Goal: Task Accomplishment & Management: Manage account settings

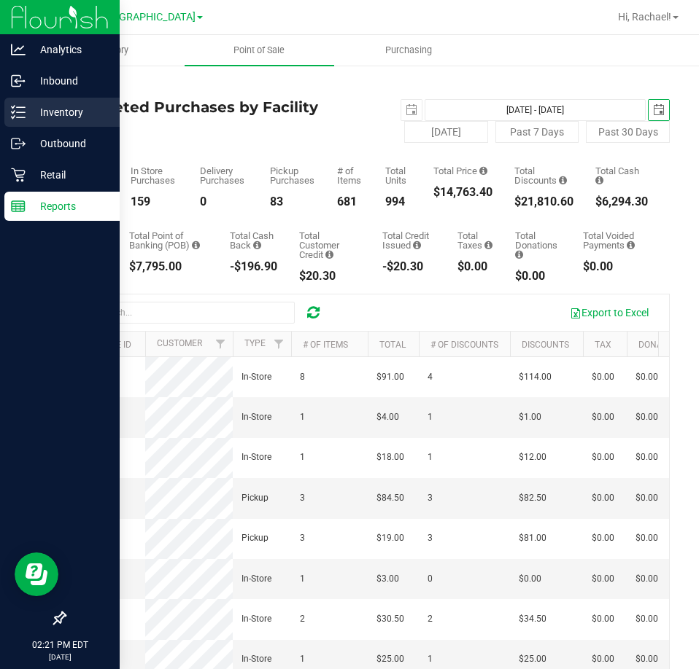
click at [63, 108] on p "Inventory" at bounding box center [70, 113] width 88 height 18
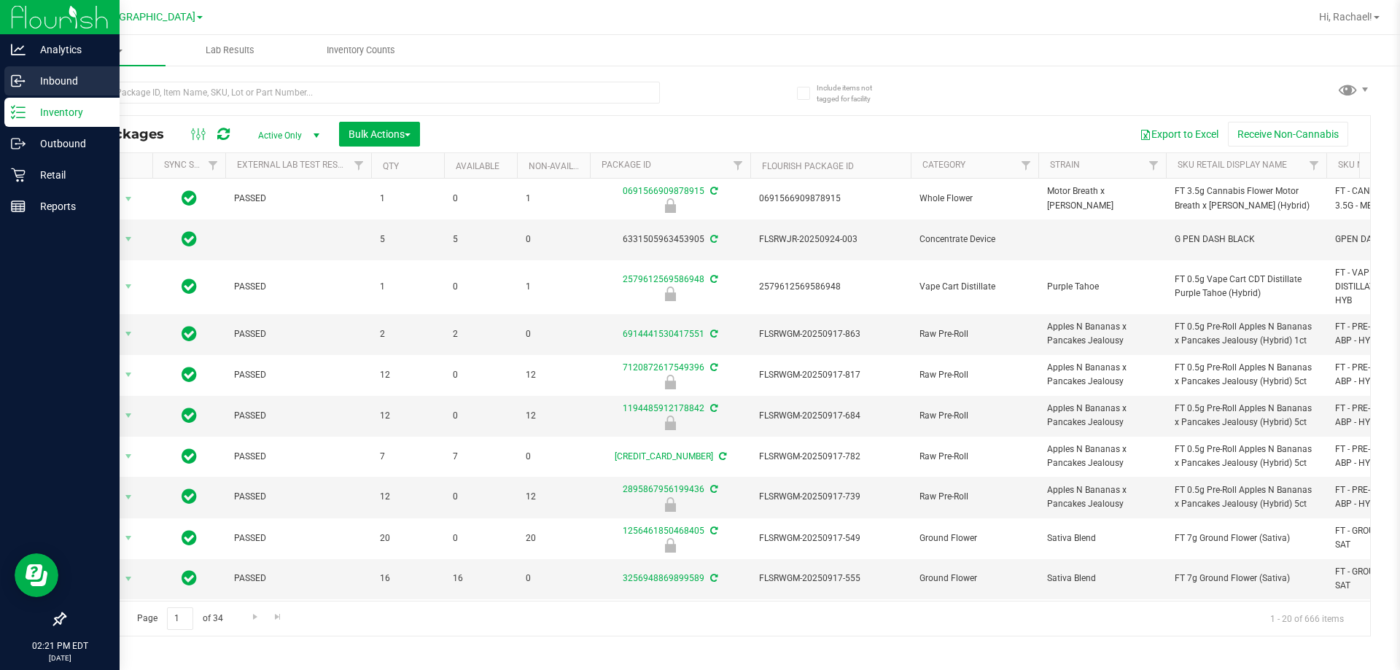
click at [70, 79] on p "Inbound" at bounding box center [70, 81] width 88 height 18
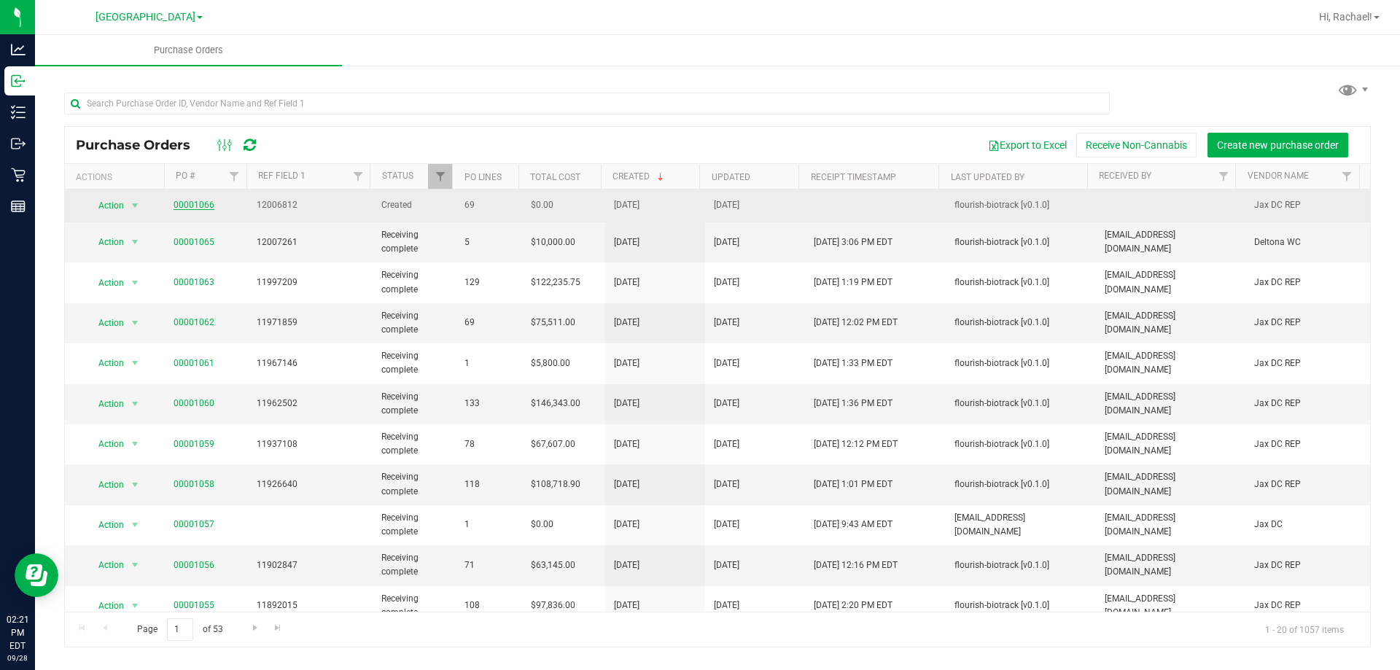
click at [188, 203] on link "00001066" at bounding box center [194, 205] width 41 height 10
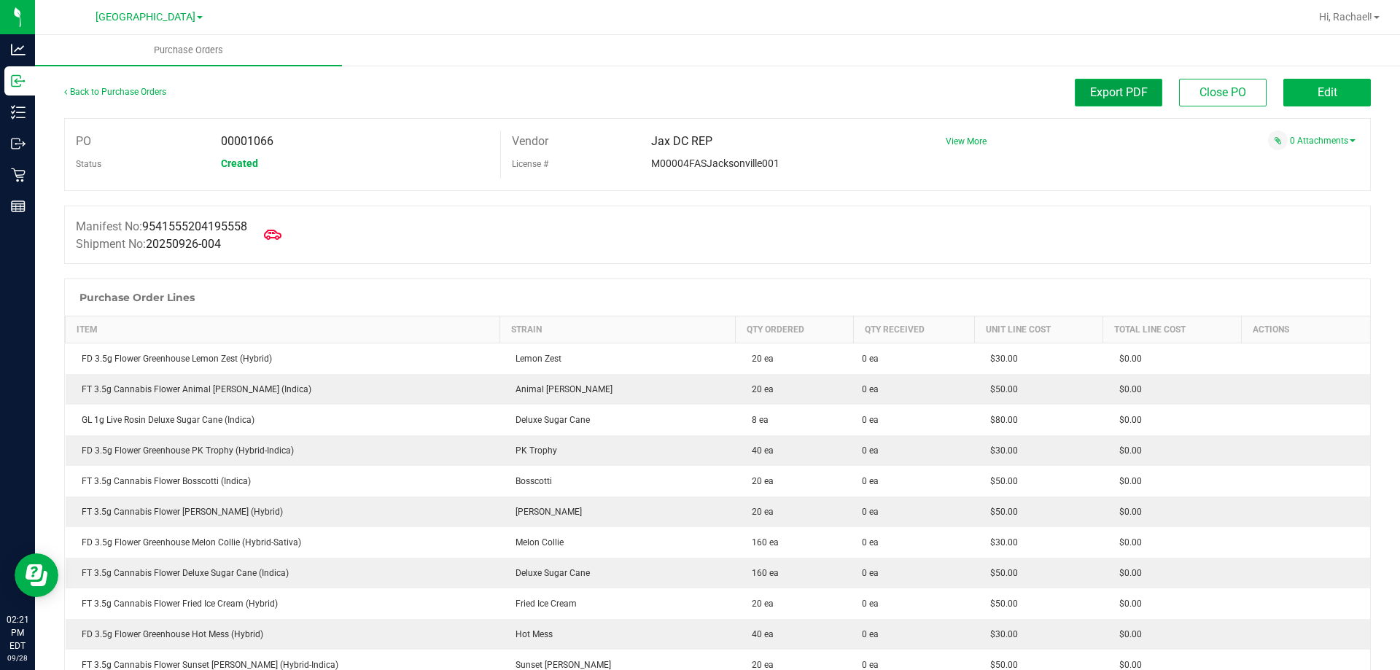
click at [698, 85] on span "Export PDF" at bounding box center [1119, 92] width 58 height 14
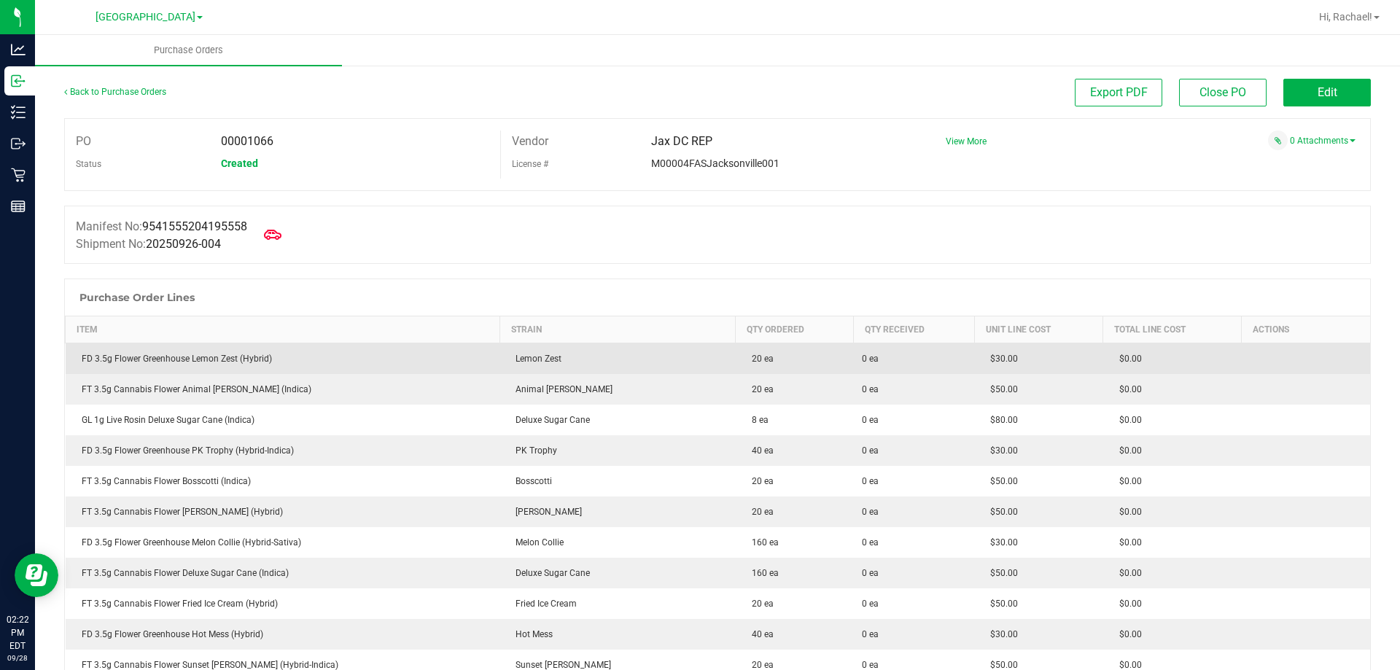
click at [220, 358] on div "FD 3.5g Flower Greenhouse Lemon Zest (Hybrid)" at bounding box center [282, 358] width 417 height 13
click at [220, 359] on div "FD 3.5g Flower Greenhouse Lemon Zest (Hybrid)" at bounding box center [282, 358] width 417 height 13
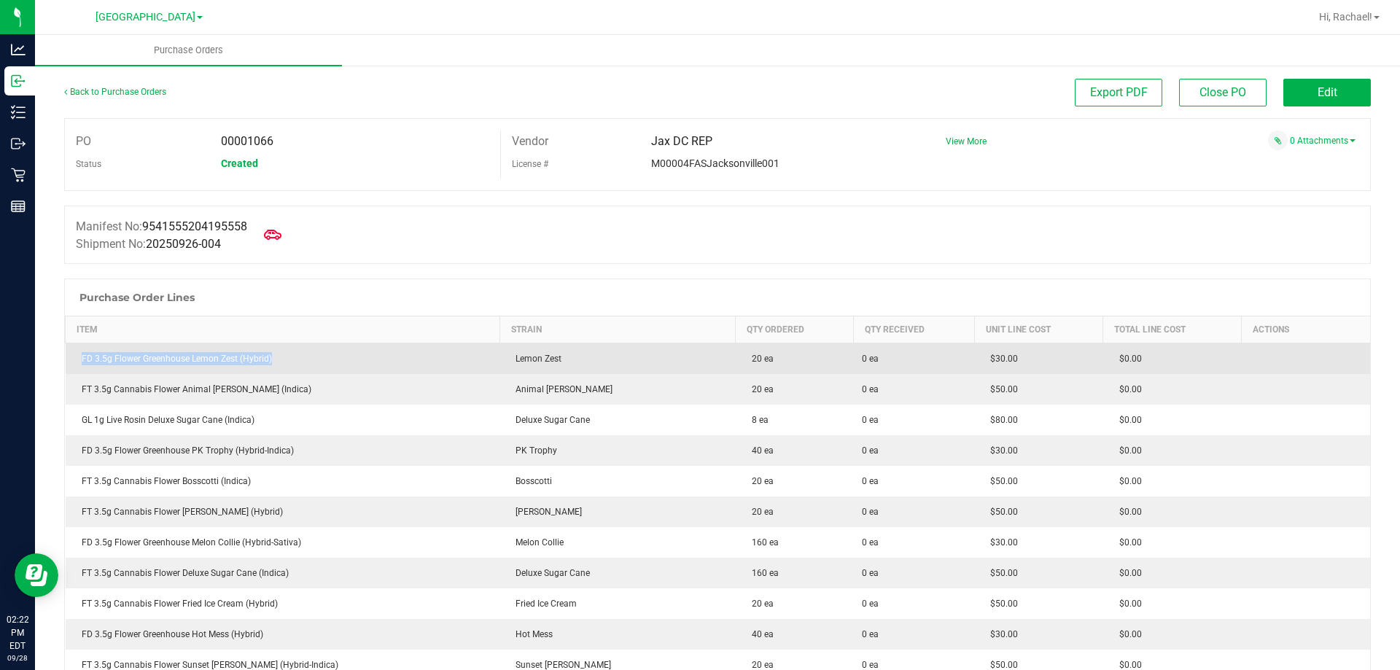
click at [220, 359] on div "FD 3.5g Flower Greenhouse Lemon Zest (Hybrid)" at bounding box center [282, 358] width 417 height 13
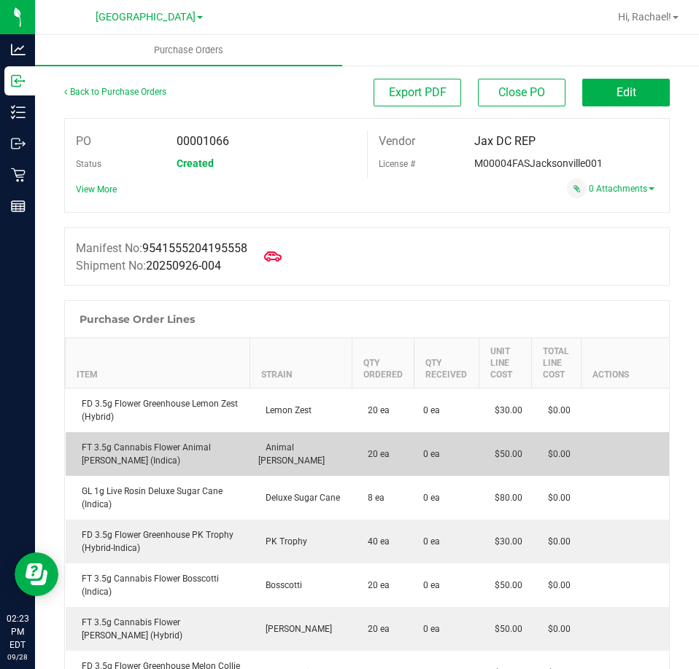
click at [144, 448] on div "FT 3.5g Cannabis Flower Animal Larry (Indica)" at bounding box center [157, 454] width 167 height 26
copy div "FT 3.5g Cannabis Flower Animal Larry (Indica)"
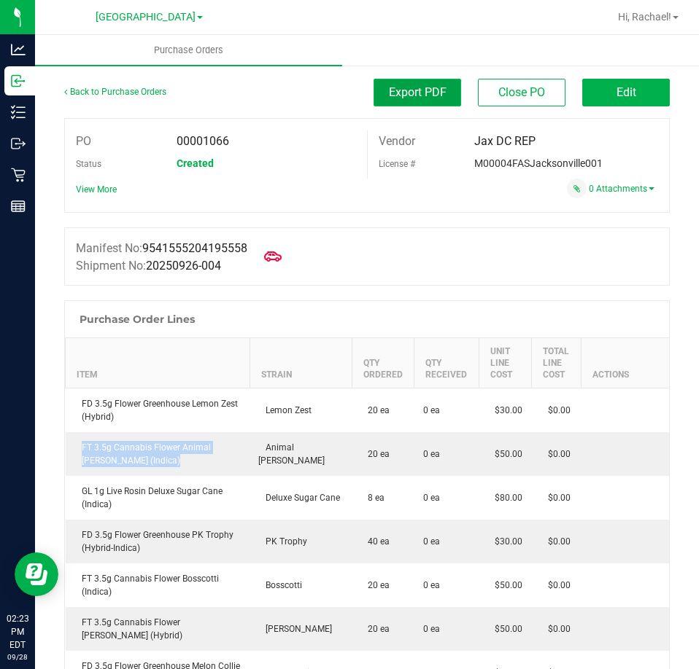
click at [425, 85] on button "Export PDF" at bounding box center [417, 93] width 88 height 28
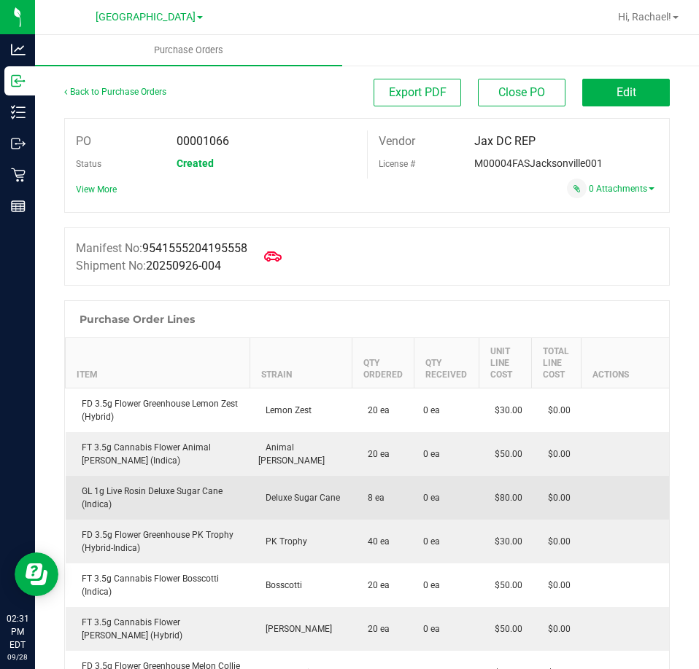
click at [149, 487] on div "GL 1g Live Rosin Deluxe Sugar Cane (Indica)" at bounding box center [157, 498] width 167 height 26
copy div "GL 1g Live Rosin Deluxe Sugar Cane (Indica)"
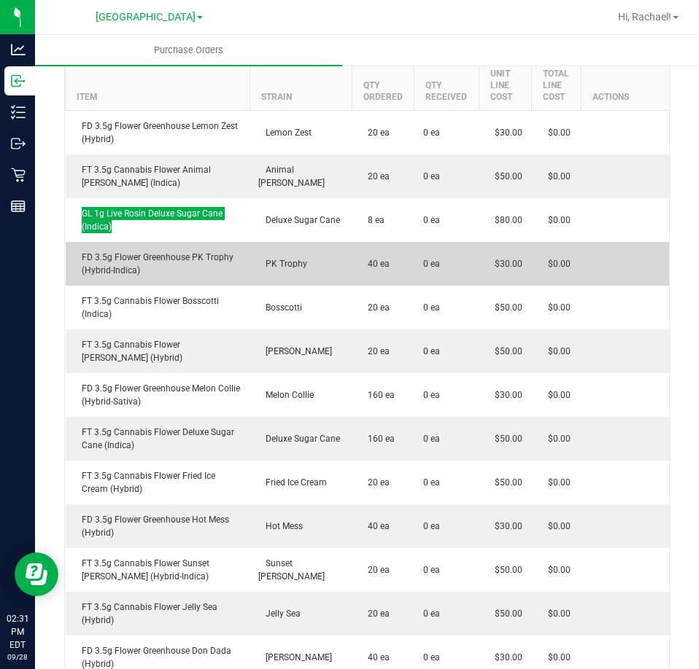
scroll to position [292, 0]
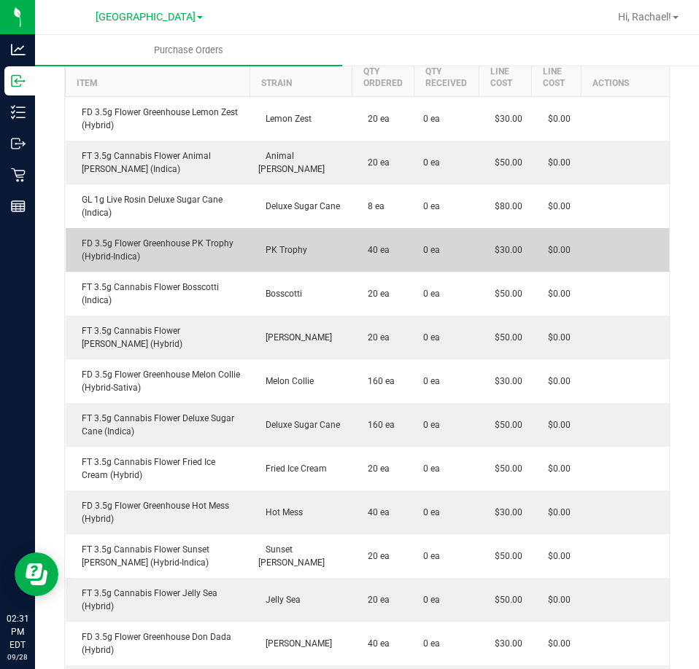
click at [132, 246] on div "FD 3.5g Flower Greenhouse PK Trophy (Hybrid-Indica)" at bounding box center [157, 250] width 167 height 26
copy div "FD 3.5g Flower Greenhouse PK Trophy (Hybrid-Indica)"
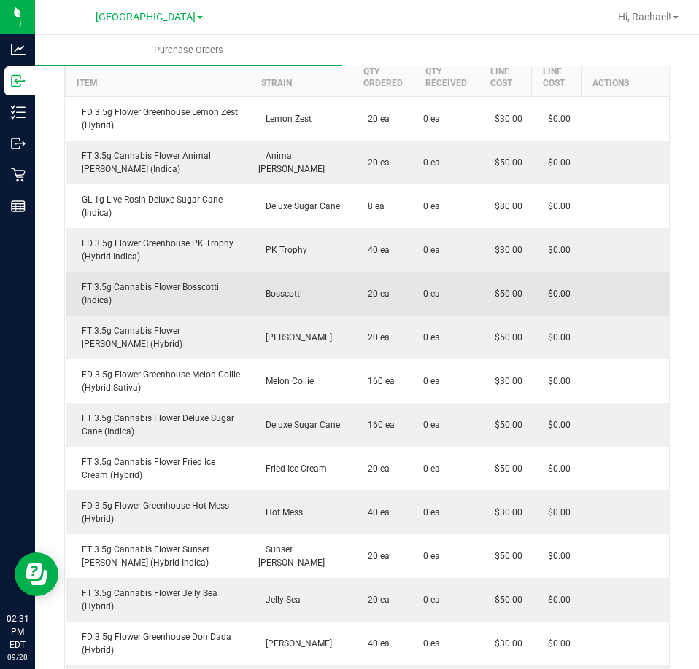
click at [168, 289] on div "FT 3.5g Cannabis Flower Bosscotti (Indica)" at bounding box center [157, 294] width 167 height 26
copy div "FT 3.5g Cannabis Flower Bosscotti (Indica)"
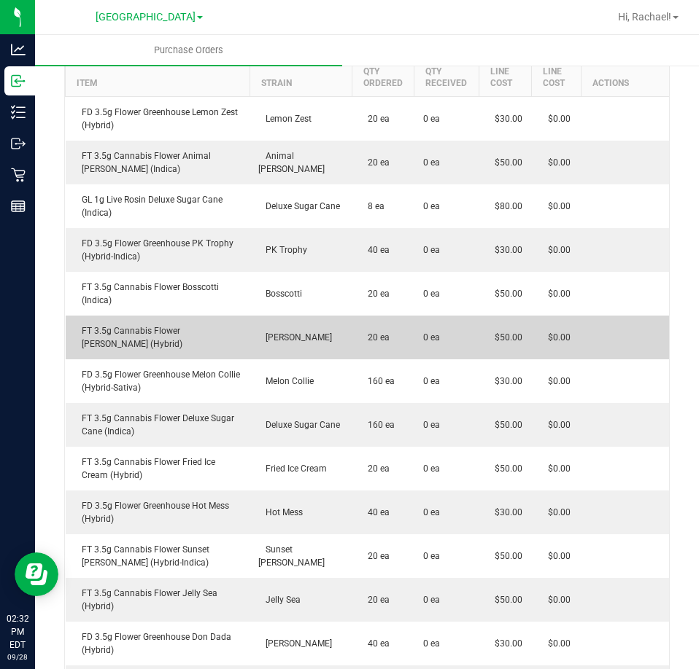
click at [158, 327] on div "FT 3.5g Cannabis Flower Dulce De Fresa (Hybrid)" at bounding box center [157, 338] width 167 height 26
copy div "FT 3.5g Cannabis Flower Dulce De Fresa (Hybrid)"
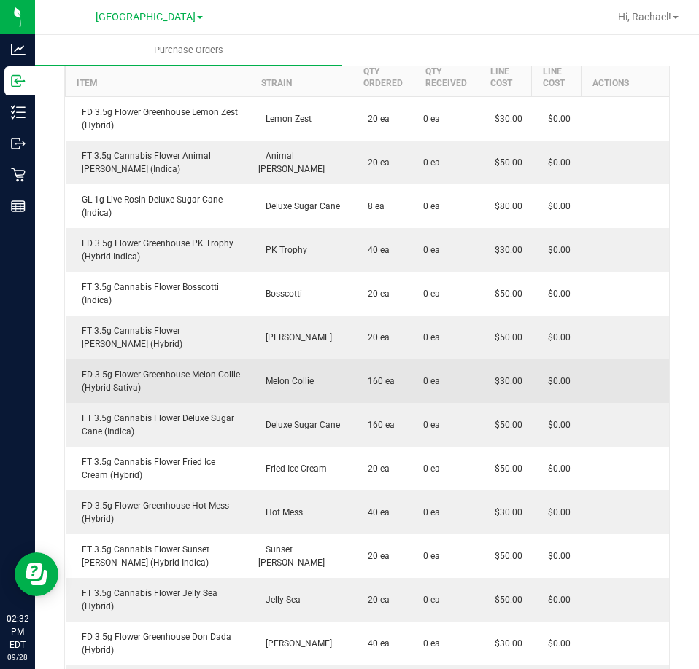
click at [160, 376] on div "FD 3.5g Flower Greenhouse Melon Collie (Hybrid-Sativa)" at bounding box center [157, 381] width 167 height 26
copy div "FD 3.5g Flower Greenhouse Melon Collie (Hybrid-Sativa)"
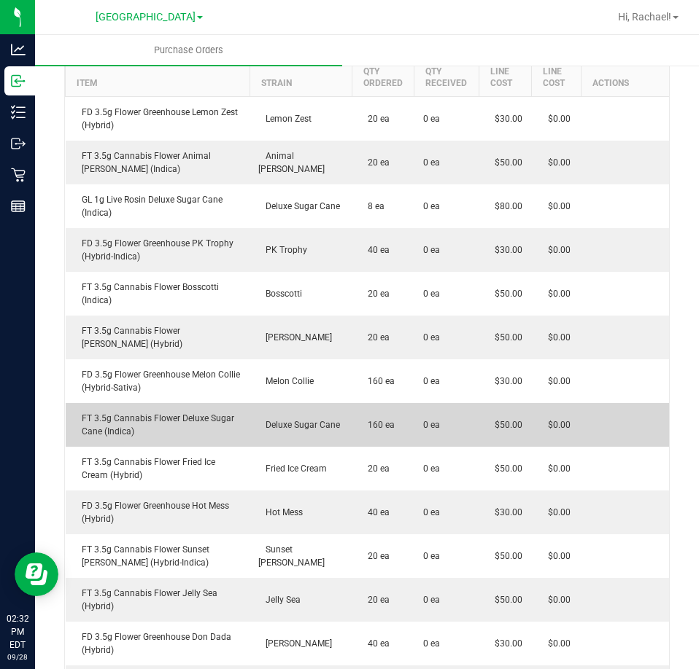
click at [158, 418] on div "FT 3.5g Cannabis Flower Deluxe Sugar Cane (Indica)" at bounding box center [157, 425] width 167 height 26
copy div "FT 3.5g Cannabis Flower Deluxe Sugar Cane (Indica)"
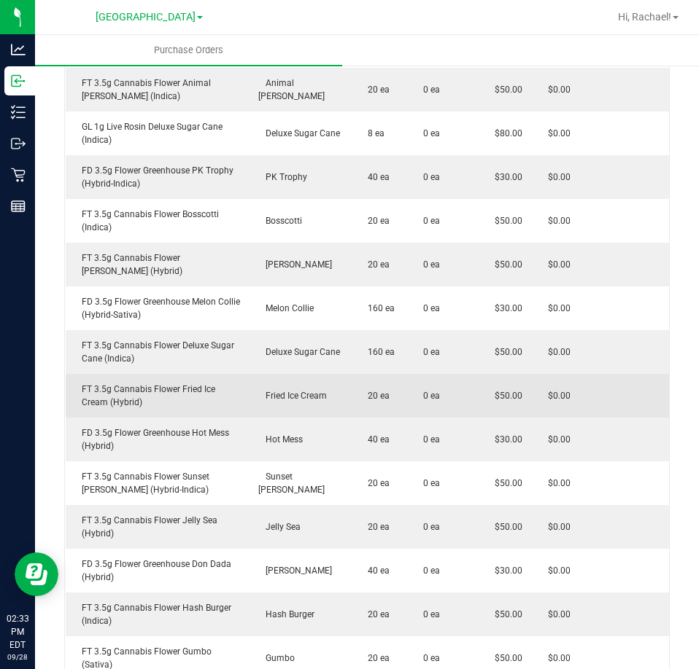
click at [146, 389] on div "FT 3.5g Cannabis Flower Fried Ice Cream (Hybrid)" at bounding box center [157, 396] width 167 height 26
copy div "FT 3.5g Cannabis Flower Fried Ice Cream (Hybrid)"
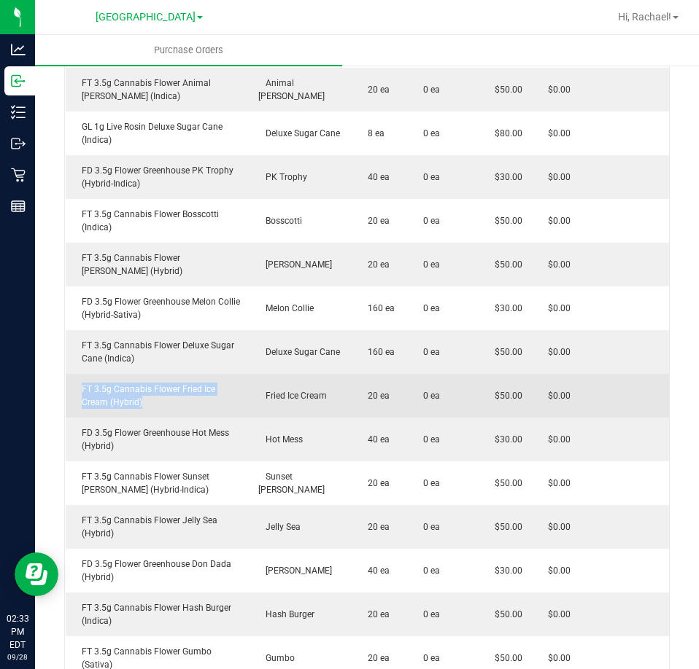
copy div "FT 3.5g Cannabis Flower Fried Ice Cream (Hybrid)"
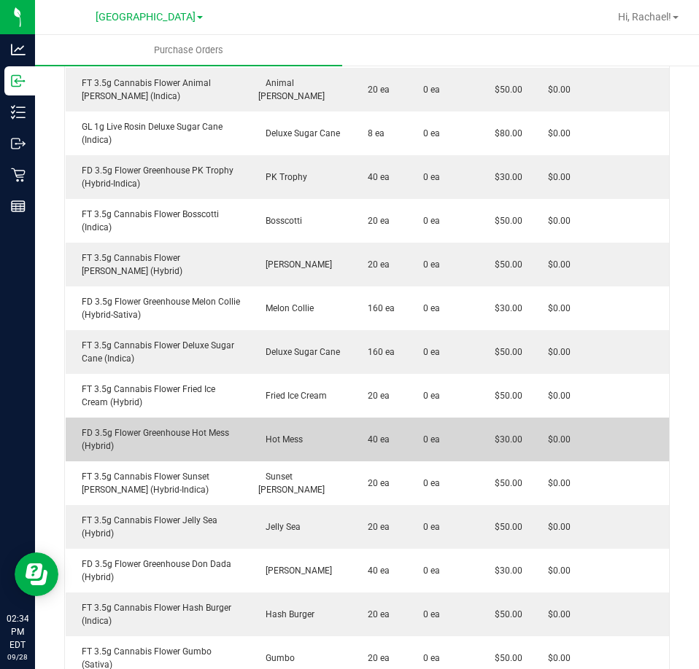
click at [155, 431] on div "FD 3.5g Flower Greenhouse Hot Mess (Hybrid)" at bounding box center [157, 440] width 167 height 26
copy div "FD 3.5g Flower Greenhouse Hot Mess (Hybrid)"
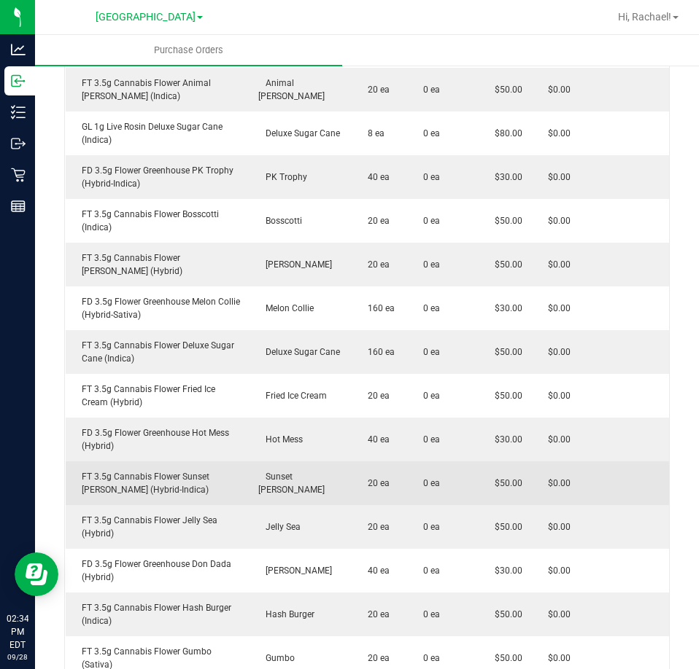
click at [171, 478] on div "FT 3.5g Cannabis Flower Sunset Runtz (Hybrid-Indica)" at bounding box center [157, 483] width 167 height 26
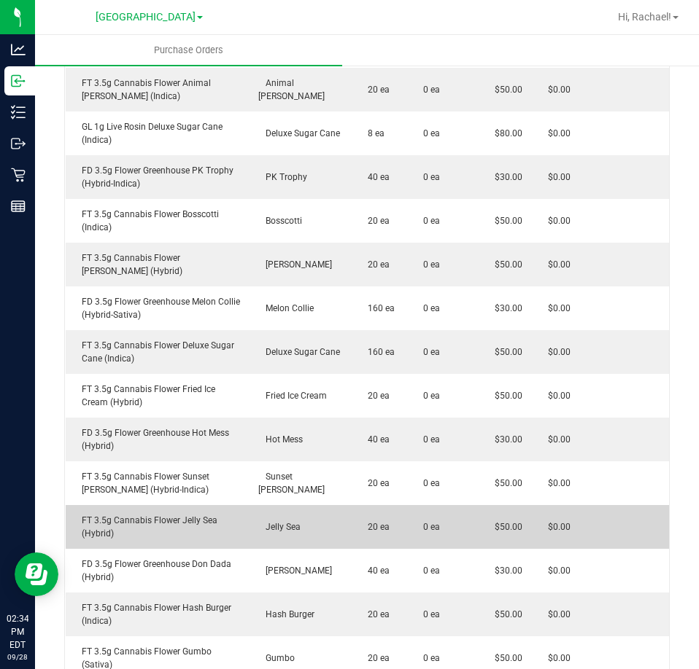
click at [163, 525] on div "FT 3.5g Cannabis Flower Jelly Sea (Hybrid)" at bounding box center [157, 527] width 167 height 26
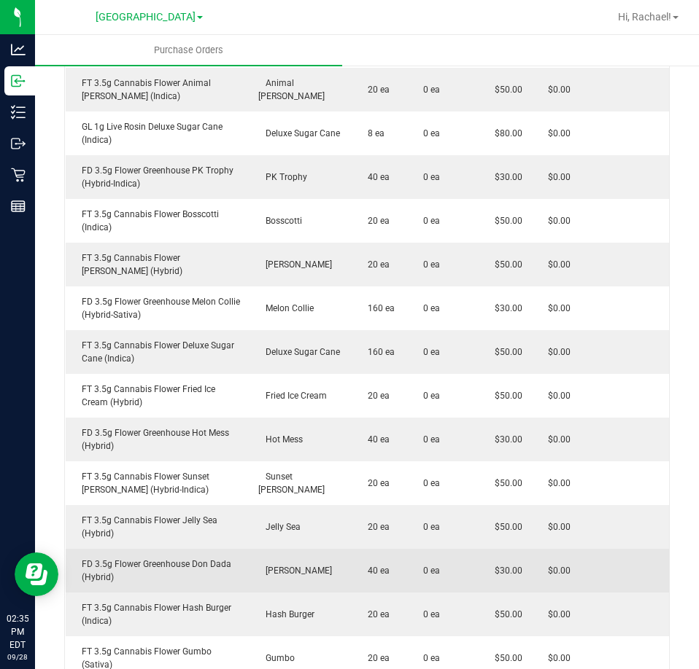
click at [146, 566] on div "FD 3.5g Flower Greenhouse Don Dada (Hybrid)" at bounding box center [157, 571] width 167 height 26
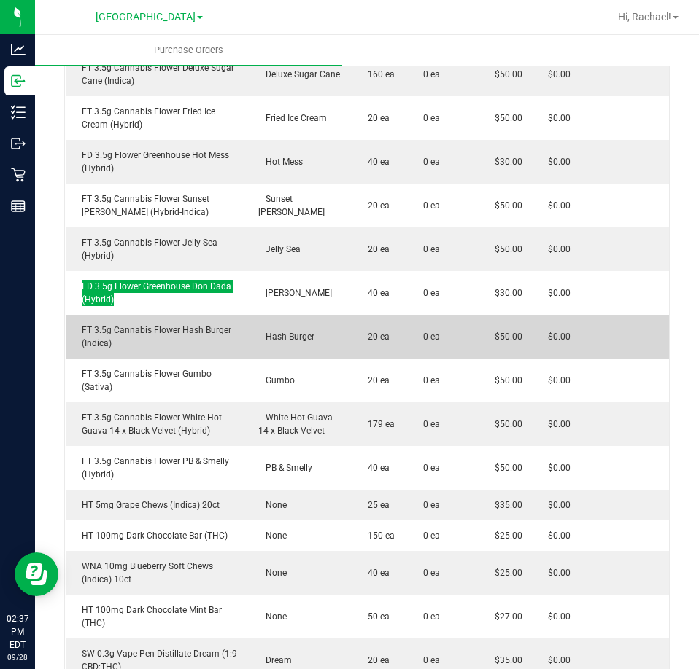
scroll to position [656, 0]
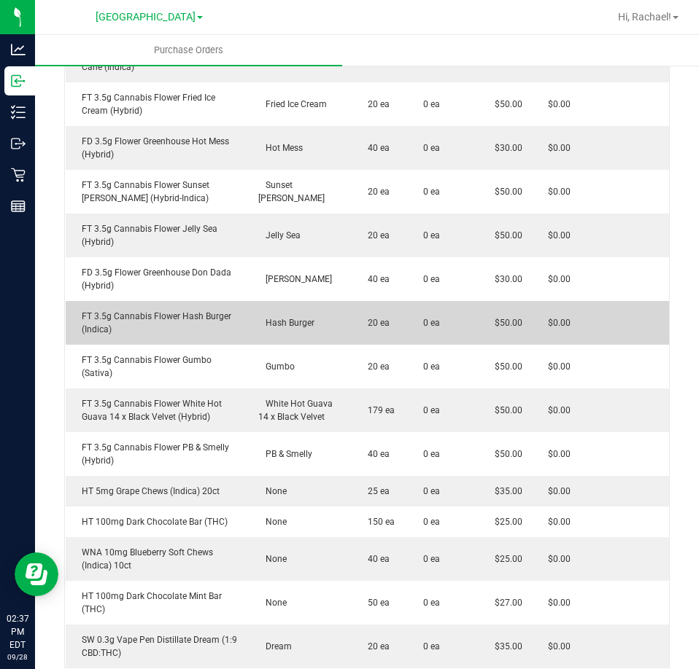
click at [157, 319] on div "FT 3.5g Cannabis Flower Hash Burger (Indica)" at bounding box center [157, 323] width 167 height 26
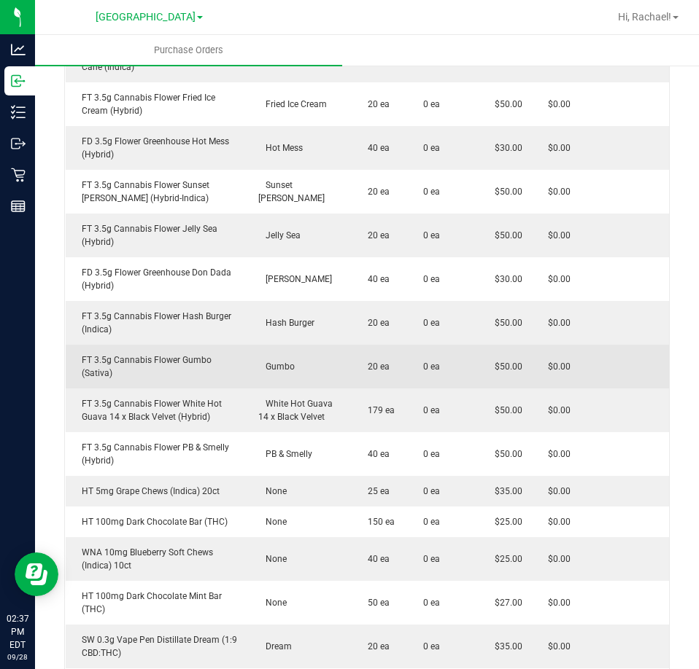
click at [185, 359] on div "FT 3.5g Cannabis Flower Gumbo (Sativa)" at bounding box center [157, 367] width 167 height 26
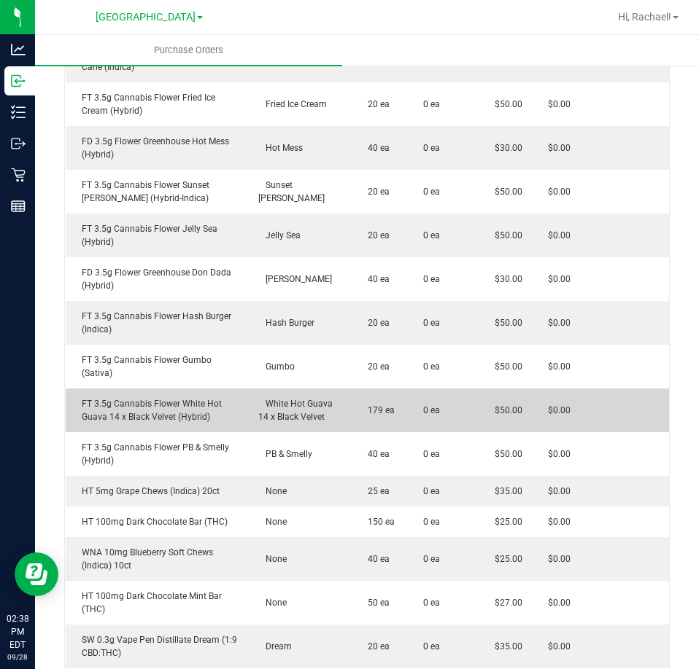
click at [154, 397] on div "FT 3.5g Cannabis Flower White Hot Guava 14 x Black Velvet (Hybrid)" at bounding box center [157, 410] width 167 height 26
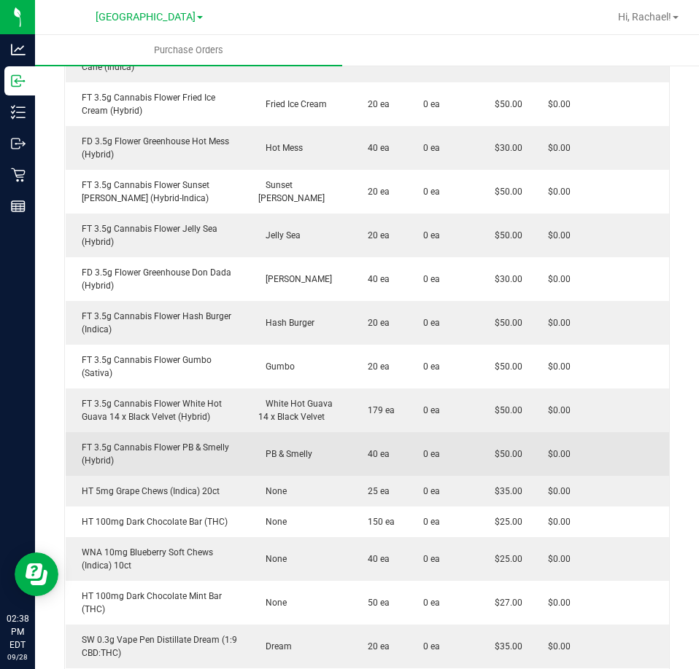
click at [148, 441] on div "FT 3.5g Cannabis Flower PB & Smelly (Hybrid)" at bounding box center [157, 454] width 167 height 26
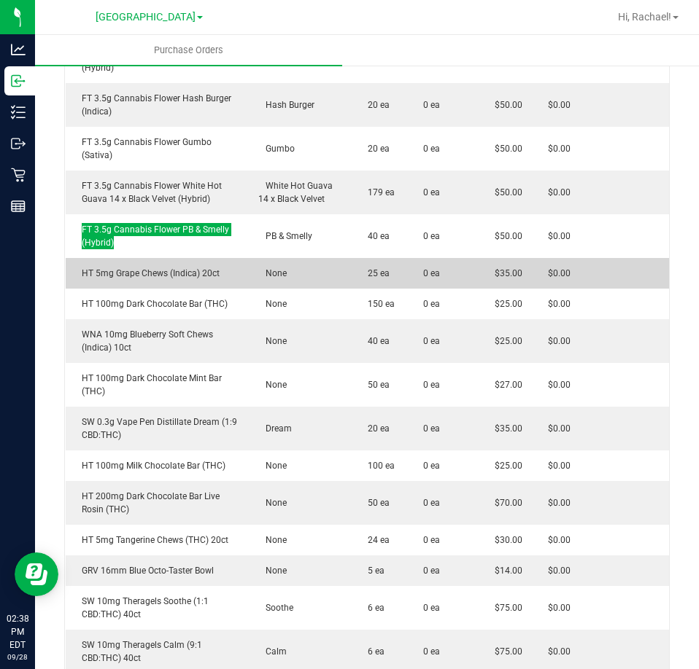
scroll to position [875, 0]
click at [152, 266] on div "HT 5mg Grape Chews (Indica) 20ct" at bounding box center [157, 272] width 167 height 13
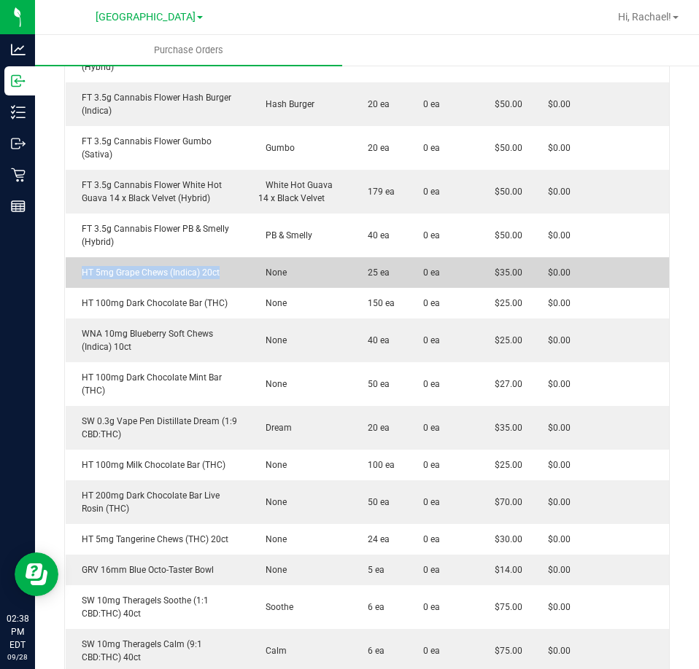
click at [152, 266] on div "HT 5mg Grape Chews (Indica) 20ct" at bounding box center [157, 272] width 167 height 13
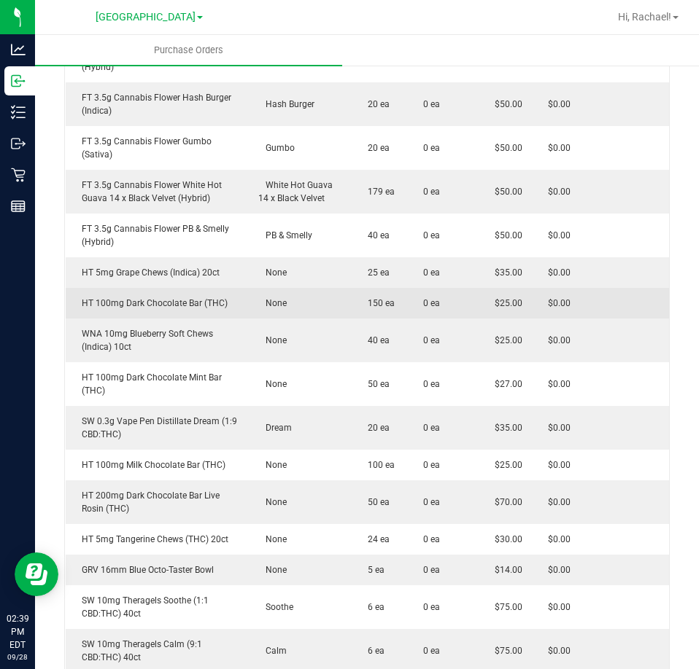
click at [136, 297] on div "HT 100mg Dark Chocolate Bar (THC)" at bounding box center [157, 303] width 167 height 13
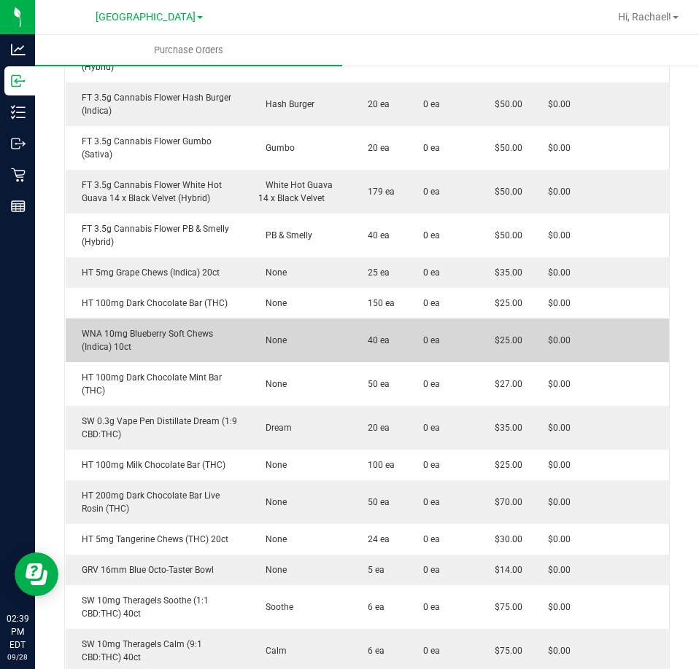
click at [196, 327] on div "WNA 10mg Blueberry Soft Chews (Indica) 10ct" at bounding box center [157, 340] width 167 height 26
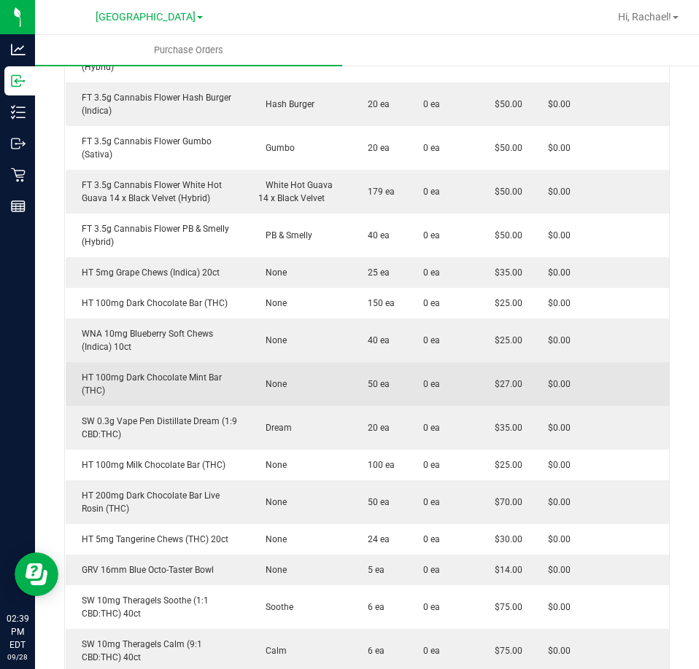
click at [150, 371] on div "HT 100mg Dark Chocolate Mint Bar (THC)" at bounding box center [157, 384] width 167 height 26
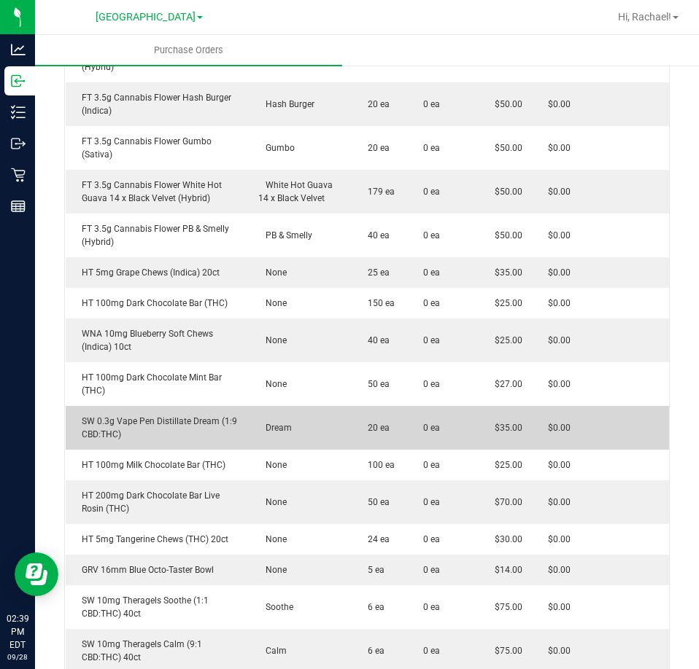
click at [141, 415] on div "SW 0.3g Vape Pen Distillate Dream (1:9 CBD:THC)" at bounding box center [157, 428] width 167 height 26
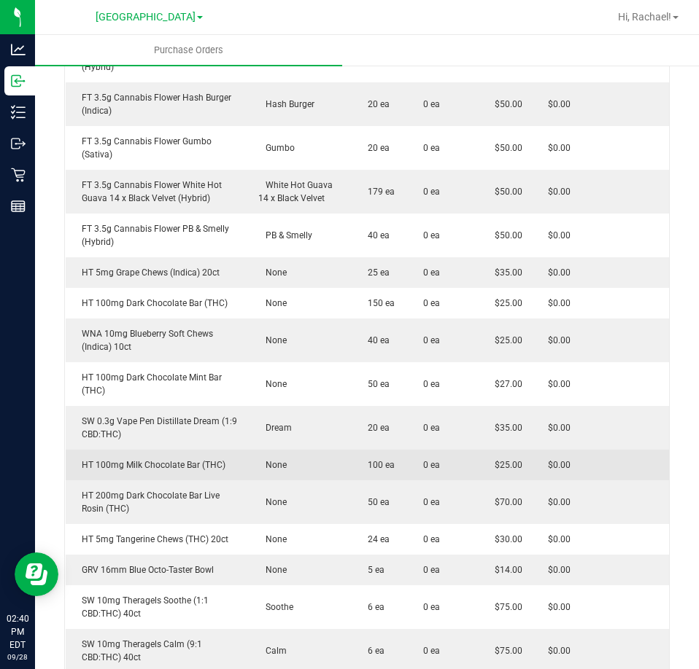
click at [165, 459] on div "HT 100mg Milk Chocolate Bar (THC)" at bounding box center [157, 465] width 167 height 13
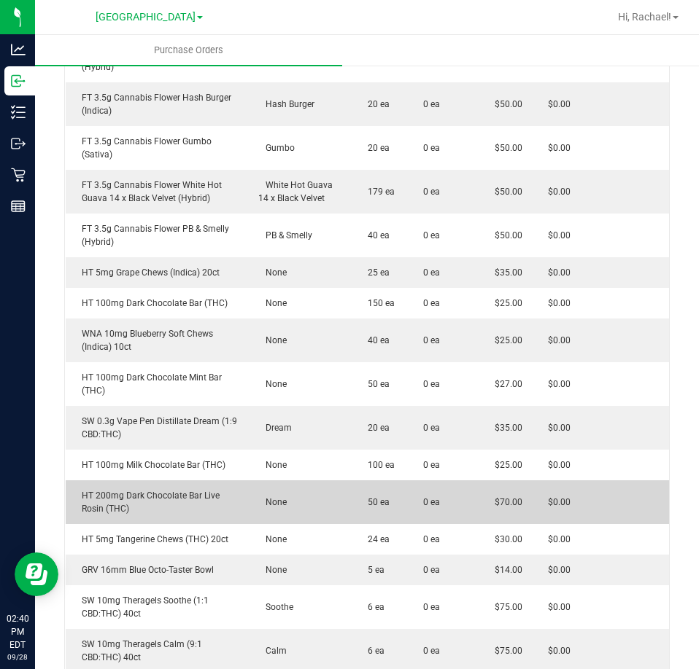
click at [110, 489] on div "HT 200mg Dark Chocolate Bar Live Rosin (THC)" at bounding box center [157, 502] width 167 height 26
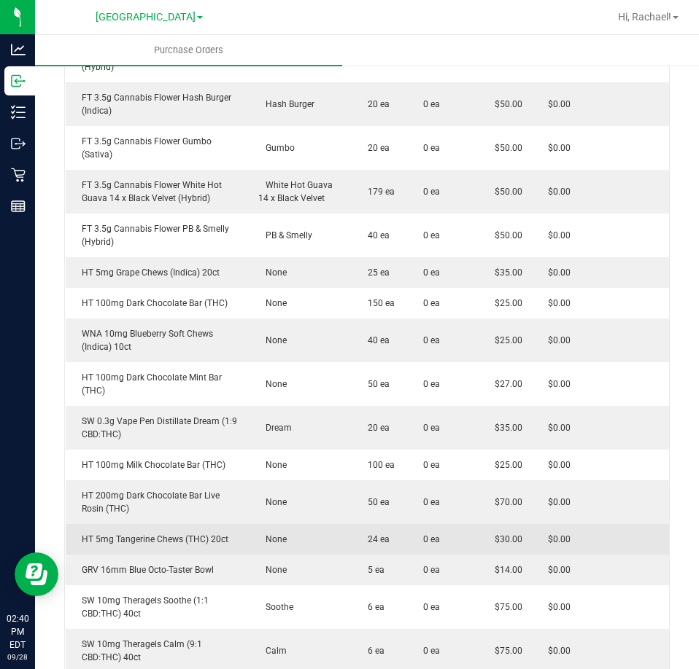
click at [136, 533] on div "HT 5mg Tangerine Chews (THC) 20ct" at bounding box center [157, 539] width 167 height 13
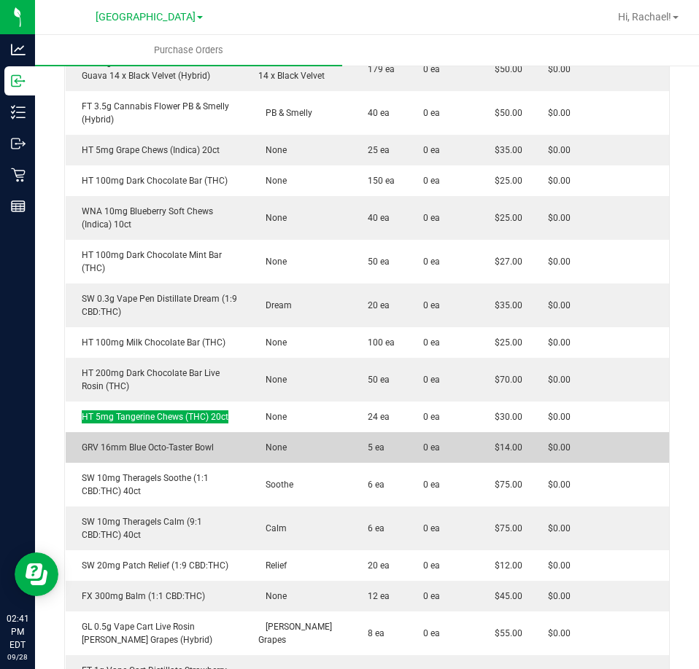
scroll to position [1021, 0]
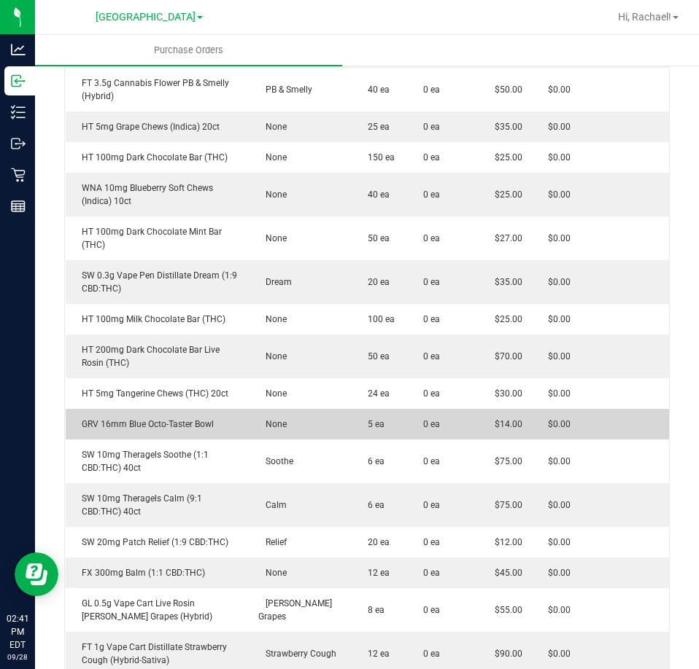
click at [164, 418] on div "GRV 16mm Blue Octo-Taster Bowl" at bounding box center [157, 424] width 167 height 13
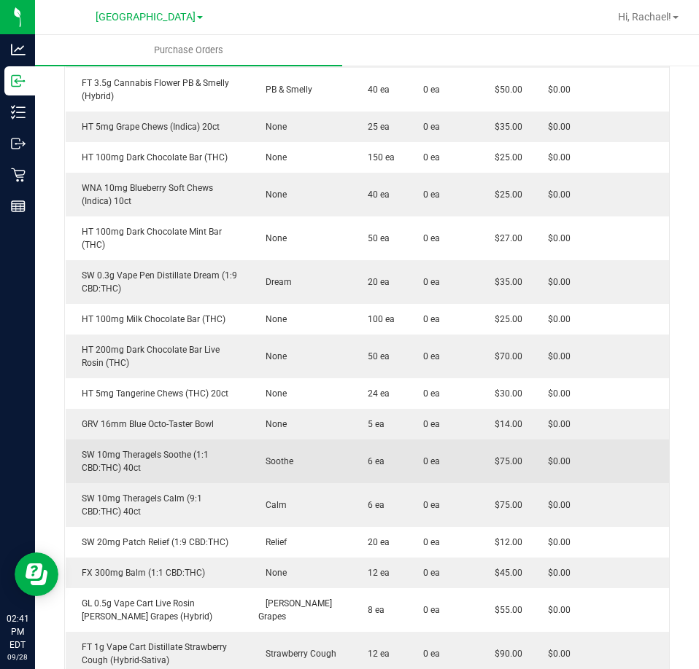
click at [147, 448] on div "SW 10mg Theragels Soothe (1:1 CBD:THC) 40ct" at bounding box center [157, 461] width 167 height 26
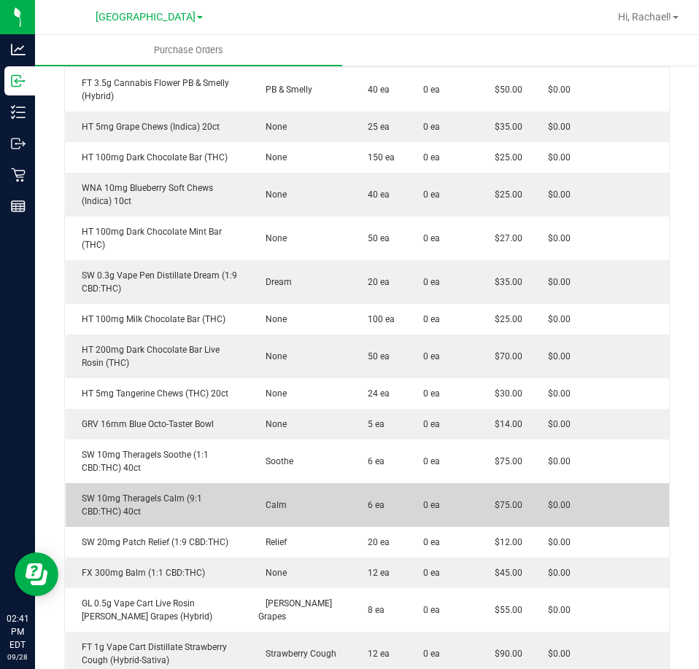
drag, startPoint x: 166, startPoint y: 478, endPoint x: 164, endPoint y: 486, distance: 7.6
click at [166, 483] on td "SW 10mg Theragels Calm (9:1 CBD:THC) 40ct" at bounding box center [158, 505] width 185 height 44
click at [163, 492] on div "SW 10mg Theragels Calm (9:1 CBD:THC) 40ct" at bounding box center [157, 505] width 167 height 26
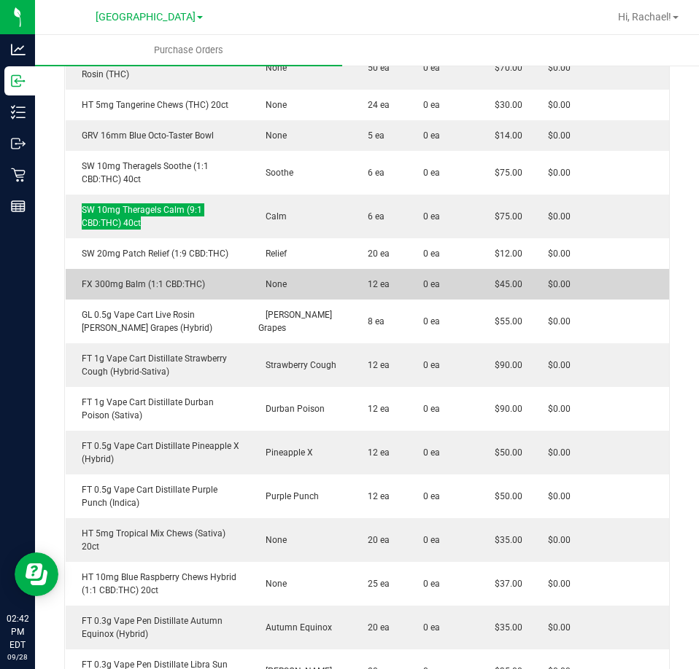
scroll to position [1313, 0]
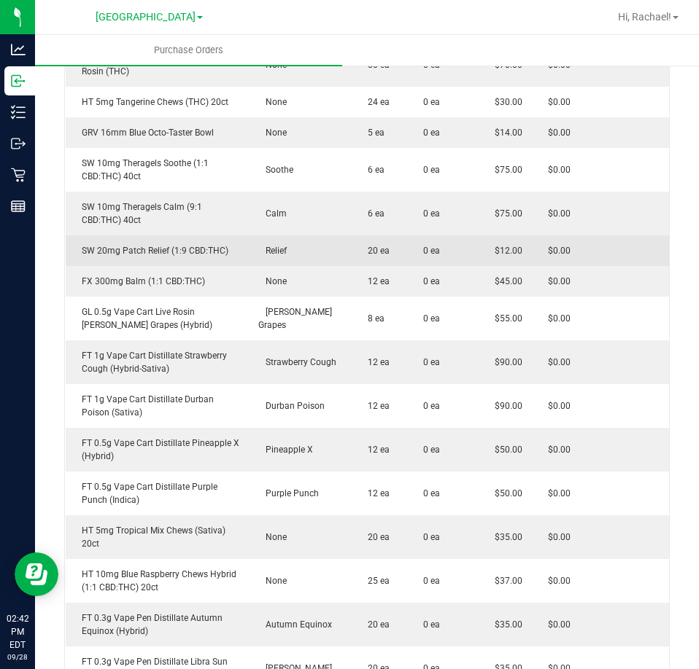
click at [195, 244] on div "SW 20mg Patch Relief (1:9 CBD:THC)" at bounding box center [157, 250] width 167 height 13
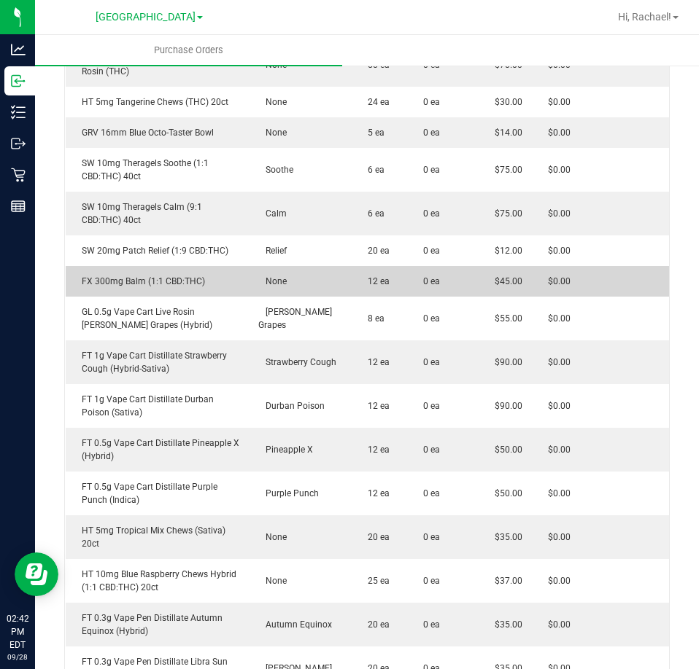
click at [155, 275] on div "FX 300mg Balm (1:1 CBD:THC)" at bounding box center [157, 281] width 167 height 13
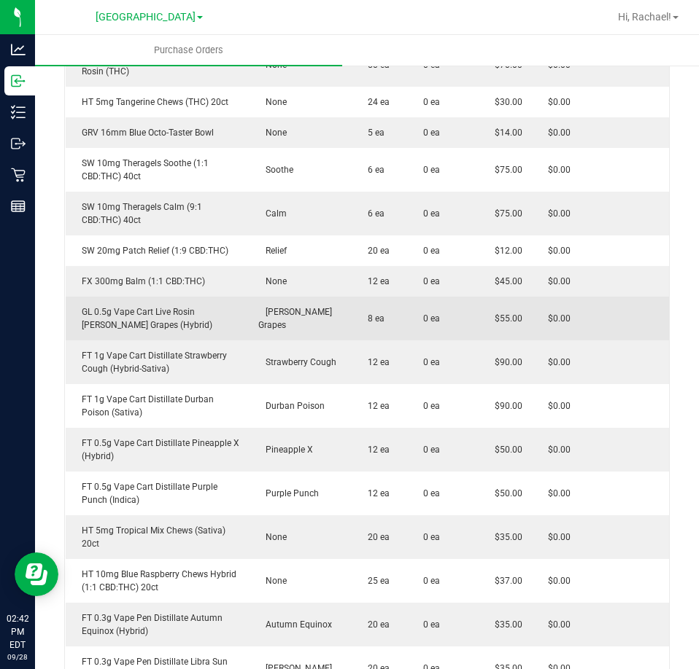
click at [177, 306] on div "GL 0.5g Vape Cart Live Rosin Gaspar's Grapes (Hybrid)" at bounding box center [157, 319] width 167 height 26
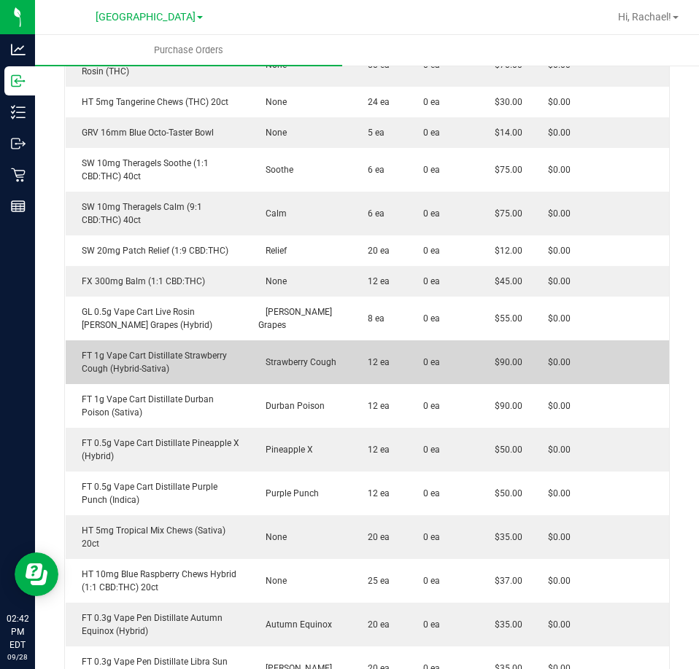
click at [164, 349] on div "FT 1g Vape Cart Distillate Strawberry Cough (Hybrid-Sativa)" at bounding box center [157, 362] width 167 height 26
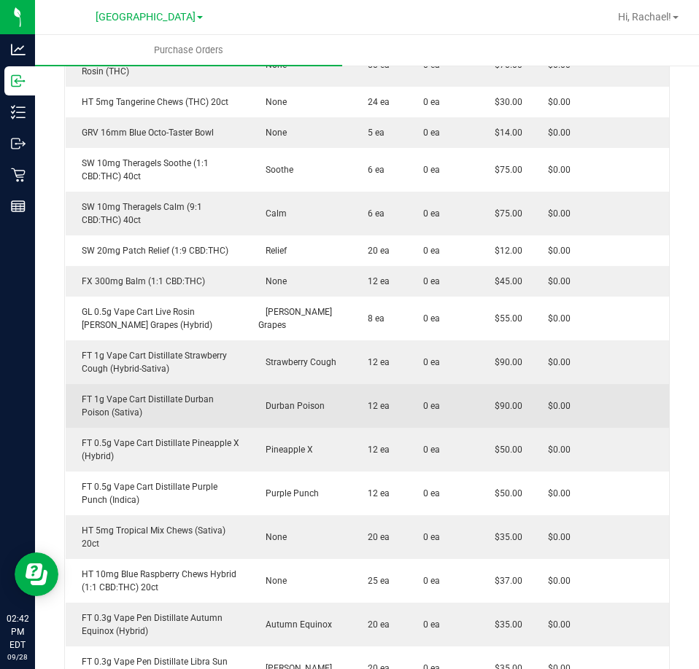
click at [166, 393] on div "FT 1g Vape Cart Distillate Durban Poison (Sativa)" at bounding box center [157, 406] width 167 height 26
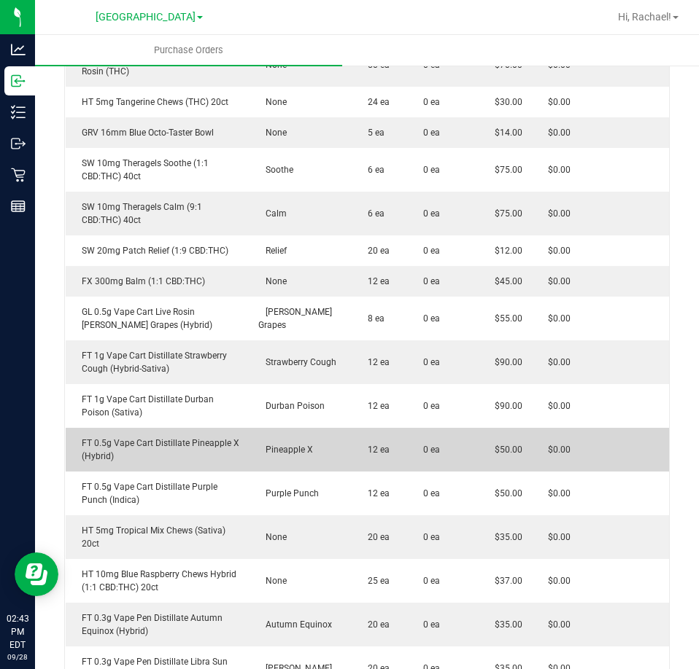
click at [167, 437] on div "FT 0.5g Vape Cart Distillate Pineapple X (Hybrid)" at bounding box center [157, 450] width 167 height 26
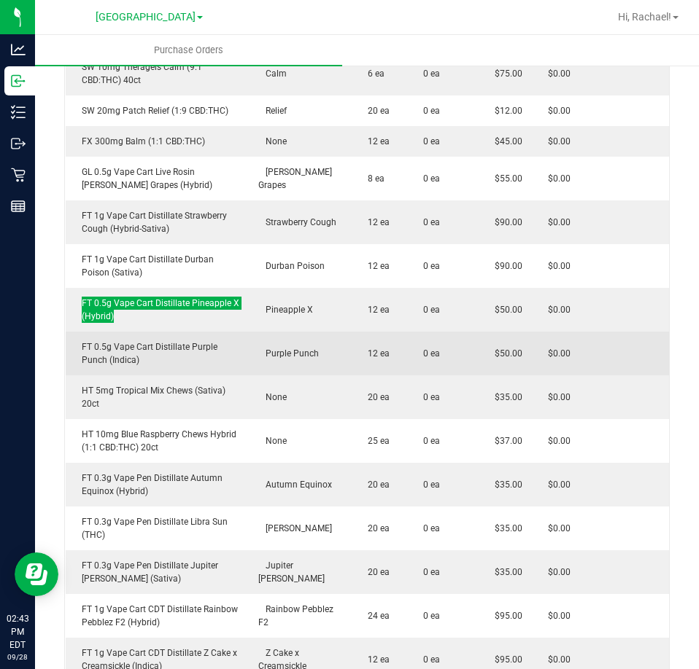
scroll to position [1459, 0]
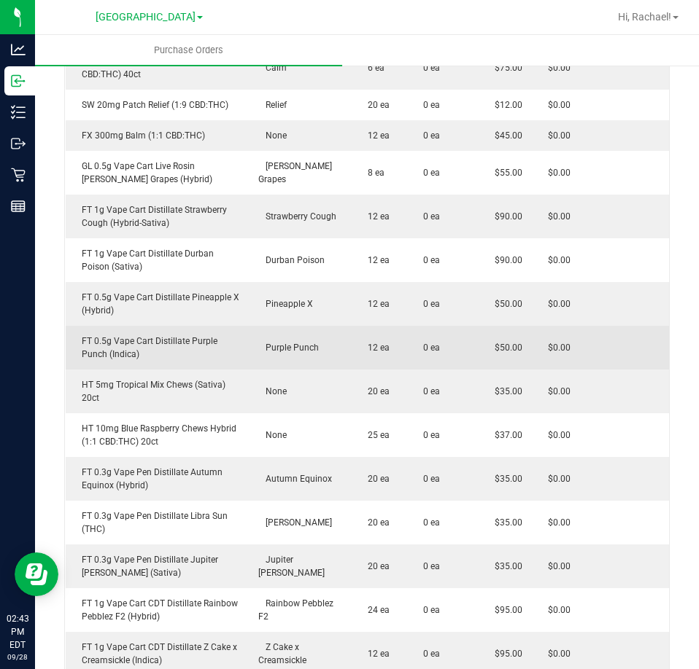
click at [198, 335] on div "FT 0.5g Vape Cart Distillate Purple Punch (Indica)" at bounding box center [157, 348] width 167 height 26
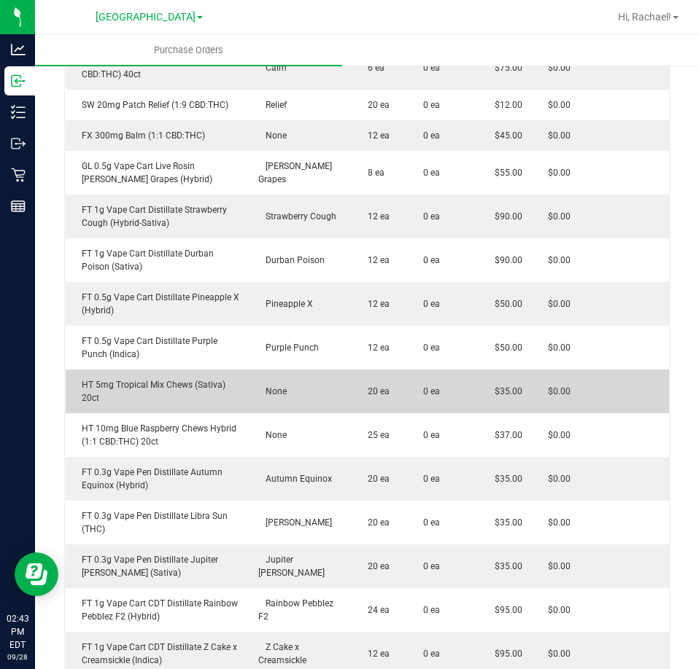
click at [190, 378] on div "HT 5mg Tropical Mix Chews (Sativa) 20ct" at bounding box center [157, 391] width 167 height 26
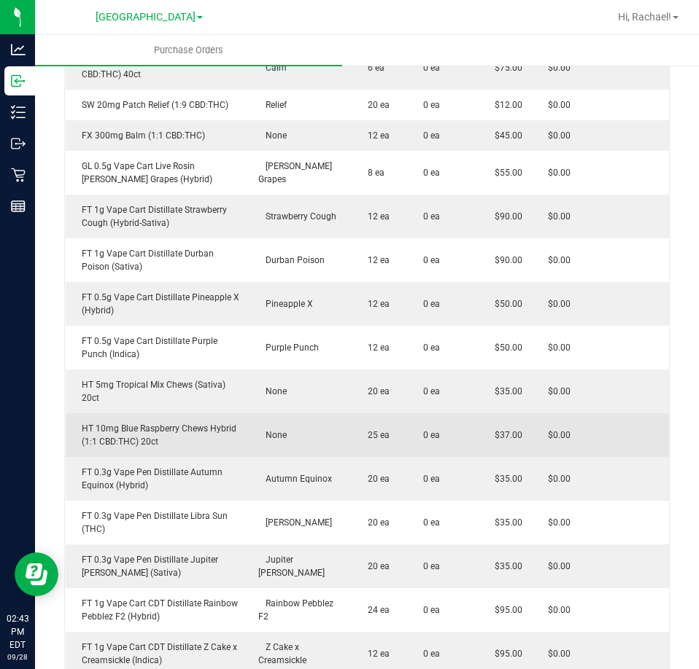
click at [130, 422] on div "HT 10mg Blue Raspberry Chews Hybrid (1:1 CBD:THC) 20ct" at bounding box center [157, 435] width 167 height 26
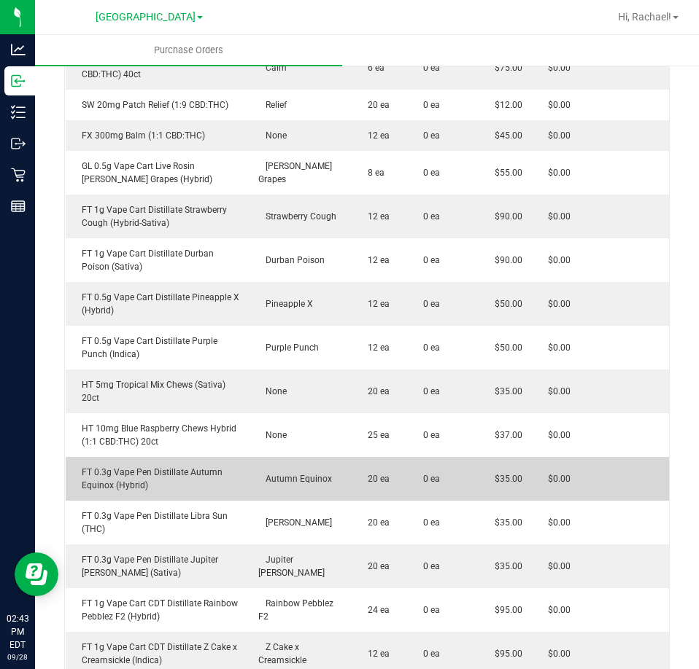
click at [162, 466] on div "FT 0.3g Vape Pen Distillate Autumn Equinox (Hybrid)" at bounding box center [157, 479] width 167 height 26
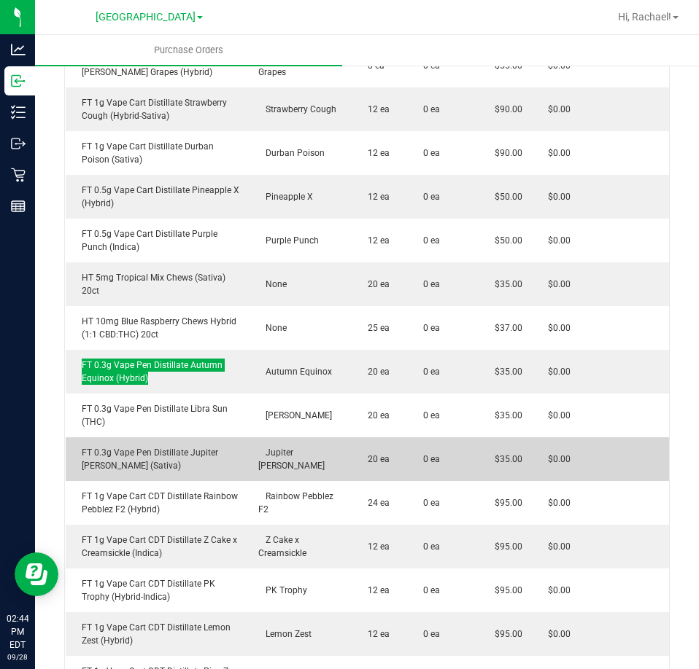
scroll to position [1604, 0]
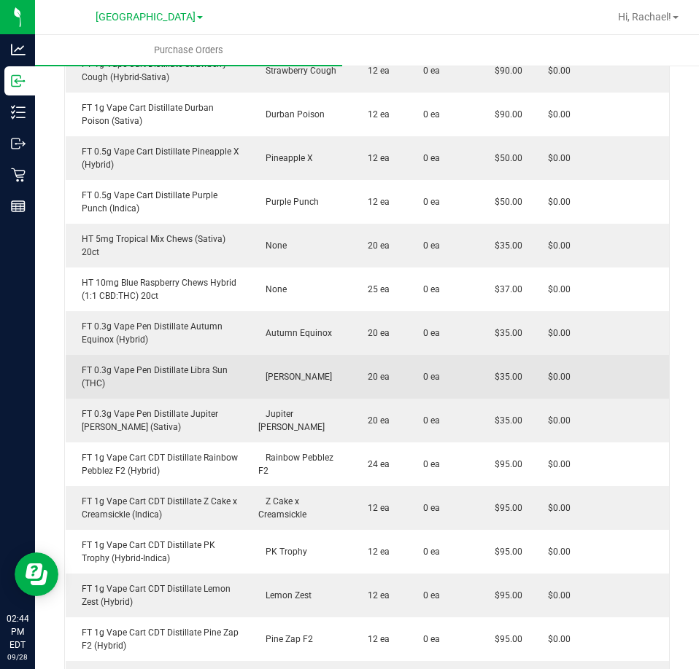
click at [209, 364] on div "FT 0.3g Vape Pen Distillate Libra Sun (THC)" at bounding box center [157, 377] width 167 height 26
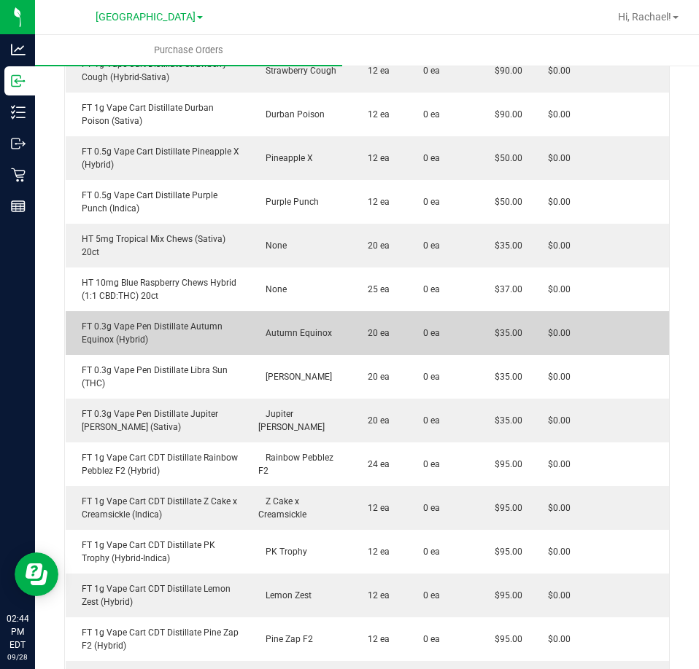
click at [155, 311] on td "FT 0.3g Vape Pen Distillate Autumn Equinox (Hybrid)" at bounding box center [158, 333] width 185 height 44
drag, startPoint x: 155, startPoint y: 306, endPoint x: 155, endPoint y: 324, distance: 17.5
click at [155, 324] on td "FT 0.3g Vape Pen Distillate Autumn Equinox (Hybrid)" at bounding box center [158, 333] width 185 height 44
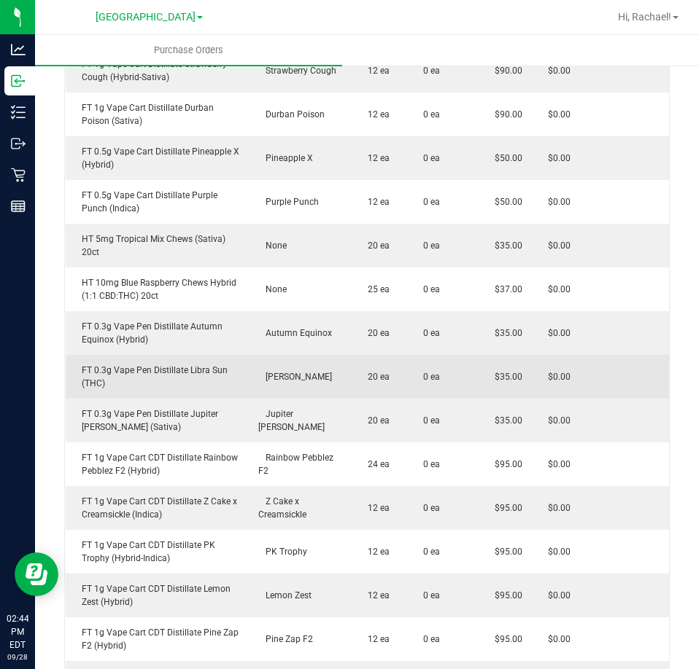
click at [182, 364] on div "FT 0.3g Vape Pen Distillate Libra Sun (THC)" at bounding box center [157, 377] width 167 height 26
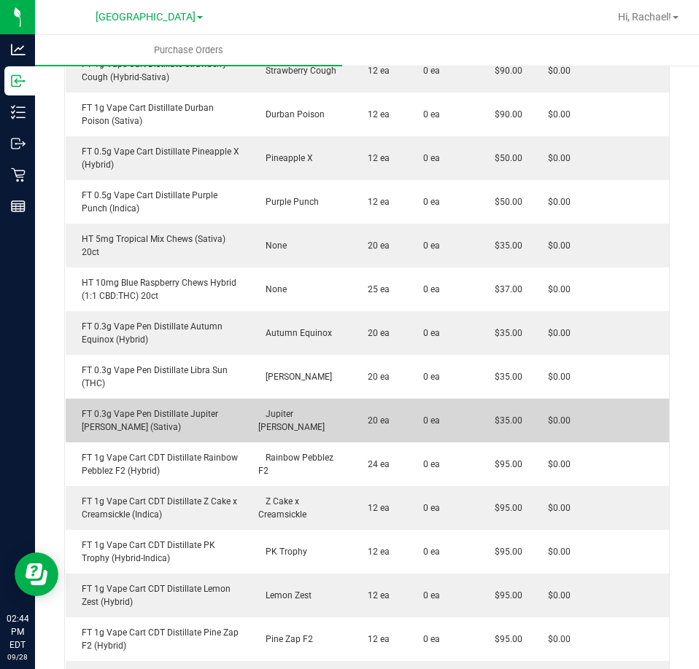
click at [126, 408] on div "FT 0.3g Vape Pen Distillate Jupiter Leo (Sativa)" at bounding box center [157, 421] width 167 height 26
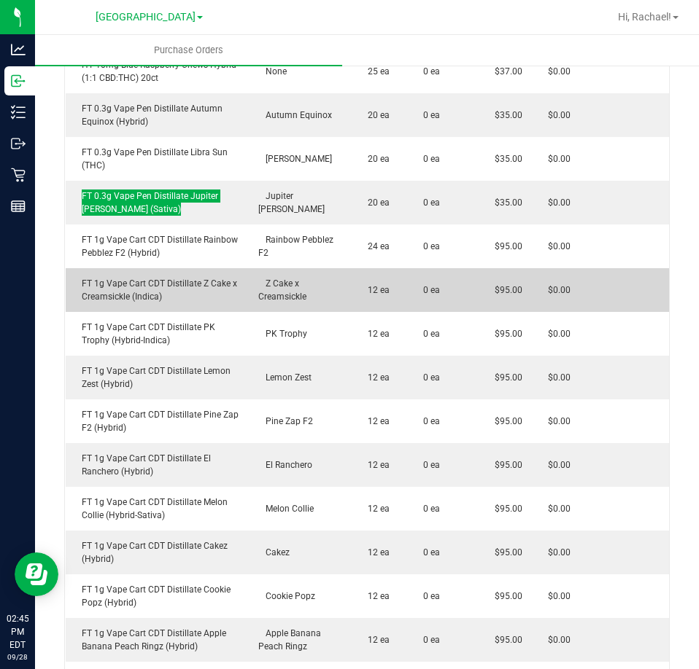
scroll to position [1823, 0]
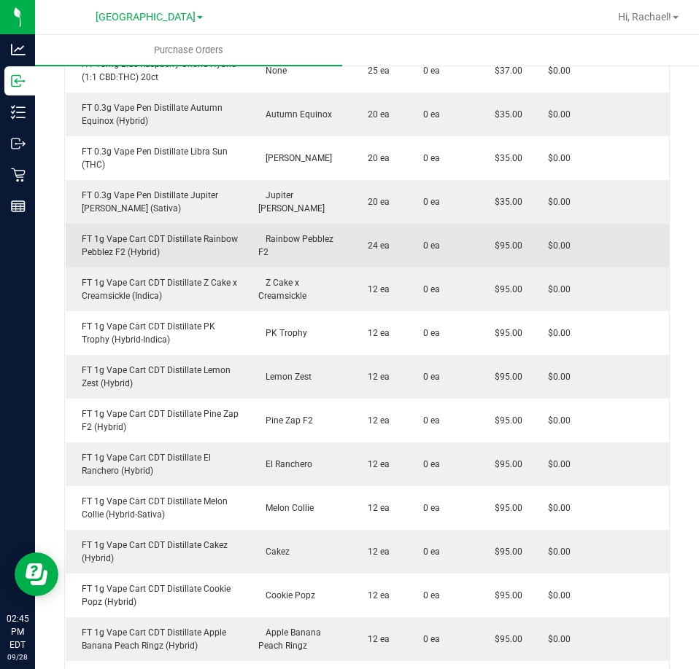
click at [144, 233] on div "FT 1g Vape Cart CDT Distillate Rainbow Pebblez F2 (Hybrid)" at bounding box center [157, 246] width 167 height 26
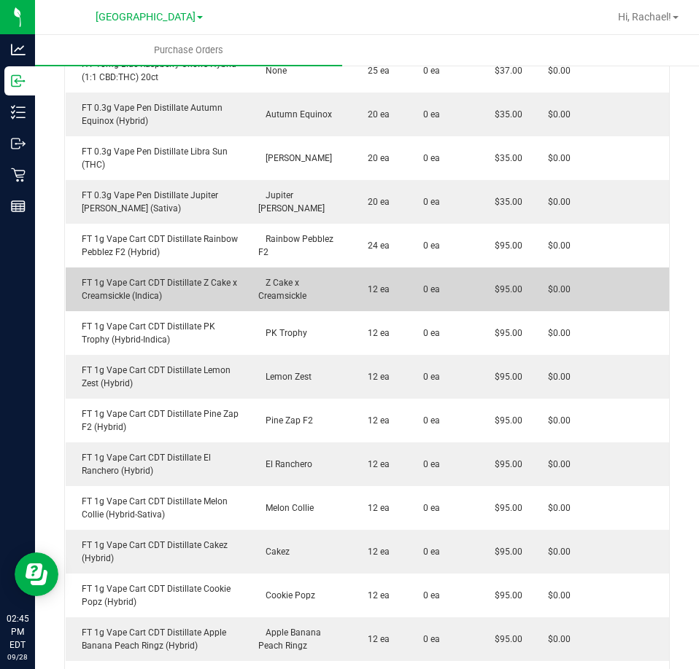
click at [205, 276] on div "FT 1g Vape Cart CDT Distillate Z Cake x Creamsickle (Indica)" at bounding box center [157, 289] width 167 height 26
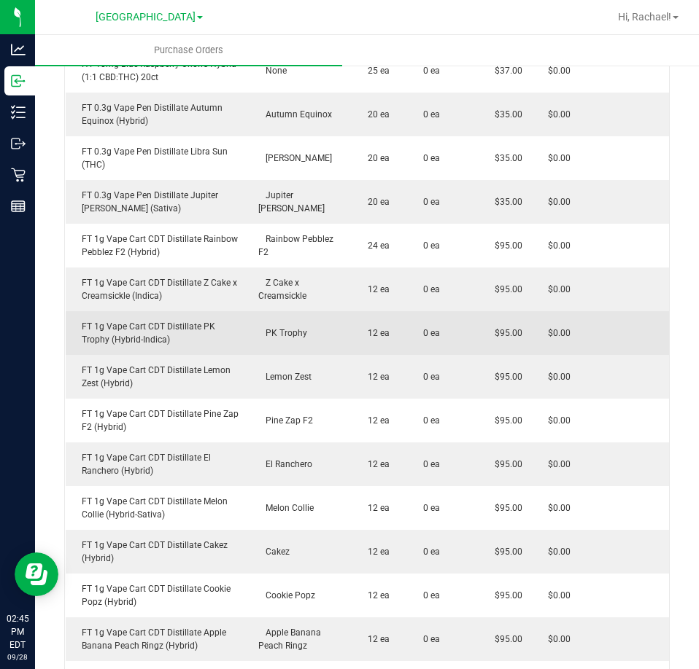
click at [199, 320] on div "FT 1g Vape Cart CDT Distillate PK Trophy (Hybrid-Indica)" at bounding box center [157, 333] width 167 height 26
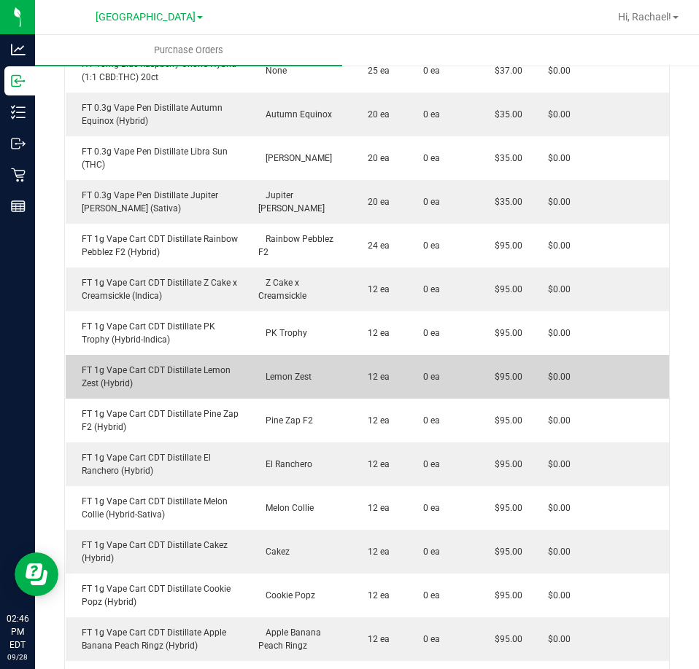
click at [156, 355] on td "FT 1g Vape Cart CDT Distillate Lemon Zest (Hybrid)" at bounding box center [158, 377] width 185 height 44
click at [154, 364] on div "FT 1g Vape Cart CDT Distillate Lemon Zest (Hybrid)" at bounding box center [157, 377] width 167 height 26
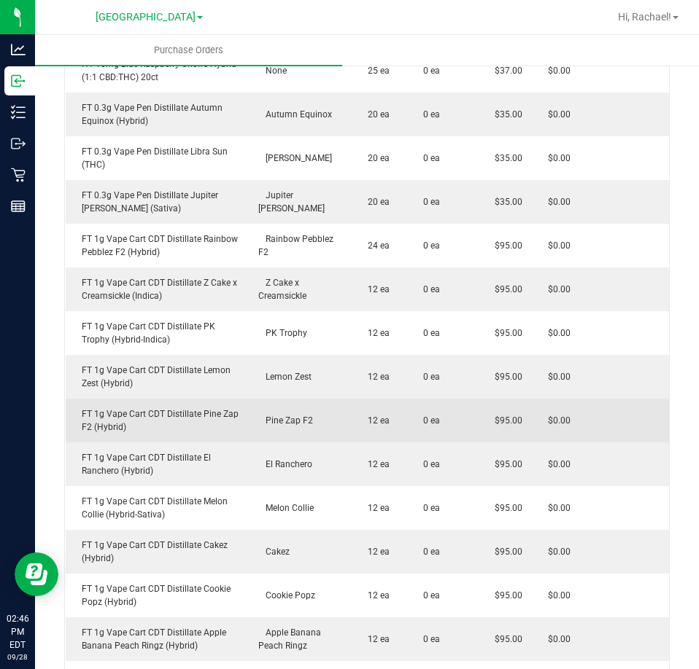
click at [154, 408] on div "FT 1g Vape Cart CDT Distillate Pine Zap F2 (Hybrid)" at bounding box center [157, 421] width 167 height 26
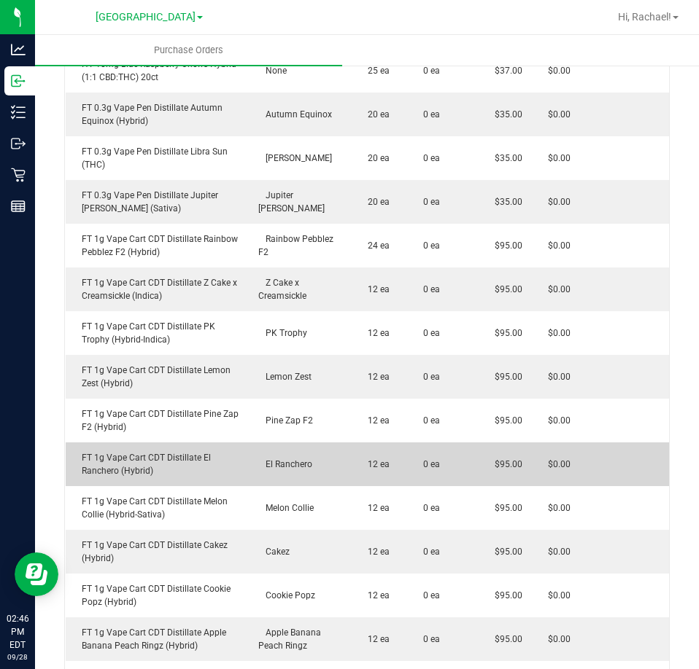
click at [130, 451] on div "FT 1g Vape Cart CDT Distillate El Ranchero (Hybrid)" at bounding box center [157, 464] width 167 height 26
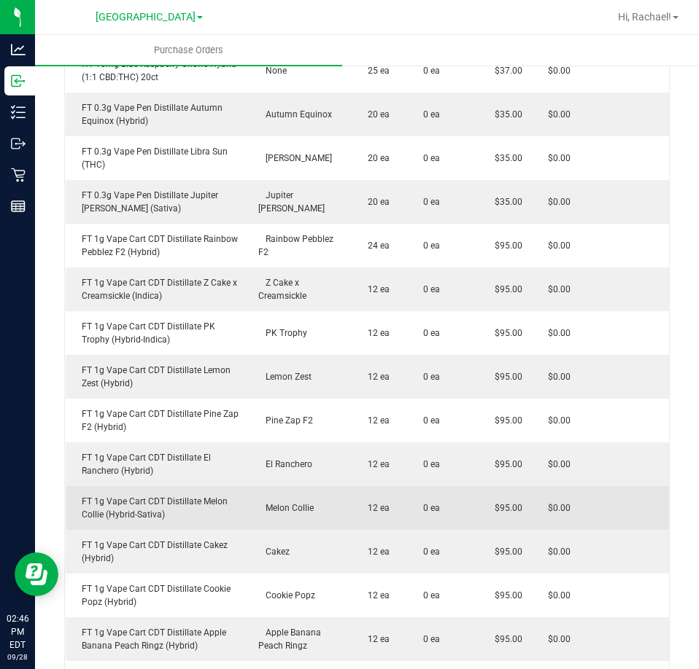
click at [154, 495] on div "FT 1g Vape Cart CDT Distillate Melon Collie (Hybrid-Sativa)" at bounding box center [157, 508] width 167 height 26
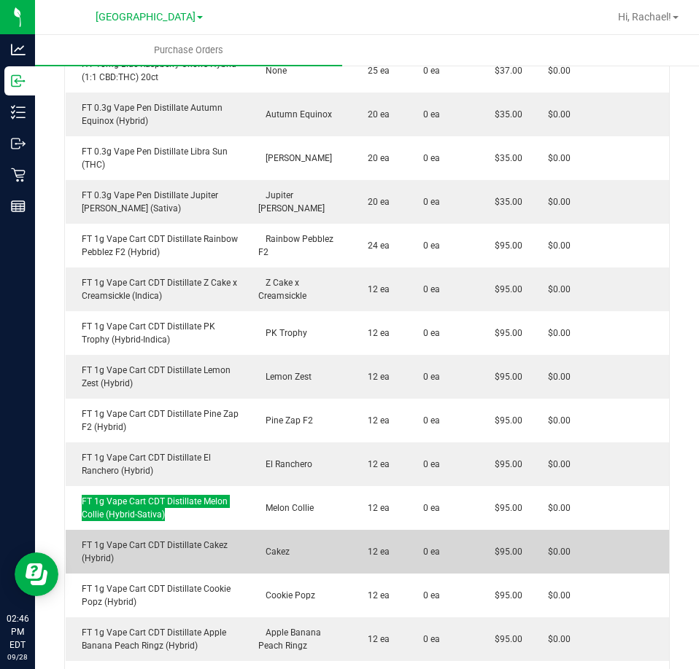
scroll to position [1896, 0]
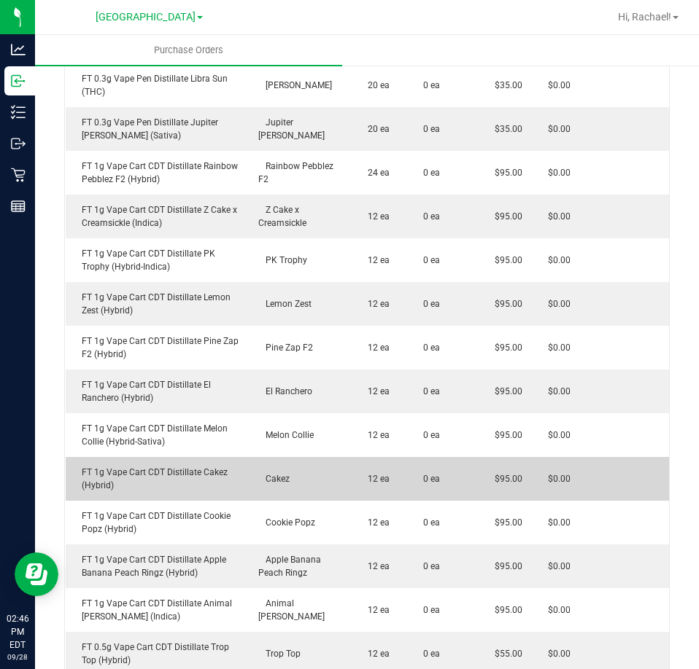
click at [185, 466] on div "FT 1g Vape Cart CDT Distillate Cakez (Hybrid)" at bounding box center [157, 479] width 167 height 26
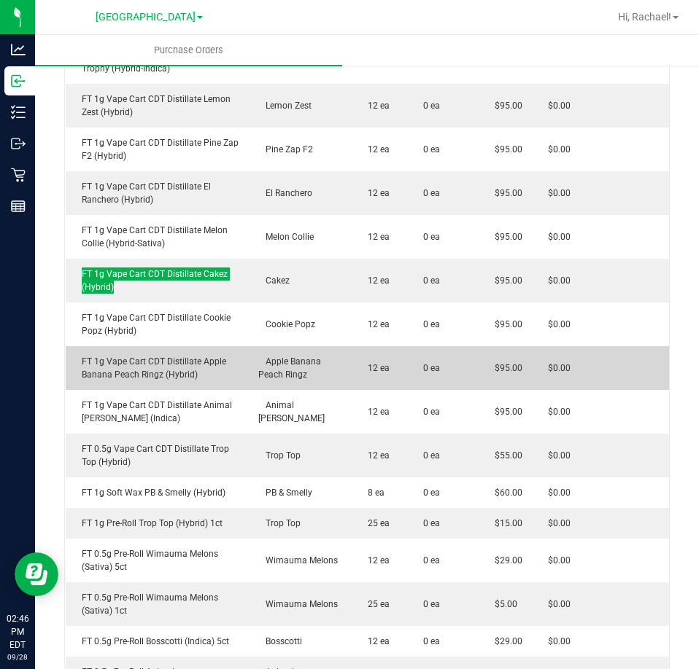
scroll to position [2115, 0]
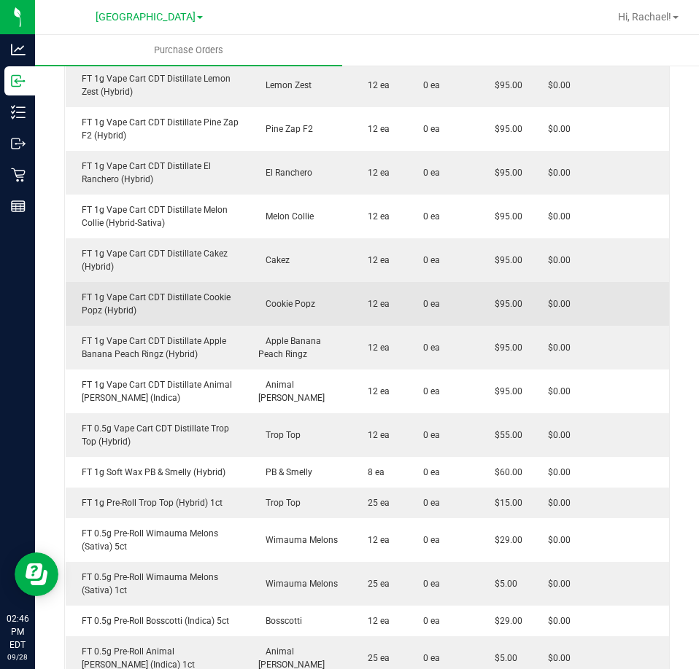
click at [129, 291] on div "FT 1g Vape Cart CDT Distillate Cookie Popz (Hybrid)" at bounding box center [157, 304] width 167 height 26
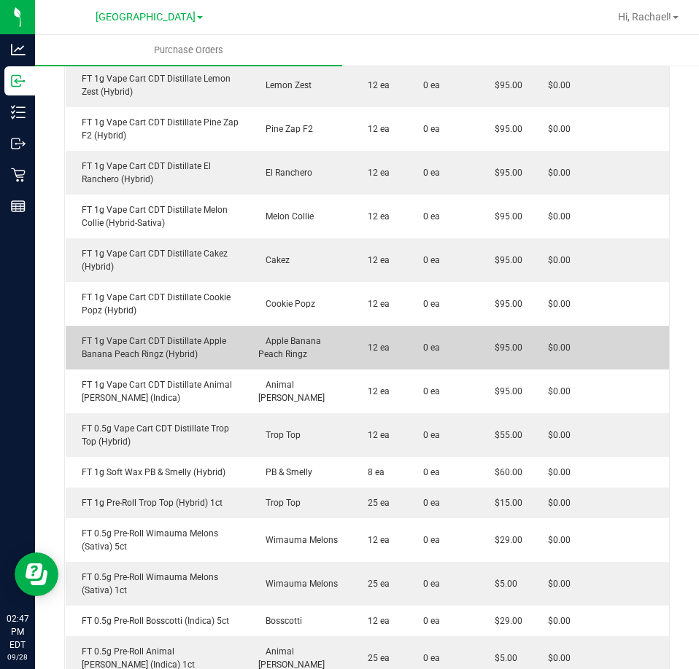
click at [154, 335] on div "FT 1g Vape Cart CDT Distillate Apple Banana Peach Ringz (Hybrid)" at bounding box center [157, 348] width 167 height 26
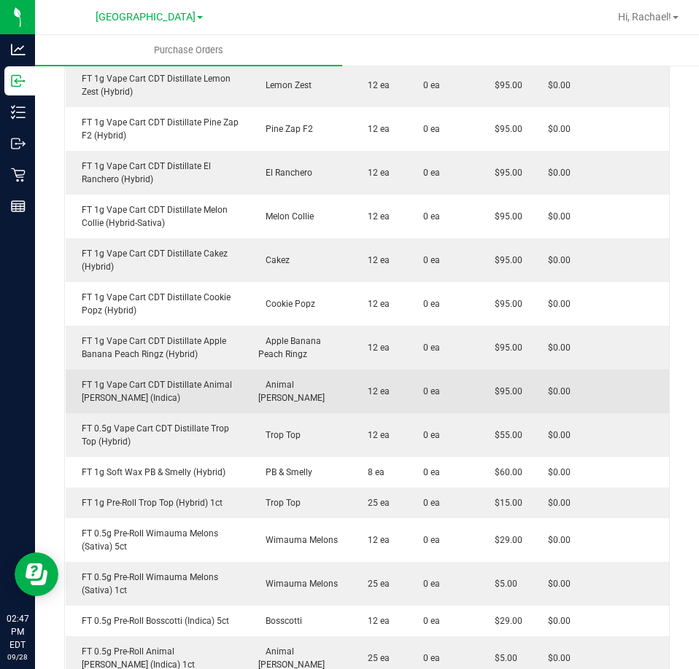
click at [163, 378] on div "FT 1g Vape Cart CDT Distillate Animal Larry (Indica)" at bounding box center [157, 391] width 167 height 26
click at [105, 378] on div "FT 1g Vape Cart CDT Distillate Animal Larry (Indica)" at bounding box center [157, 391] width 167 height 26
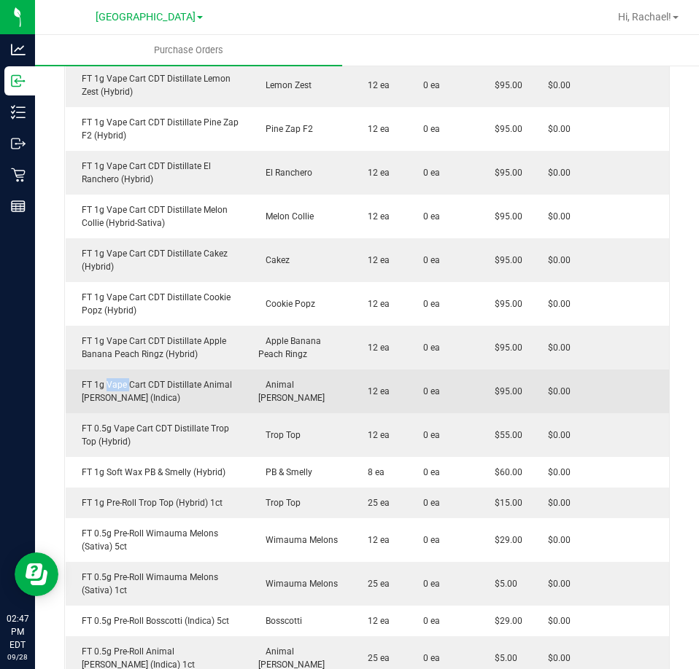
click at [105, 378] on div "FT 1g Vape Cart CDT Distillate Animal Larry (Indica)" at bounding box center [157, 391] width 167 height 26
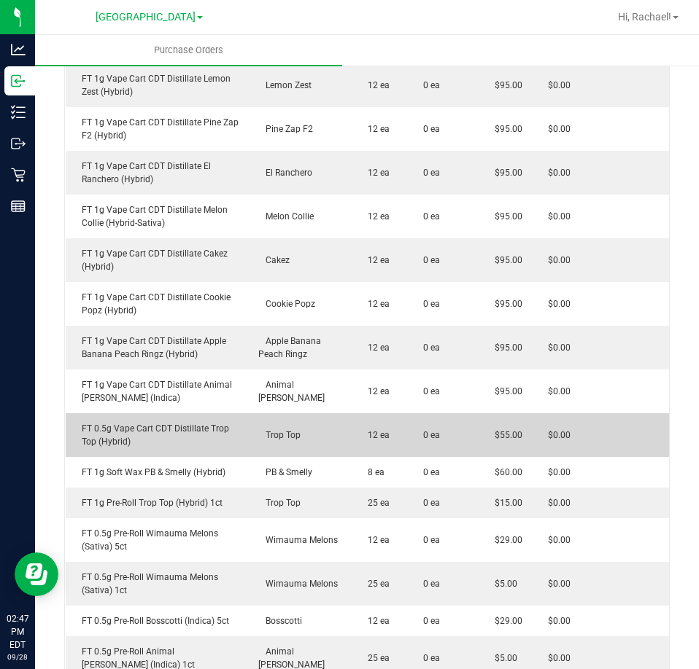
click at [167, 413] on td "FT 0.5g Vape Cart CDT Distillate Trop Top (Hybrid)" at bounding box center [158, 435] width 185 height 44
click at [166, 413] on td "FT 0.5g Vape Cart CDT Distillate Trop Top (Hybrid)" at bounding box center [158, 435] width 185 height 44
click at [166, 422] on div "FT 0.5g Vape Cart CDT Distillate Trop Top (Hybrid)" at bounding box center [157, 435] width 167 height 26
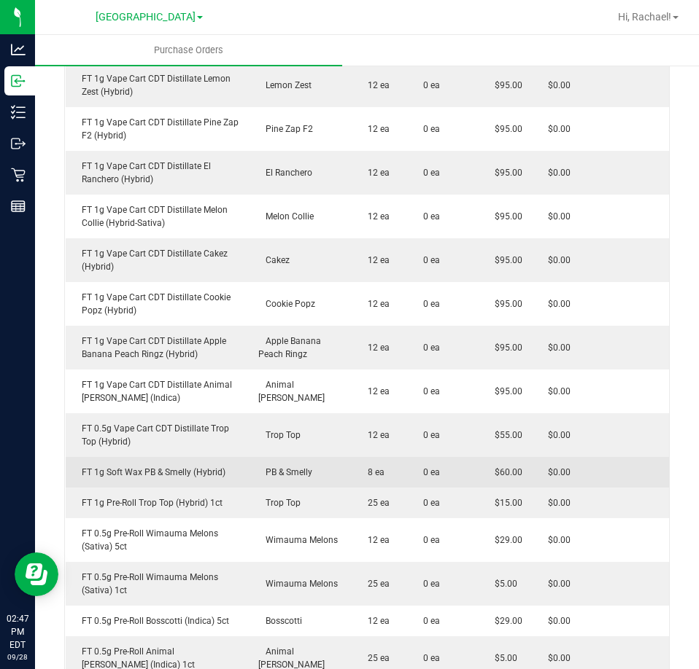
click at [163, 466] on div "FT 1g Soft Wax PB & Smelly (Hybrid)" at bounding box center [157, 472] width 167 height 13
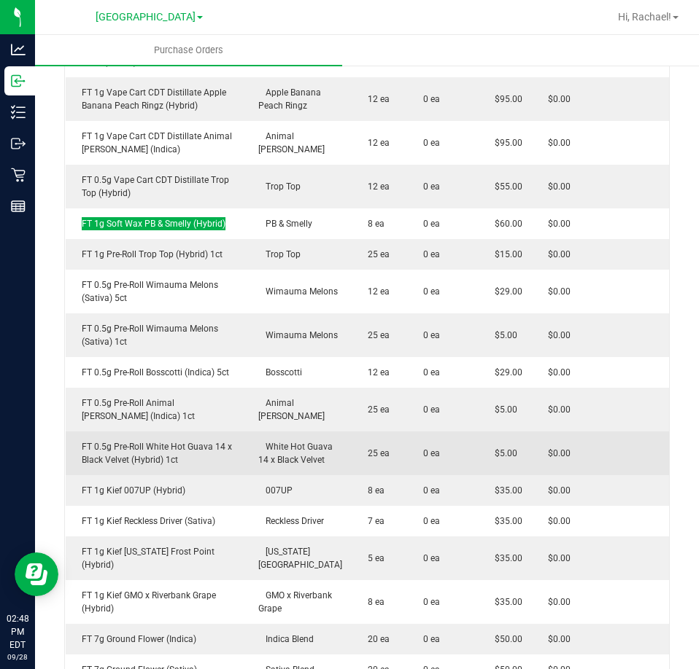
scroll to position [2407, 0]
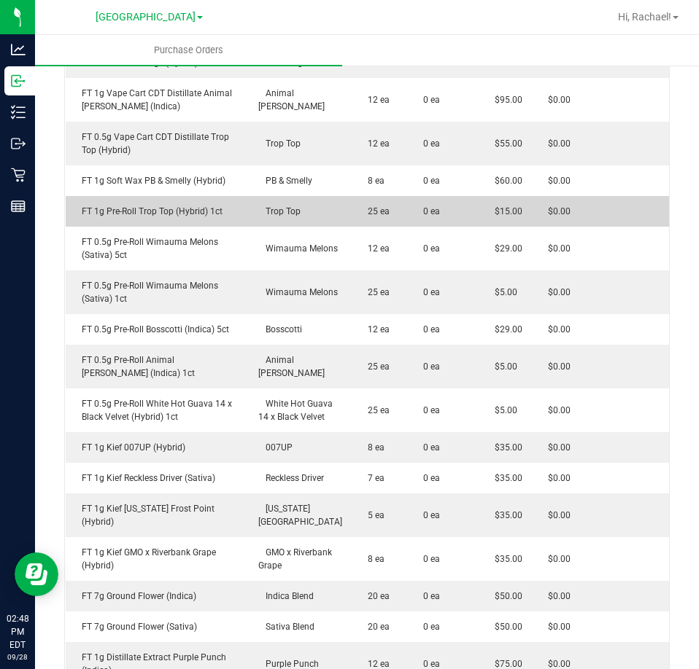
click at [128, 205] on div "FT 1g Pre-Roll Trop Top (Hybrid) 1ct" at bounding box center [157, 211] width 167 height 13
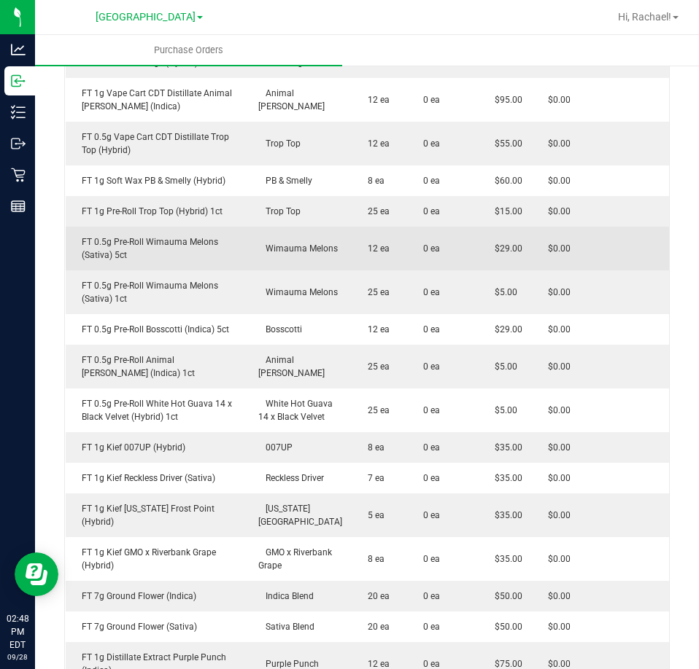
click at [156, 236] on div "FT 0.5g Pre-Roll Wimauma Melons (Sativa) 5ct" at bounding box center [157, 249] width 167 height 26
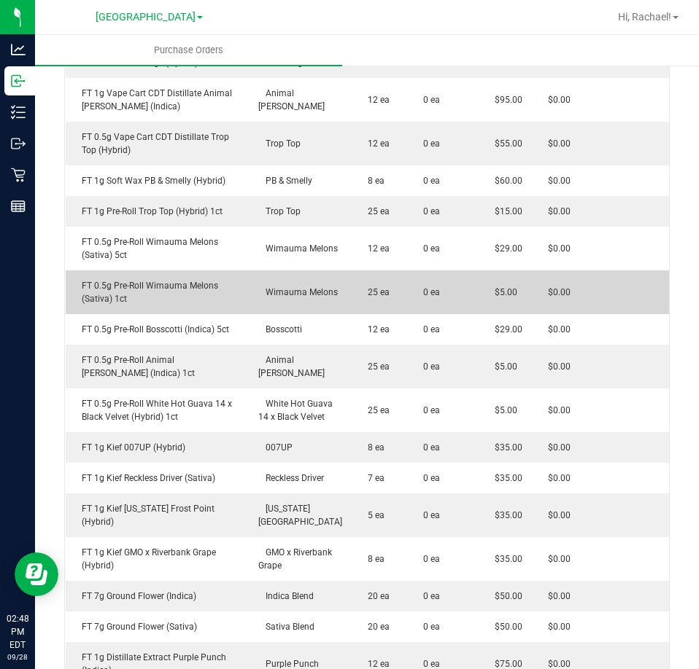
click at [144, 279] on div "FT 0.5g Pre-Roll Wimauma Melons (Sativa) 1ct" at bounding box center [157, 292] width 167 height 26
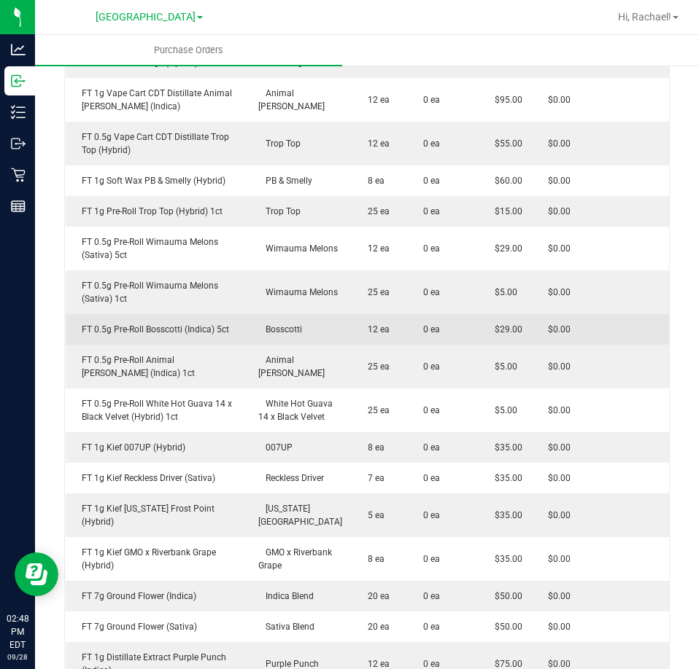
click at [133, 323] on div "FT 0.5g Pre-Roll Bosscotti (Indica) 5ct" at bounding box center [157, 329] width 167 height 13
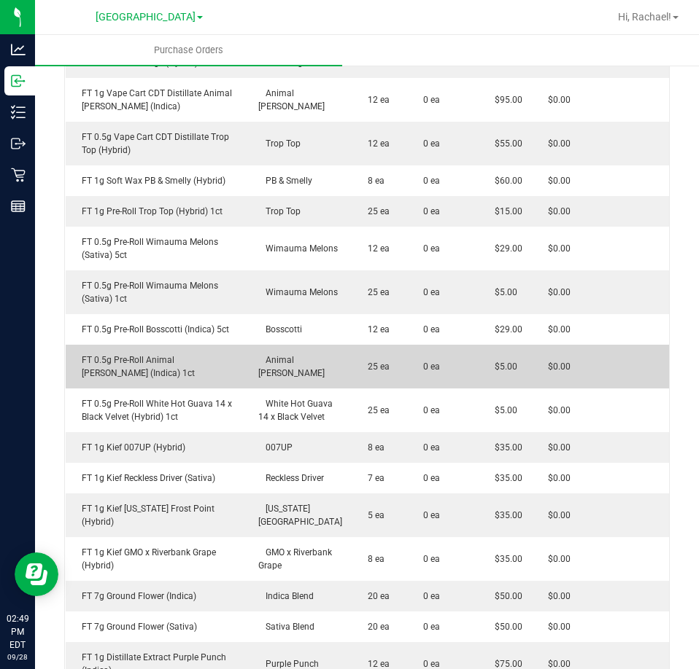
click at [176, 354] on div "FT 0.5g Pre-Roll Animal Larry (Indica) 1ct" at bounding box center [157, 367] width 167 height 26
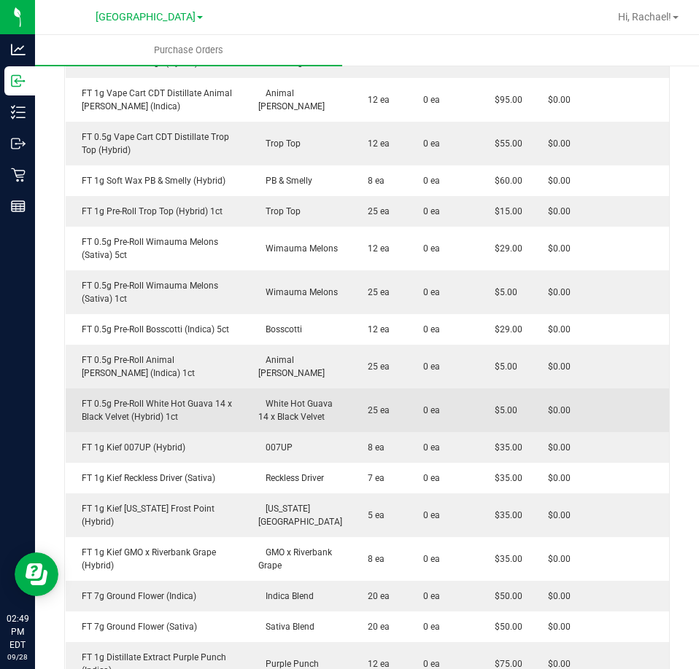
click at [173, 397] on div "FT 0.5g Pre-Roll White Hot Guava 14 x Black Velvet (Hybrid) 1ct" at bounding box center [157, 410] width 167 height 26
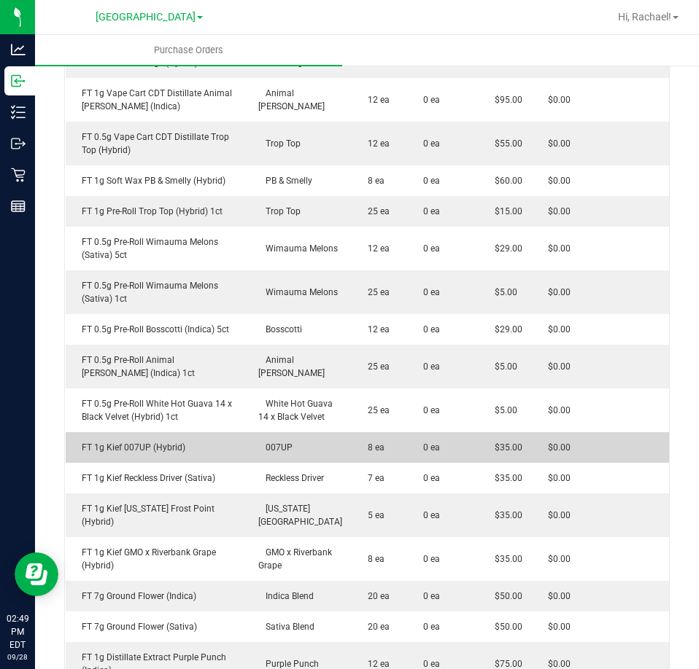
click at [152, 441] on div "FT 1g Kief 007UP (Hybrid)" at bounding box center [157, 447] width 167 height 13
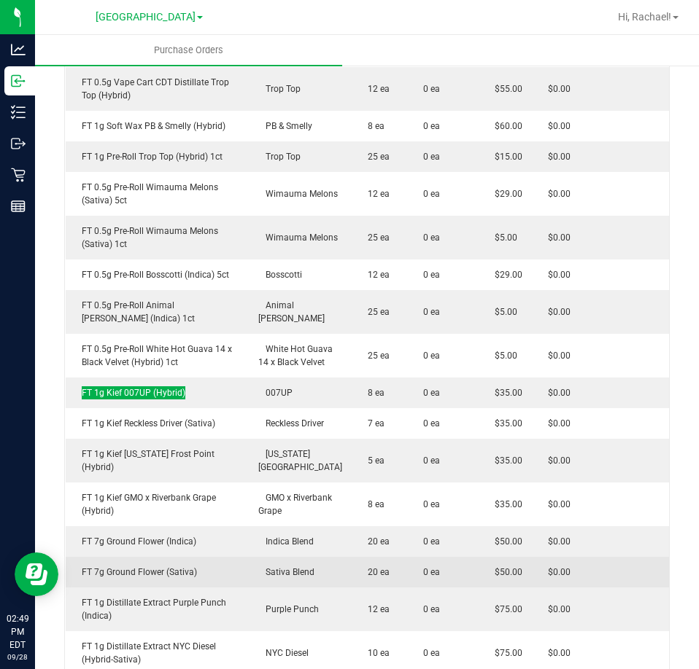
scroll to position [2625, 0]
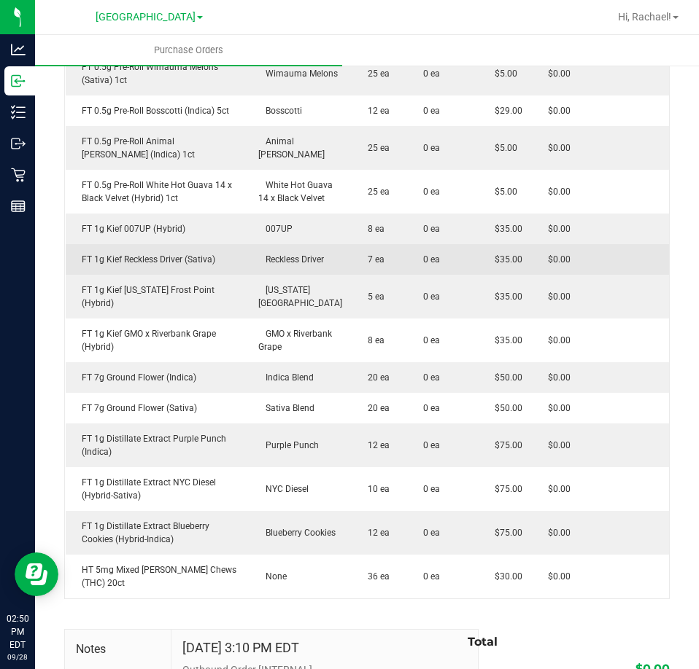
click at [153, 253] on div "FT 1g Kief Reckless Driver (Sativa)" at bounding box center [157, 259] width 167 height 13
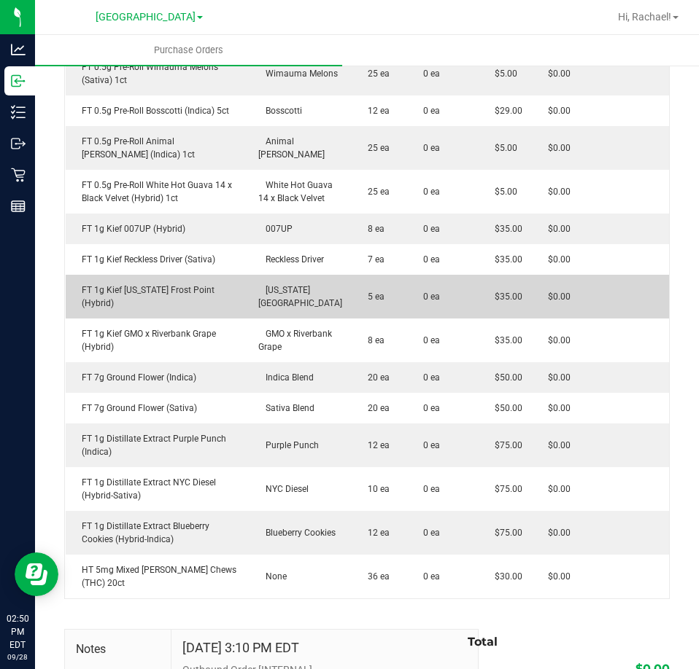
click at [146, 284] on div "FT 1g Kief Florida Frost Point (Hybrid)" at bounding box center [157, 297] width 167 height 26
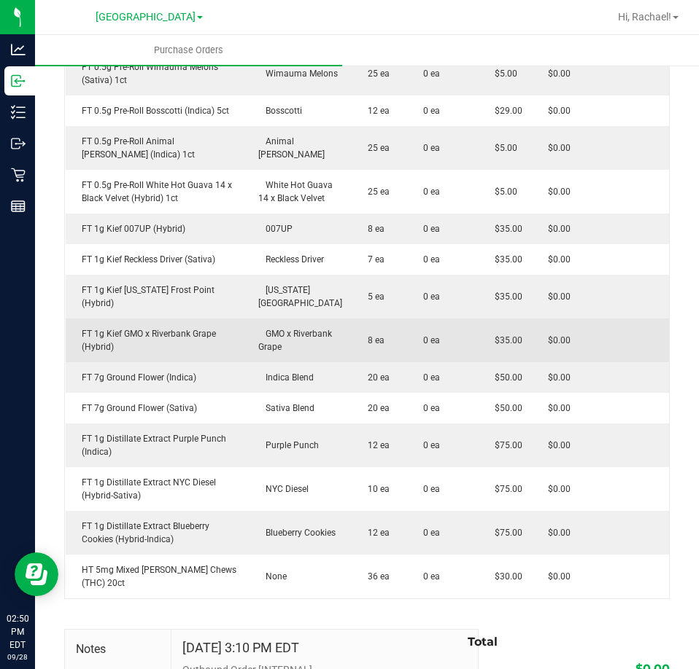
click at [160, 327] on div "FT 1g Kief GMO x Riverbank Grape (Hybrid)" at bounding box center [157, 340] width 167 height 26
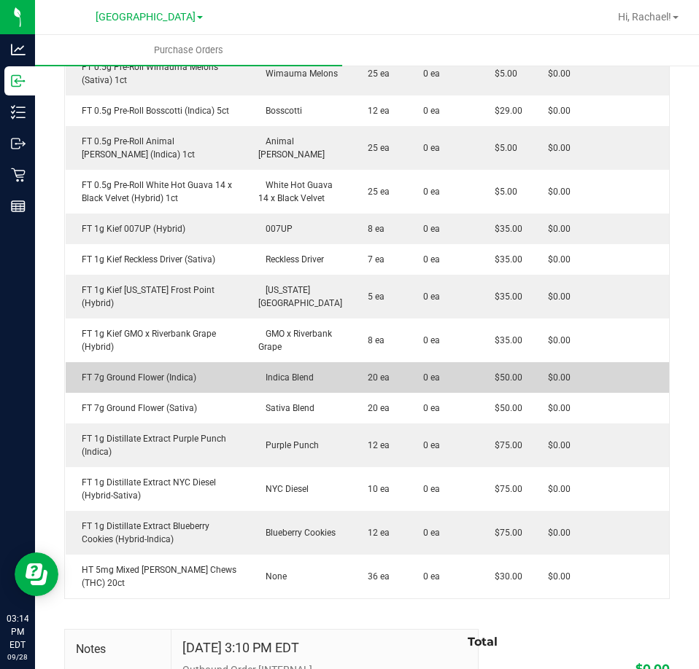
click at [125, 371] on div "FT 7g Ground Flower (Indica)" at bounding box center [157, 377] width 167 height 13
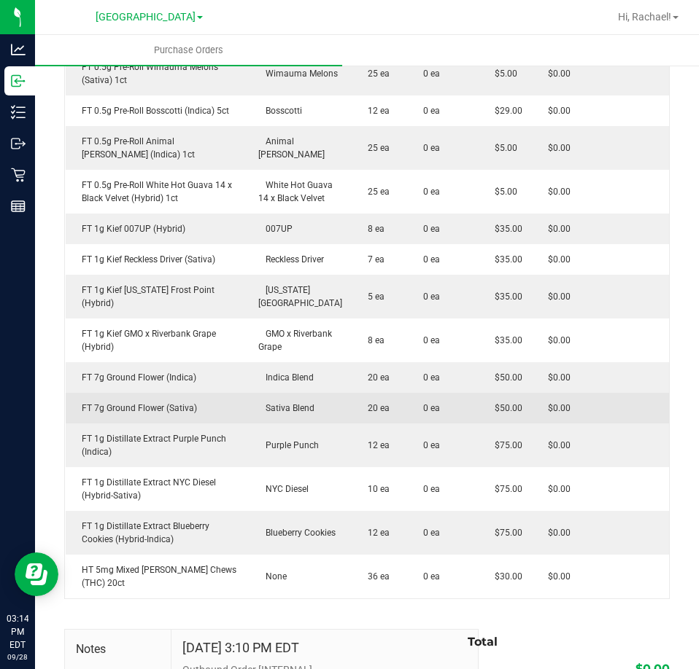
click at [140, 402] on div "FT 7g Ground Flower (Sativa)" at bounding box center [157, 408] width 167 height 13
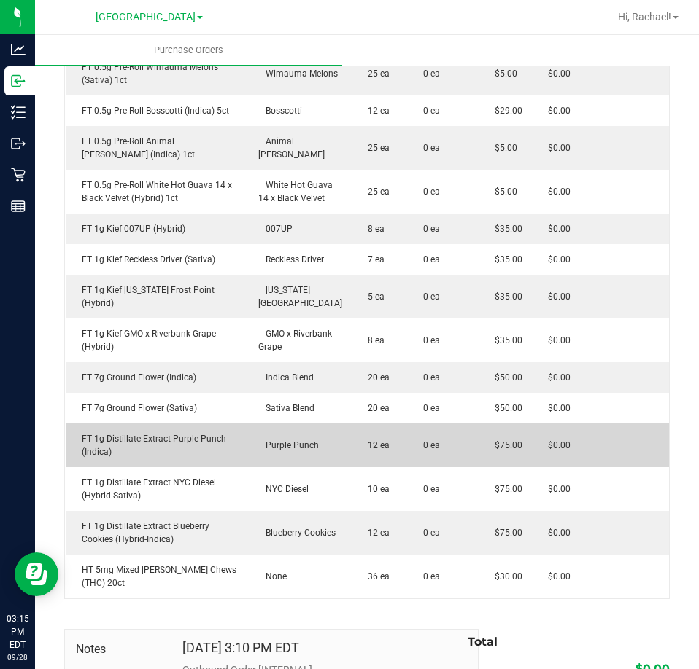
click at [133, 432] on div "FT 1g Distillate Extract Purple Punch (Indica)" at bounding box center [157, 445] width 167 height 26
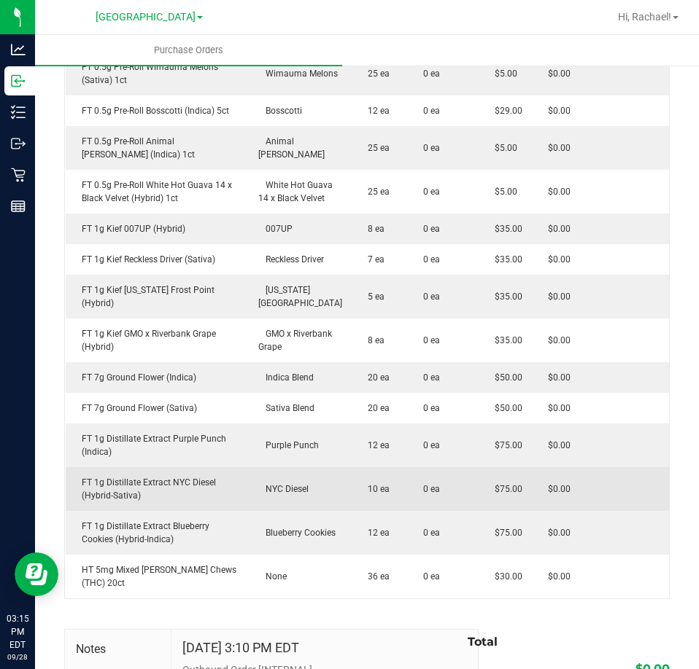
click at [153, 476] on div "FT 1g Distillate Extract NYC Diesel (Hybrid-Sativa)" at bounding box center [157, 489] width 167 height 26
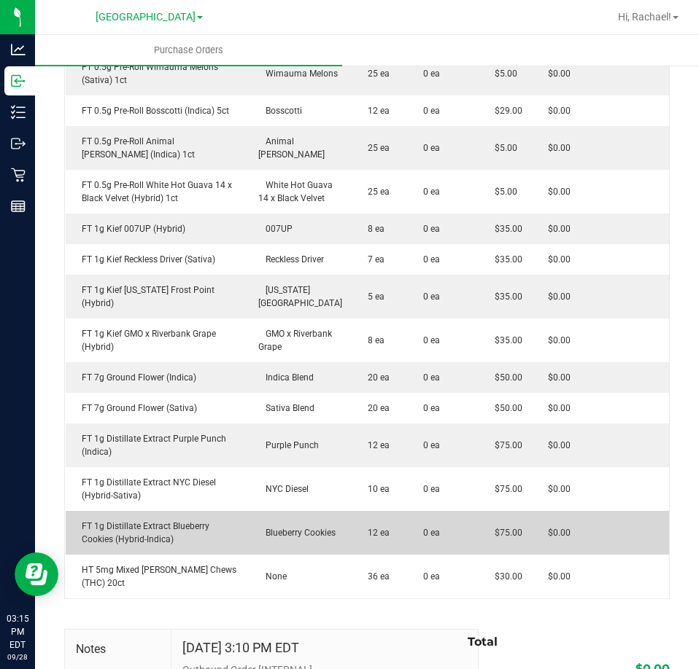
click at [134, 520] on div "FT 1g Distillate Extract Blueberry Cookies (Hybrid-Indica)" at bounding box center [157, 533] width 167 height 26
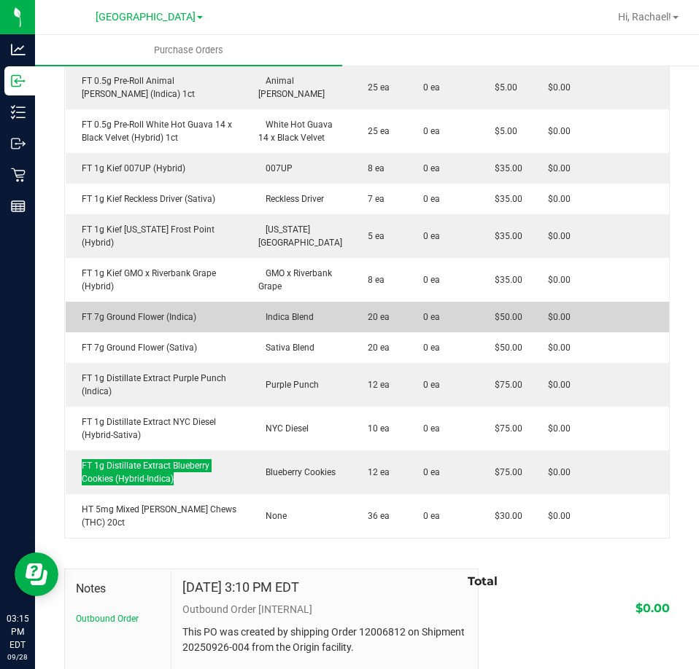
scroll to position [2757, 0]
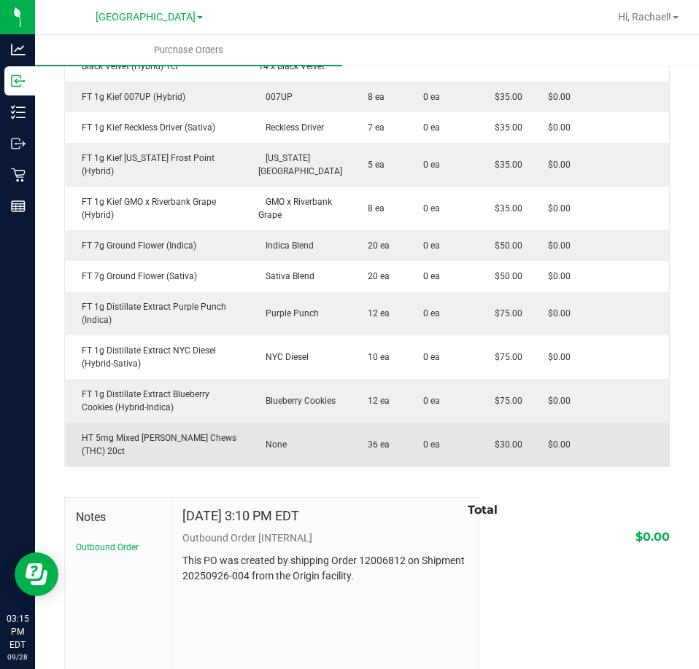
click at [198, 432] on div "HT 5mg Mixed Berry Chews (THC) 20ct" at bounding box center [157, 445] width 167 height 26
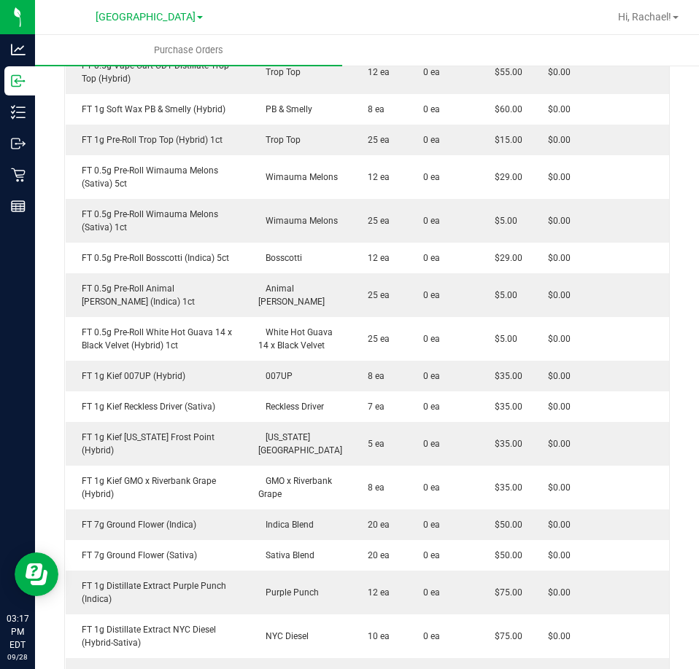
scroll to position [2247, 0]
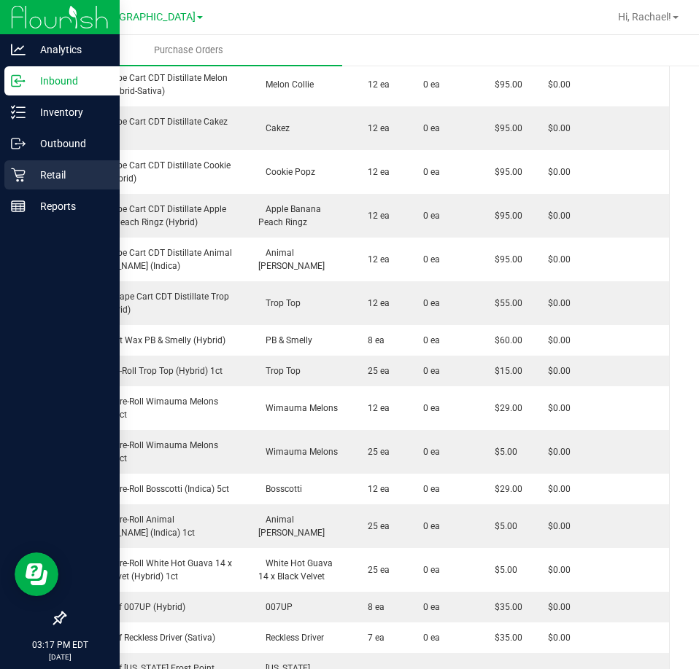
click at [46, 170] on p "Retail" at bounding box center [70, 175] width 88 height 18
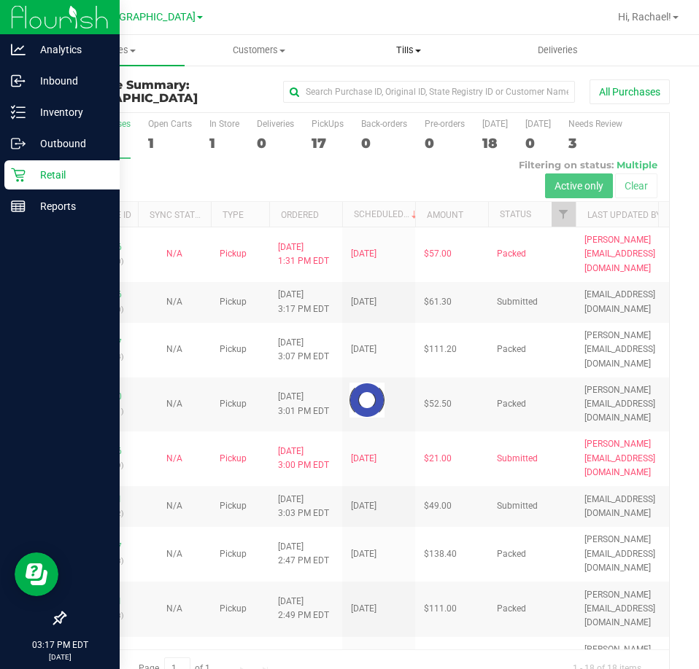
click at [409, 47] on span "Tills" at bounding box center [409, 50] width 148 height 13
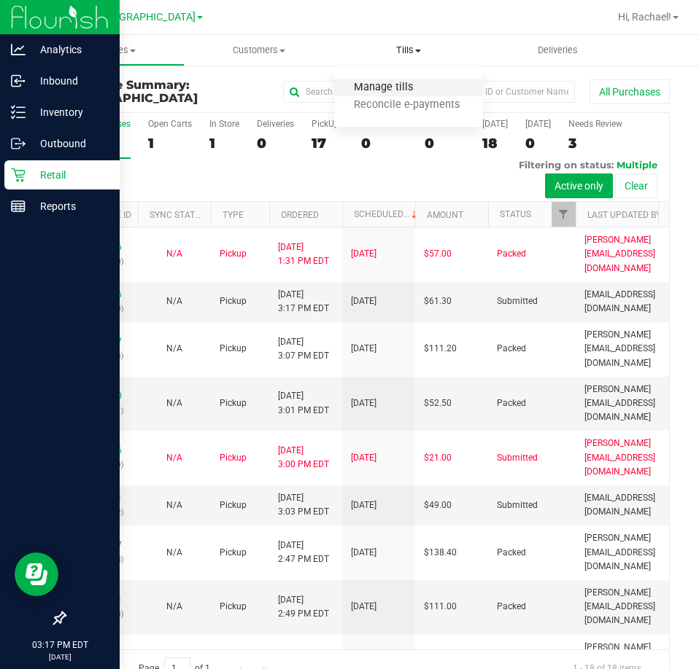
click at [395, 86] on span "Manage tills" at bounding box center [383, 88] width 98 height 12
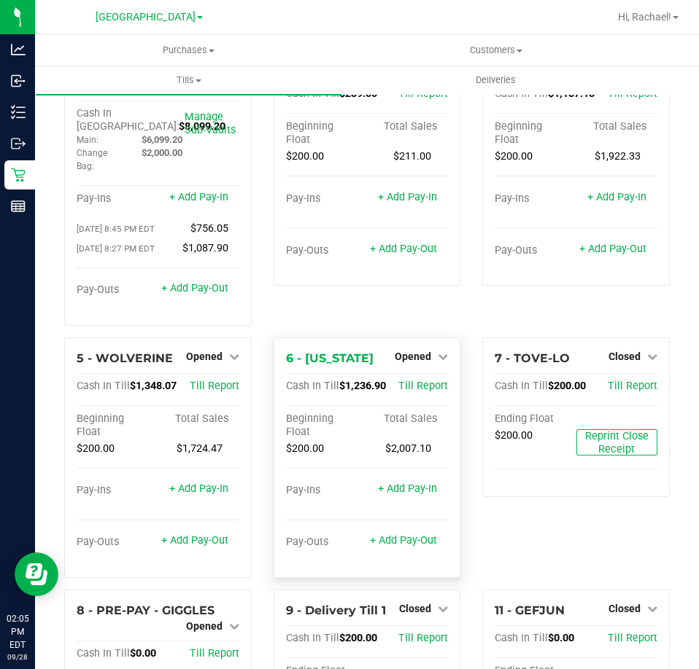
scroll to position [73, 0]
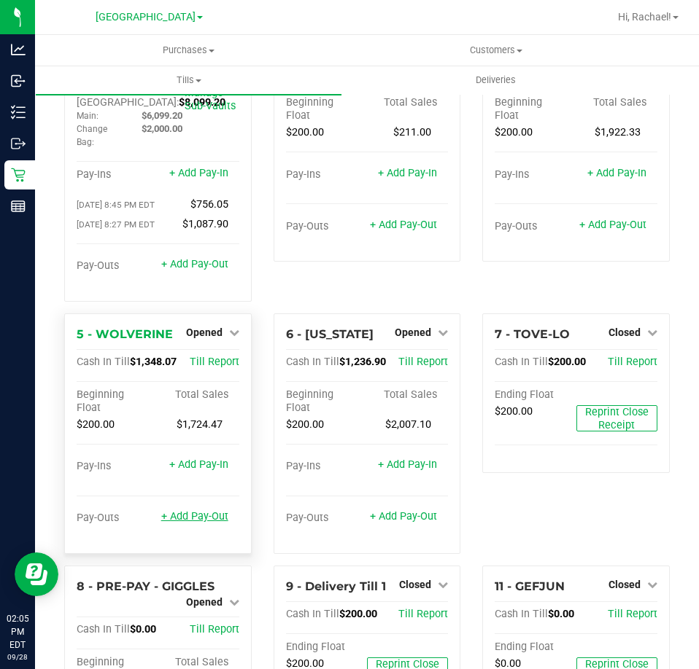
click at [196, 510] on link "+ Add Pay-Out" at bounding box center [194, 516] width 67 height 12
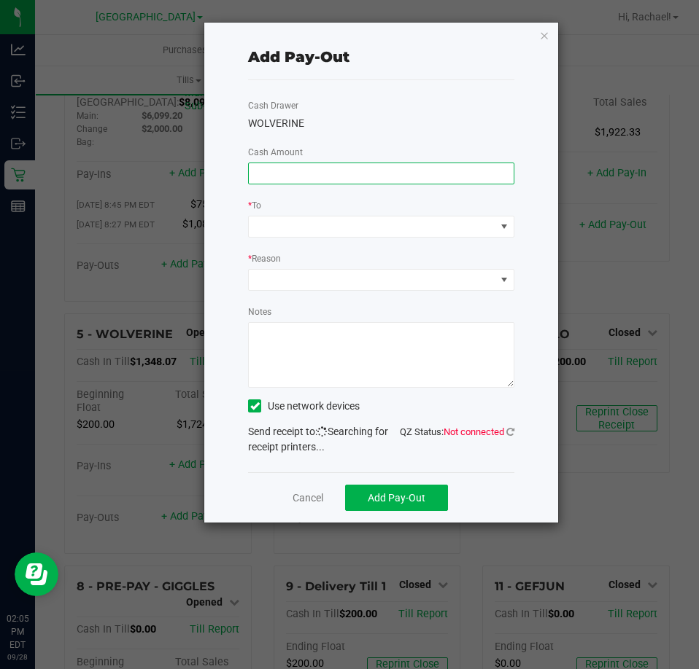
click at [403, 179] on input at bounding box center [381, 173] width 265 height 20
type input "$1,060.00"
click at [502, 222] on span at bounding box center [504, 227] width 12 height 12
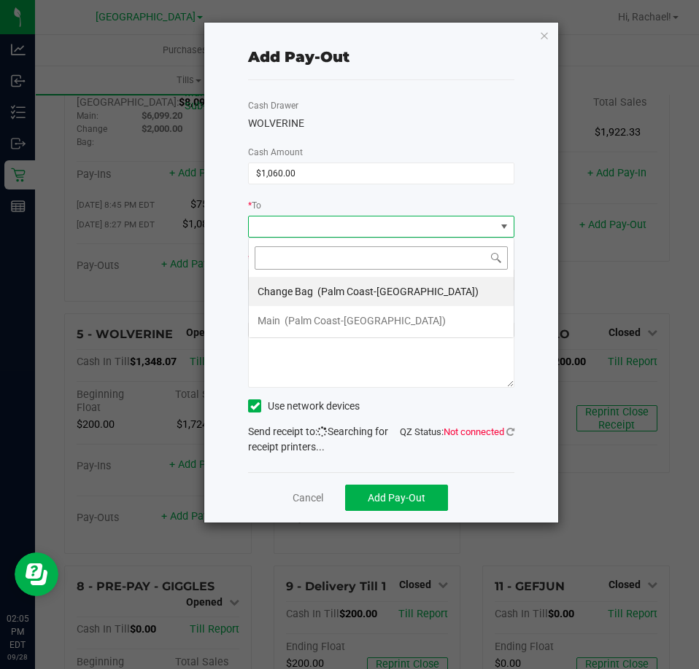
scroll to position [22, 265]
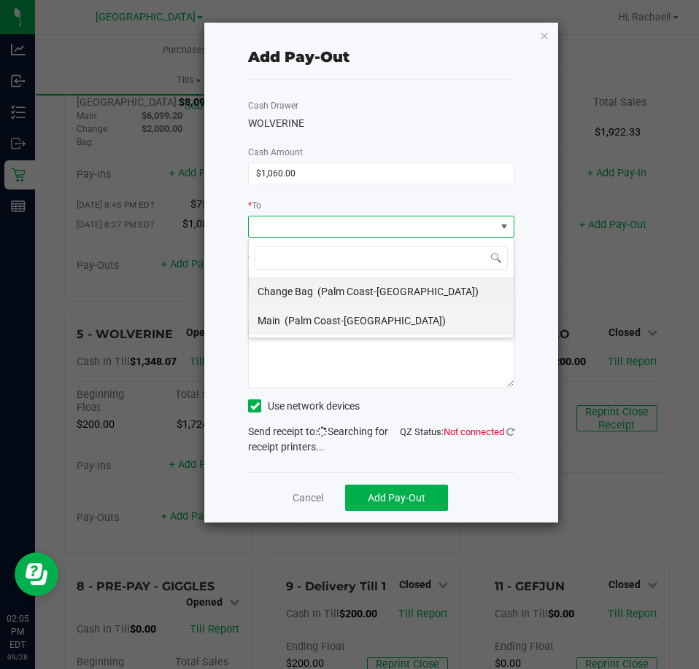
click at [279, 319] on span "Main" at bounding box center [268, 321] width 23 height 12
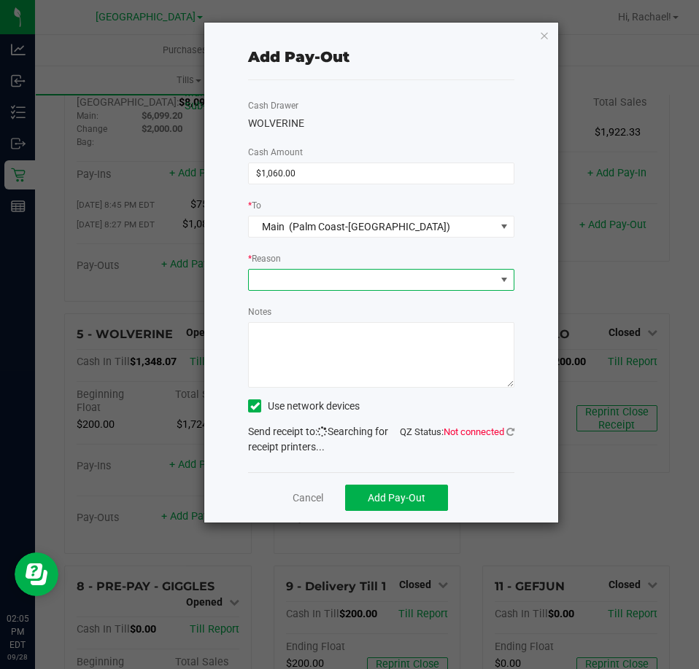
click at [360, 275] on span at bounding box center [372, 280] width 246 height 20
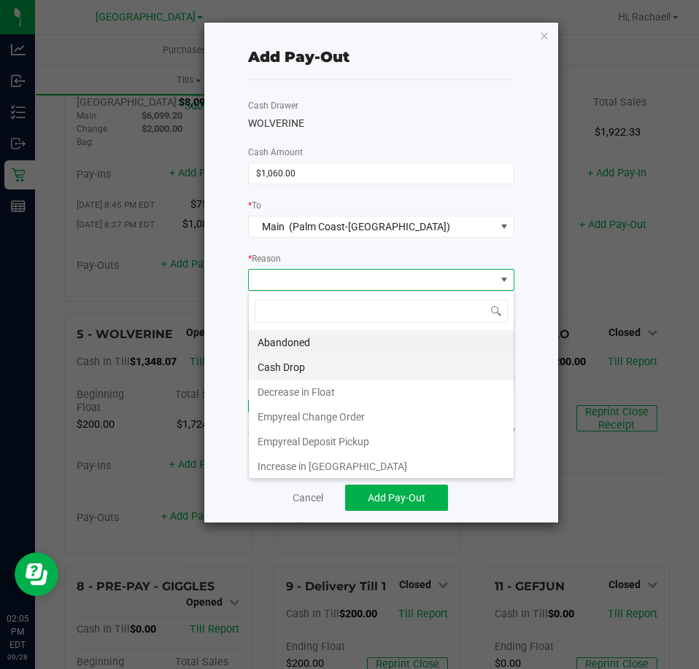
click at [316, 361] on li "Cash Drop" at bounding box center [381, 367] width 265 height 25
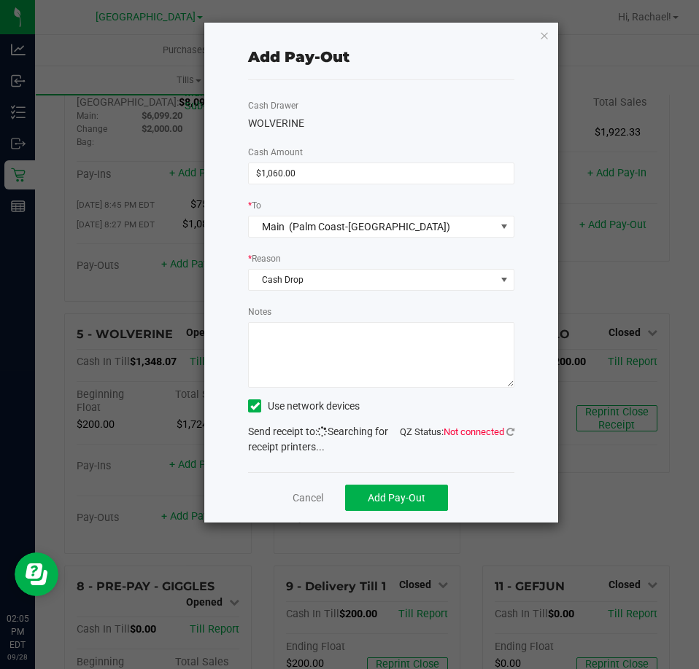
click at [299, 343] on textarea "Notes" at bounding box center [381, 355] width 266 height 66
type textarea "RC"
click at [510, 434] on icon at bounding box center [510, 431] width 8 height 9
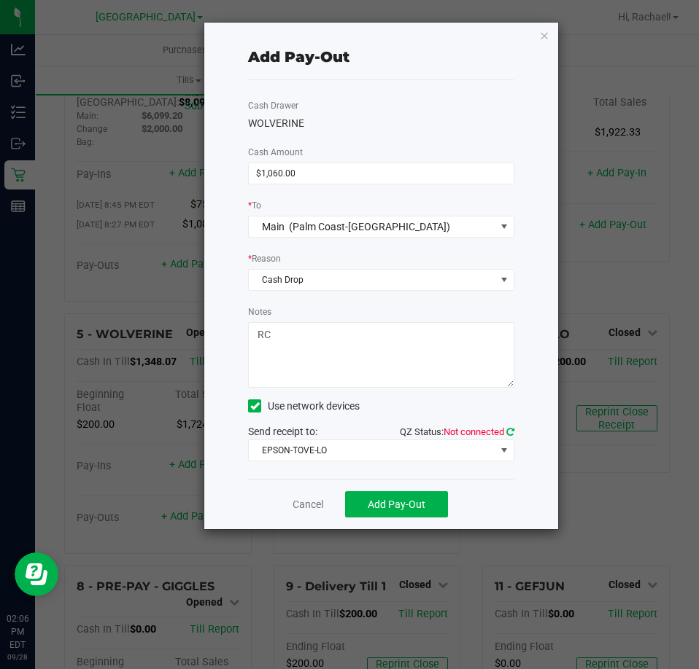
click at [510, 431] on icon at bounding box center [510, 431] width 8 height 9
click at [402, 451] on span "EPSON-TOVE-LO" at bounding box center [372, 450] width 246 height 20
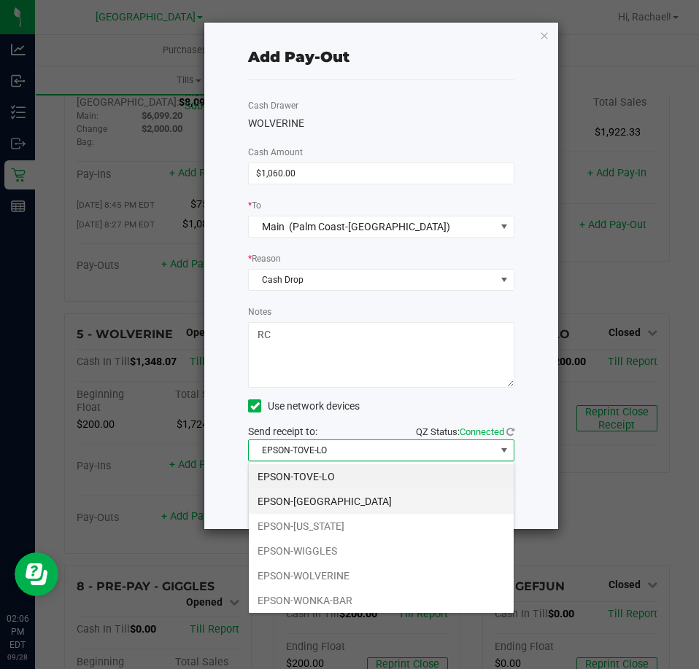
click at [346, 503] on li "EPSON-VANUATU" at bounding box center [381, 501] width 265 height 25
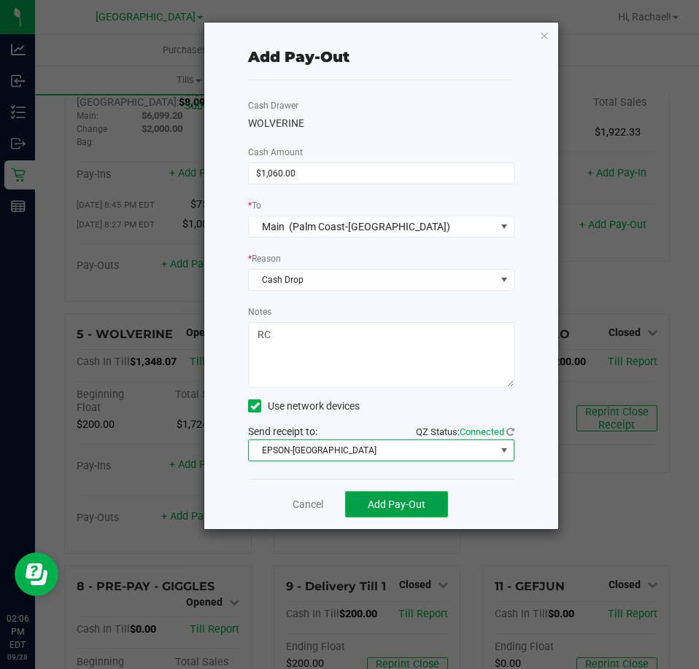
click at [397, 504] on span "Add Pay-Out" at bounding box center [397, 505] width 58 height 12
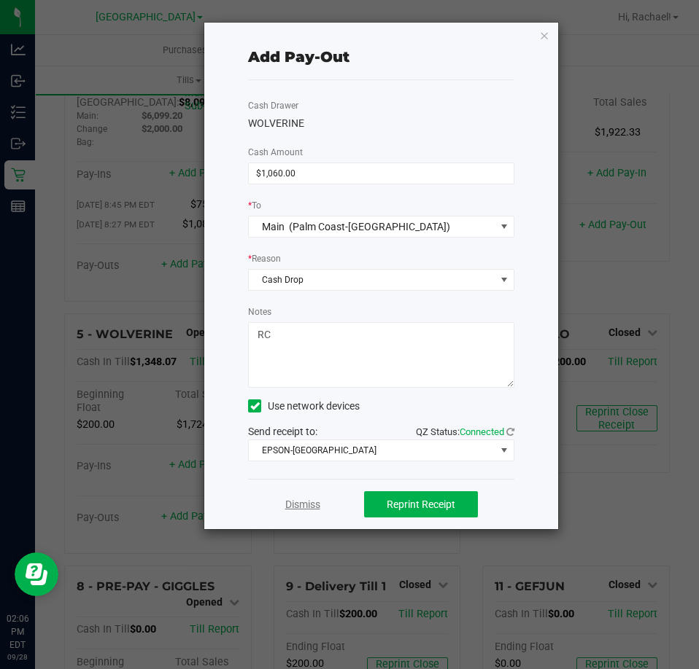
click at [305, 500] on link "Dismiss" at bounding box center [302, 504] width 35 height 15
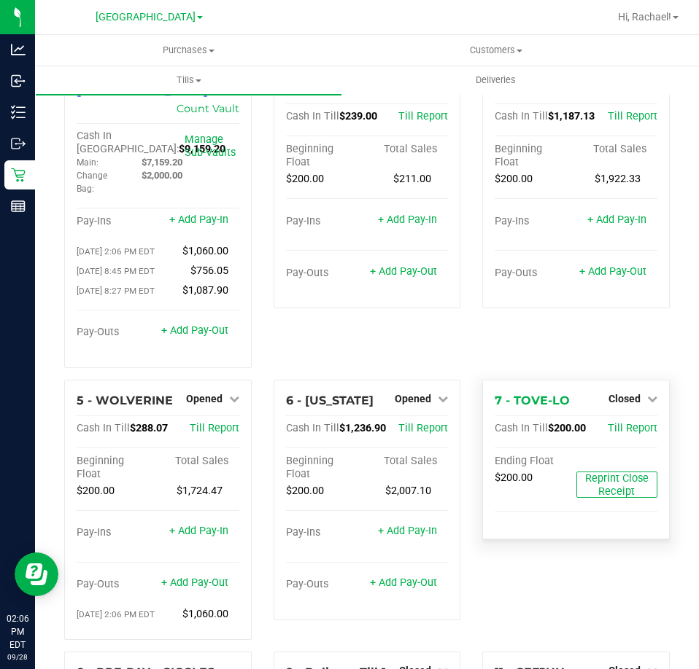
scroll to position [0, 0]
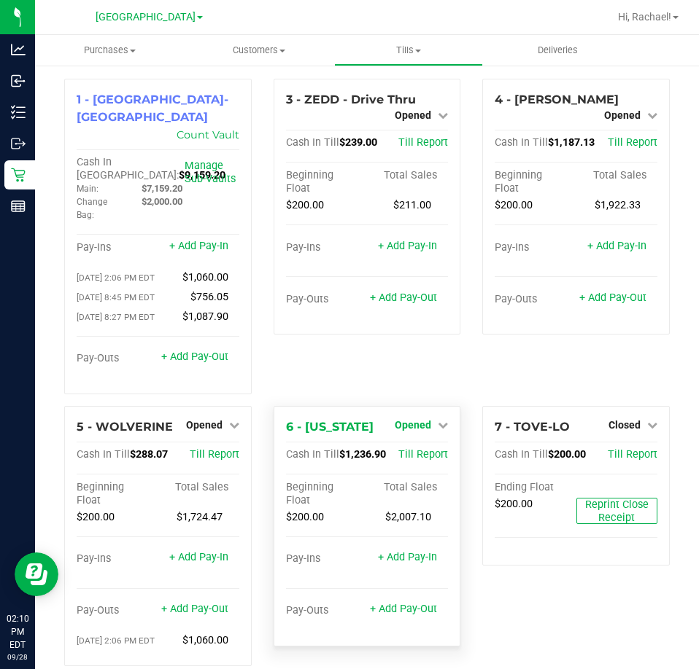
click at [422, 419] on span "Opened" at bounding box center [413, 425] width 36 height 12
click at [361, 374] on div "3 - ZEDD - Drive Thru Opened Close Till Cash In Till $239.00 Till Report Beginn…" at bounding box center [367, 242] width 209 height 327
click at [397, 603] on link "+ Add Pay-Out" at bounding box center [403, 609] width 67 height 12
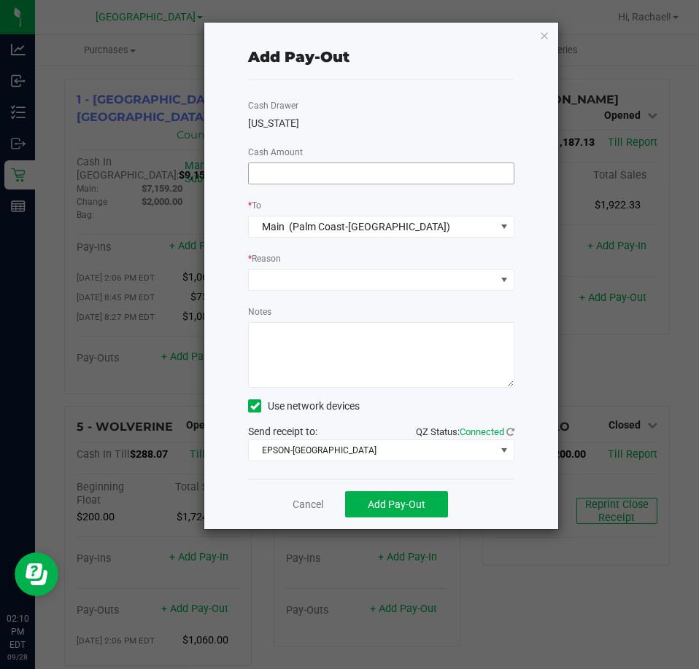
click at [298, 165] on input at bounding box center [381, 173] width 265 height 20
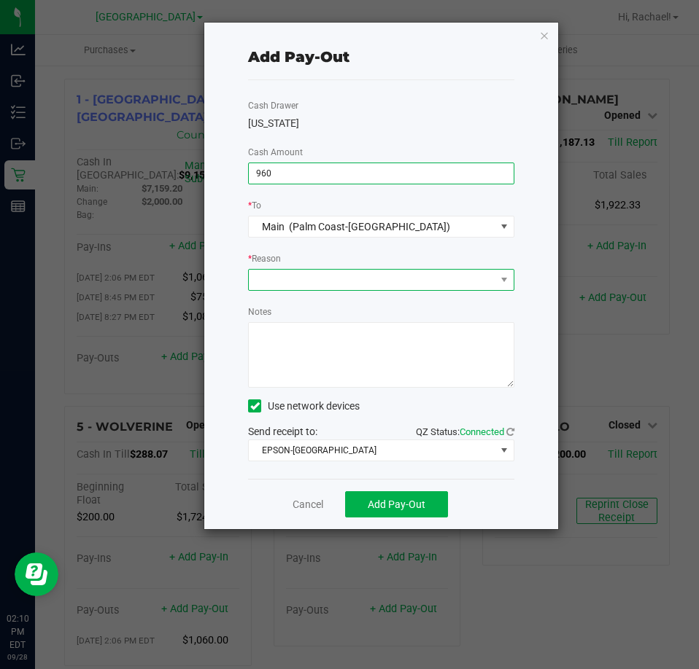
type input "$960.00"
click at [482, 275] on span at bounding box center [372, 280] width 246 height 20
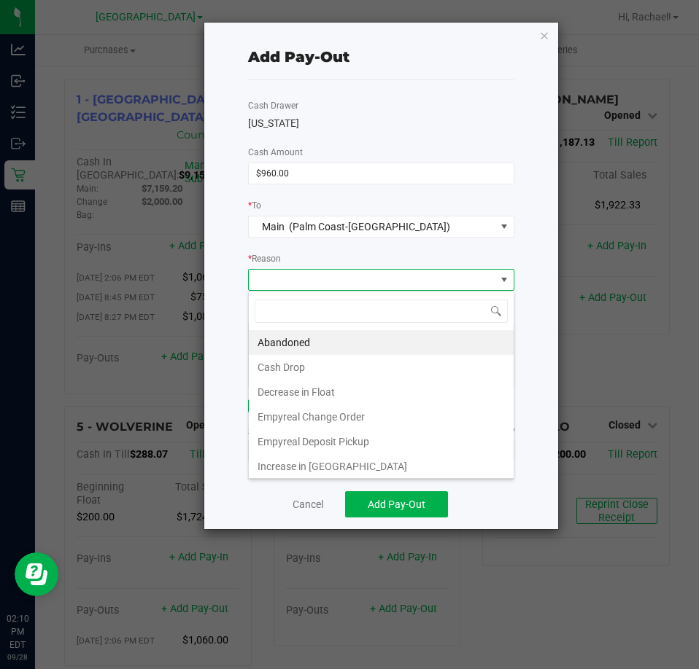
scroll to position [22, 265]
click at [290, 367] on li "Cash Drop" at bounding box center [381, 367] width 265 height 25
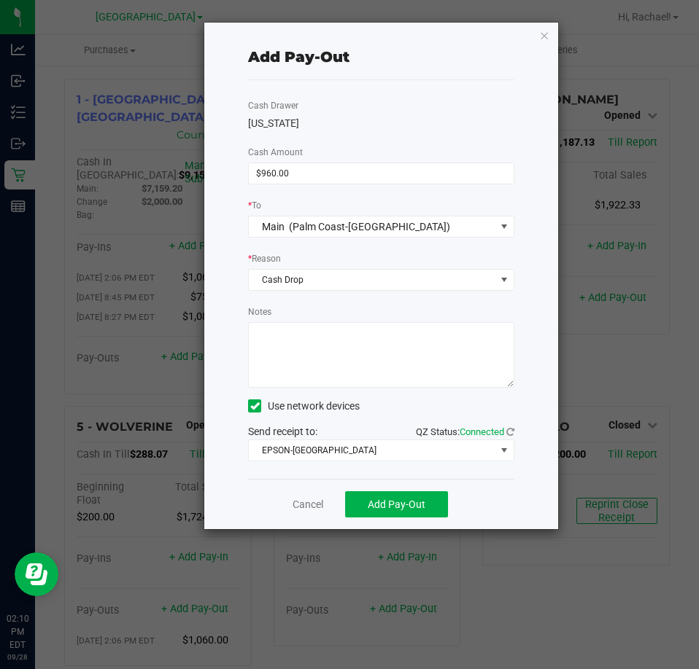
click at [289, 346] on textarea "Notes" at bounding box center [381, 355] width 266 height 66
type textarea "RC"
click at [385, 495] on button "Add Pay-Out" at bounding box center [396, 505] width 103 height 26
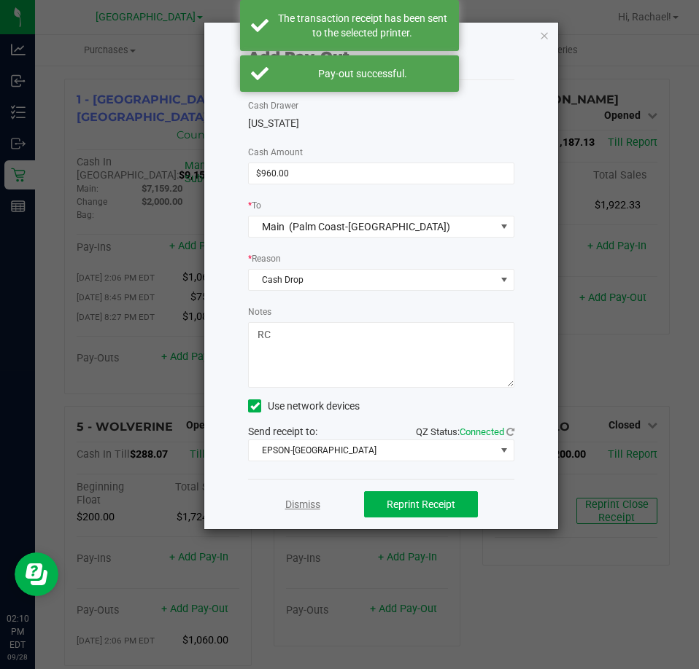
click at [303, 502] on link "Dismiss" at bounding box center [302, 504] width 35 height 15
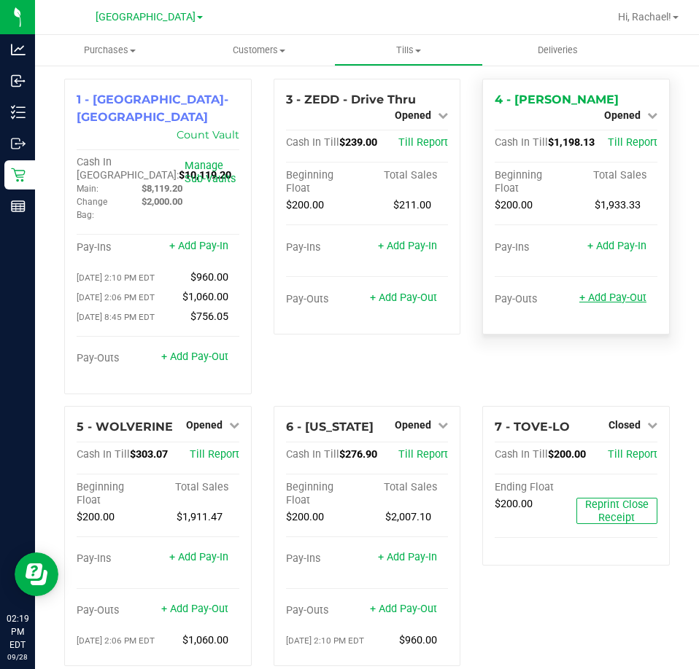
click at [598, 292] on link "+ Add Pay-Out" at bounding box center [612, 298] width 67 height 12
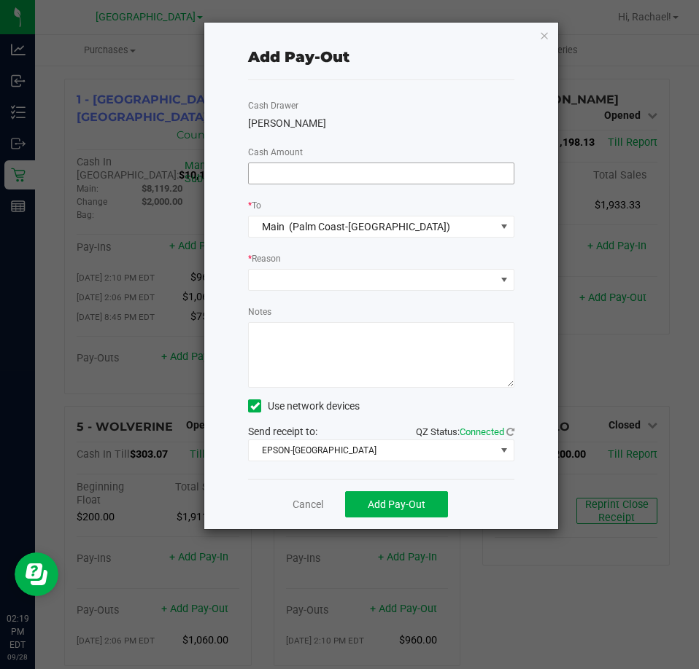
click at [275, 168] on input at bounding box center [381, 173] width 265 height 20
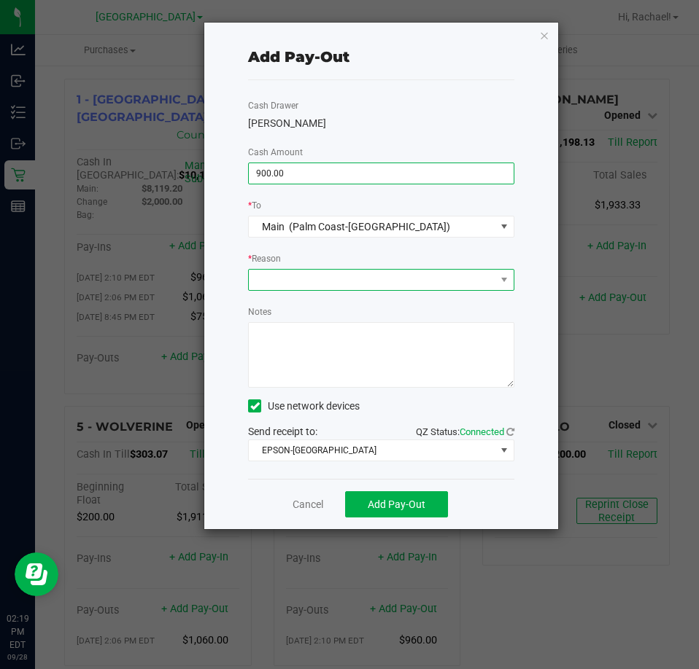
type input "$900.00"
click at [322, 280] on span at bounding box center [372, 280] width 246 height 20
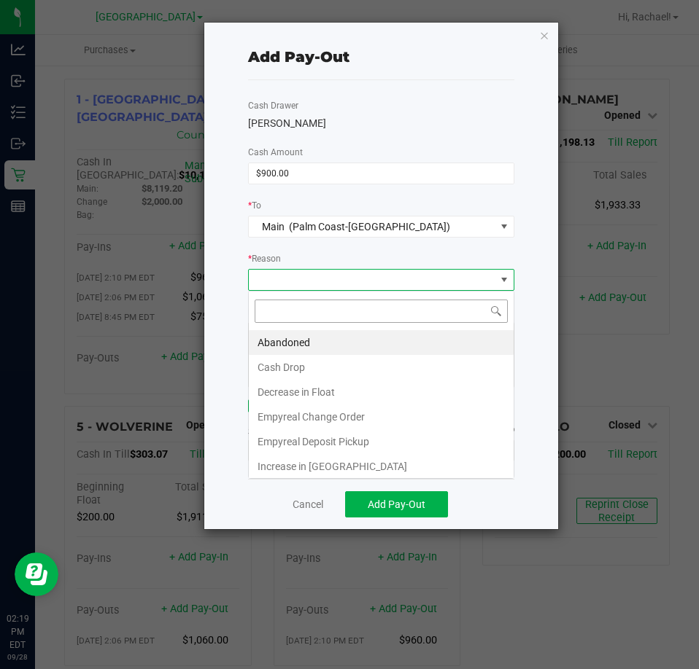
scroll to position [22, 265]
click at [285, 362] on li "Cash Drop" at bounding box center [381, 367] width 265 height 25
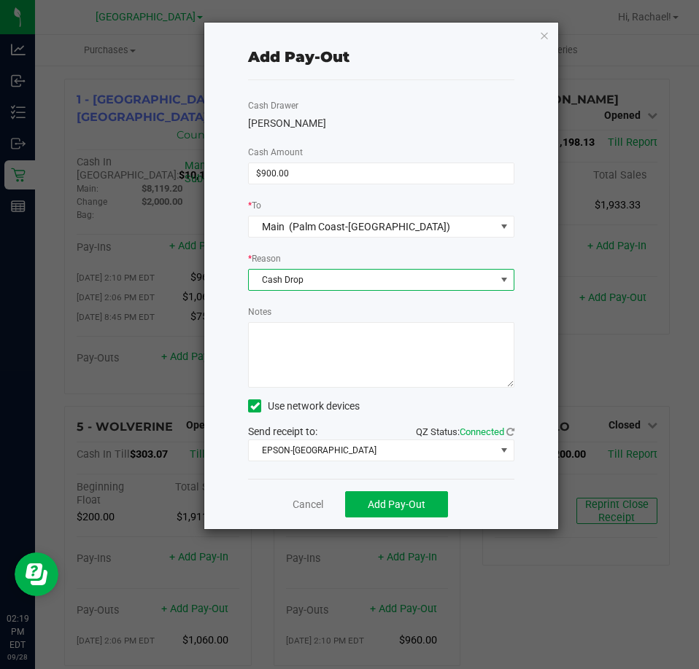
click at [284, 352] on textarea "Notes" at bounding box center [381, 355] width 266 height 66
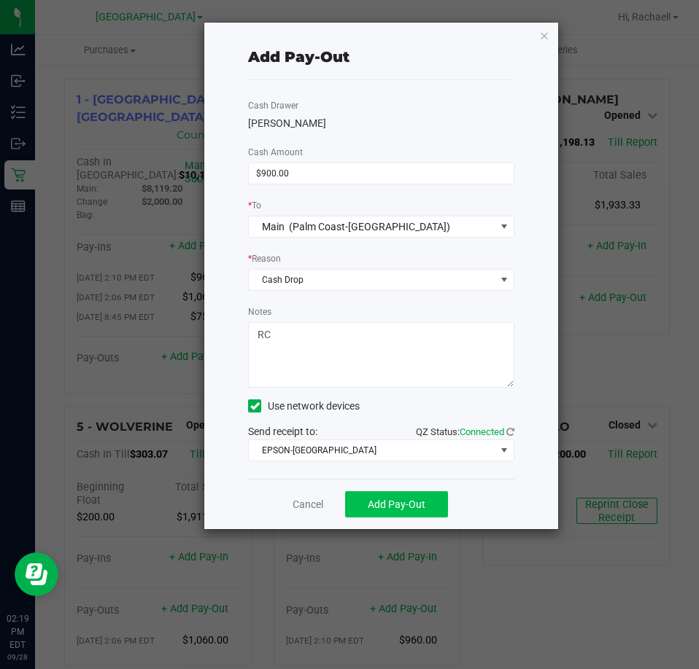
type textarea "RC"
click at [369, 501] on span "Add Pay-Out" at bounding box center [397, 505] width 58 height 12
click at [301, 511] on link "Dismiss" at bounding box center [302, 504] width 35 height 15
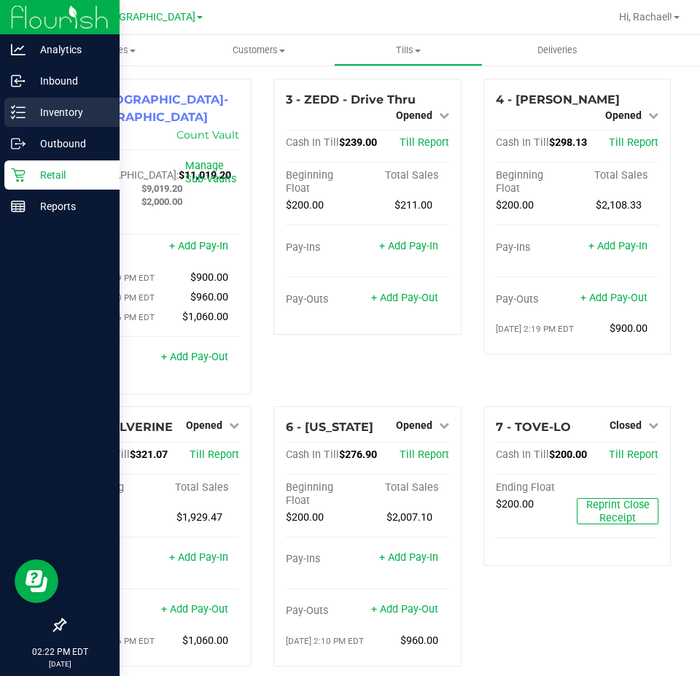
click at [51, 111] on p "Inventory" at bounding box center [70, 113] width 88 height 18
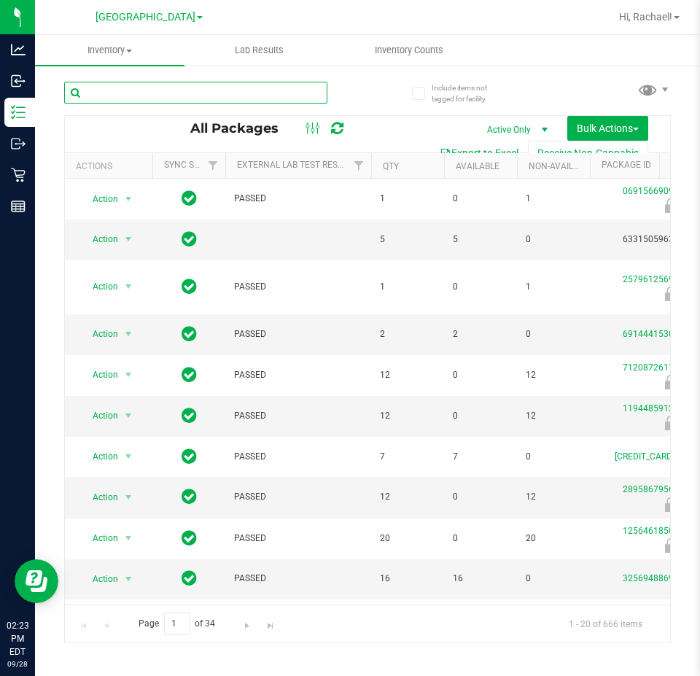
paste input "FD 3.5g Flower Greenhouse Lemon Zest (Hybrid)"
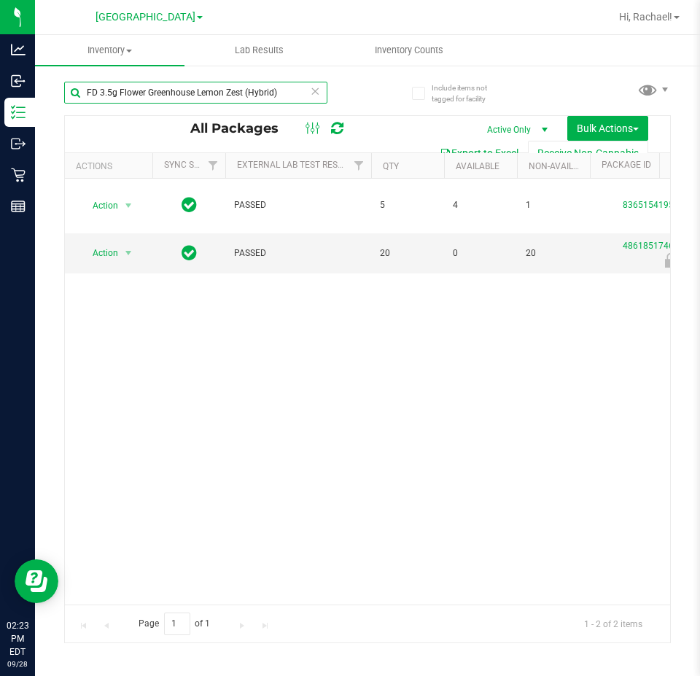
click at [168, 90] on input "FD 3.5g Flower Greenhouse Lemon Zest (Hybrid)" at bounding box center [195, 93] width 263 height 22
paste input "T 3.5g Cannabis Flower Animal Larry (Indica"
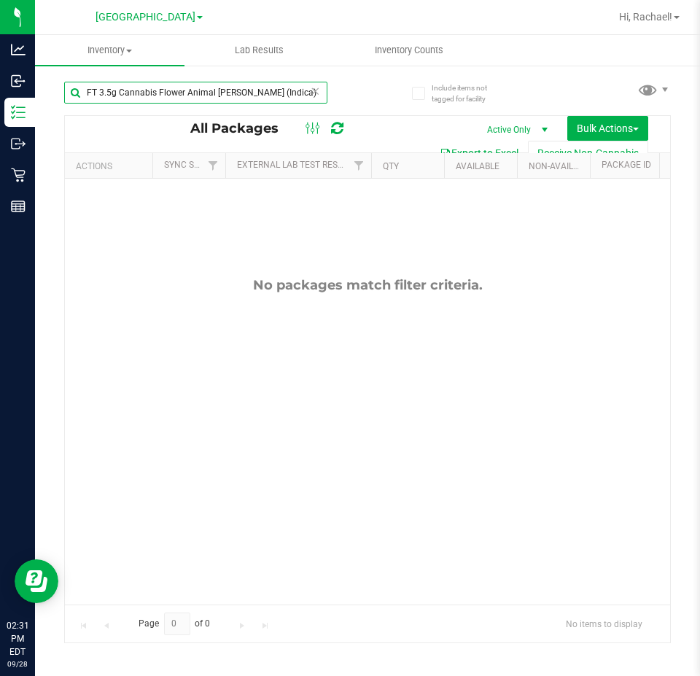
click at [237, 91] on input "FT 3.5g Cannabis Flower Animal Larry (Indica)" at bounding box center [195, 93] width 263 height 22
paste input "GL 1g Live Rosin Deluxe Sugar Cane"
click at [269, 90] on input "GL 1g Live Rosin Deluxe Sugar Cane (Indica)" at bounding box center [195, 93] width 263 height 22
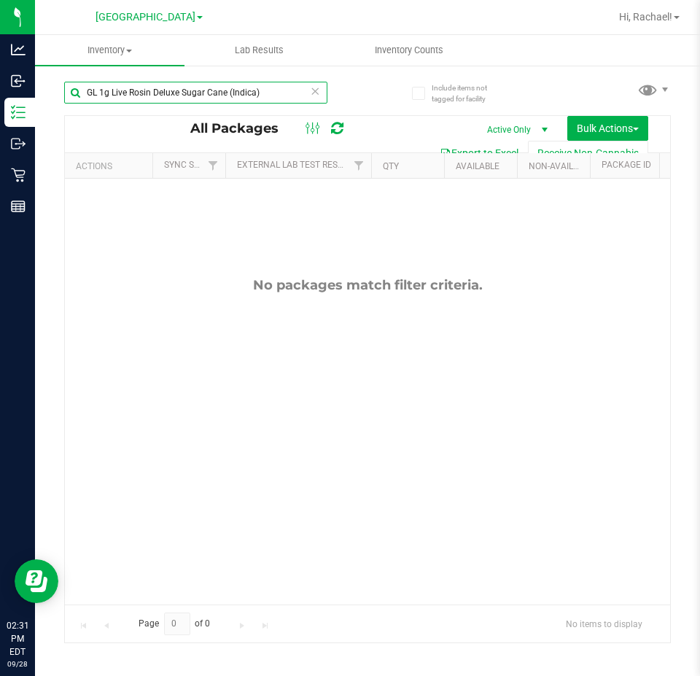
click at [269, 90] on input "GL 1g Live Rosin Deluxe Sugar Cane (Indica)" at bounding box center [195, 93] width 263 height 22
paste input "FD 3.5g Flower Greenhouse PK Trophy (Hybrid-"
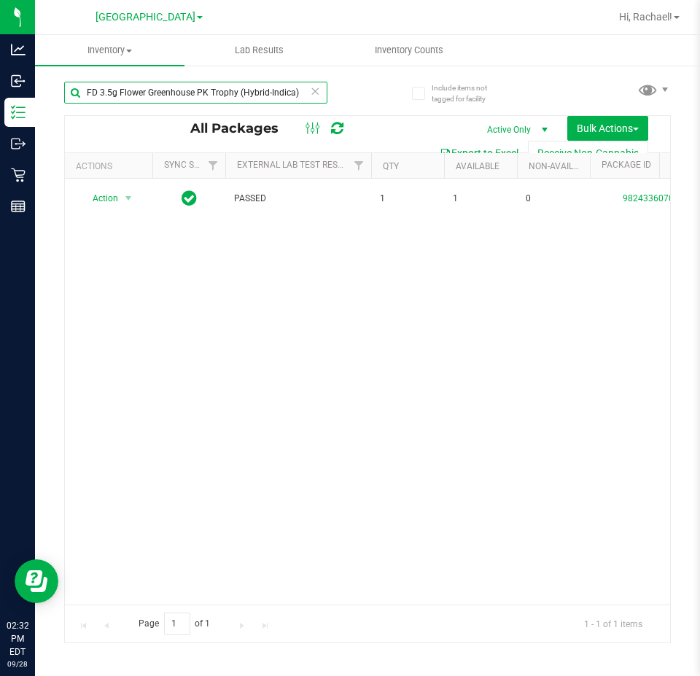
click at [271, 93] on input "FD 3.5g Flower Greenhouse PK Trophy (Hybrid-Indica)" at bounding box center [195, 93] width 263 height 22
paste input "T 3.5g Cannabis Flower Bosscotti ("
click at [272, 96] on input "FT 3.5g Cannabis Flower Bosscotti (Indica)" at bounding box center [195, 93] width 263 height 22
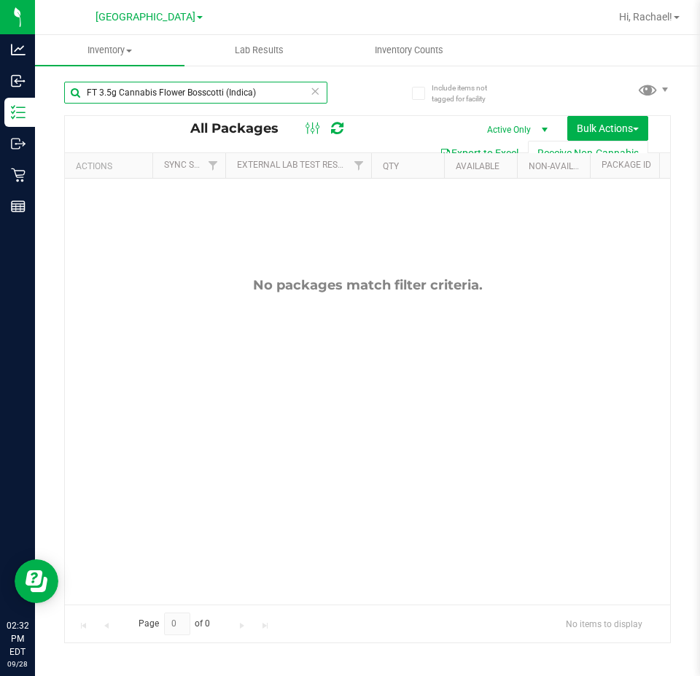
click at [272, 96] on input "FT 3.5g Cannabis Flower Bosscotti (Indica)" at bounding box center [195, 93] width 263 height 22
paste input "Dulce De Fresa (Hybrid"
click at [280, 89] on input "FT 3.5g Cannabis Flower Dulce De Fresa (Hybrid)" at bounding box center [195, 93] width 263 height 22
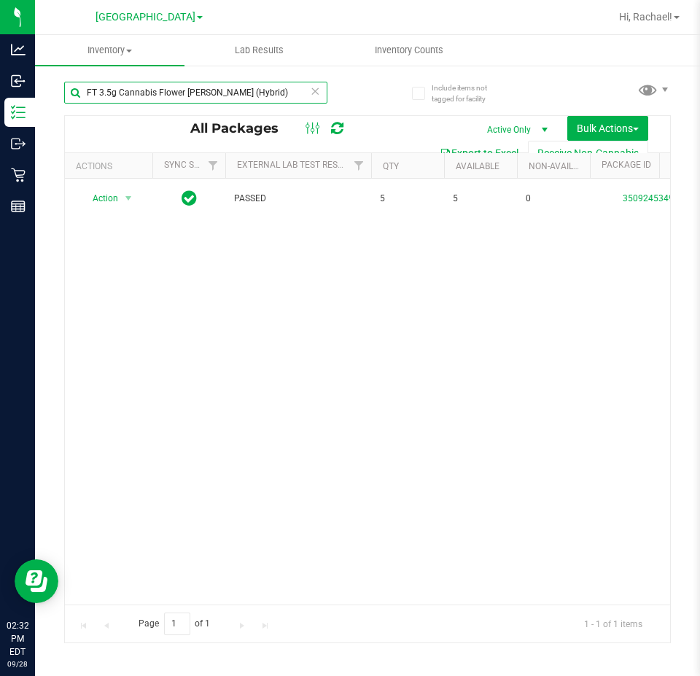
click at [280, 89] on input "FT 3.5g Cannabis Flower Dulce De Fresa (Hybrid)" at bounding box center [195, 93] width 263 height 22
paste input "D 3.5g Flower Greenhouse Melon Collie (Hybrid-Sativa"
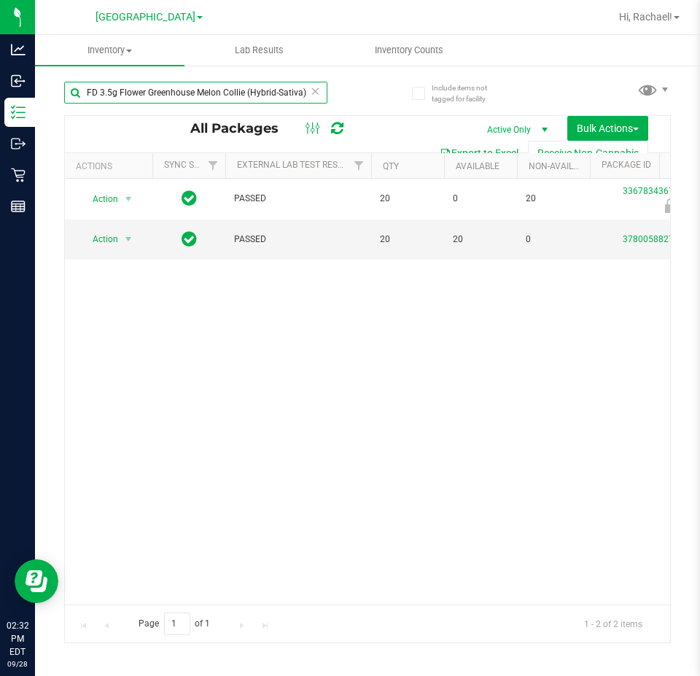
click at [285, 92] on input "FD 3.5g Flower Greenhouse Melon Collie (Hybrid-Sativa)" at bounding box center [195, 93] width 263 height 22
paste input "T 3.5g Cannabis Flower Deluxe Sugar Cane (Indic"
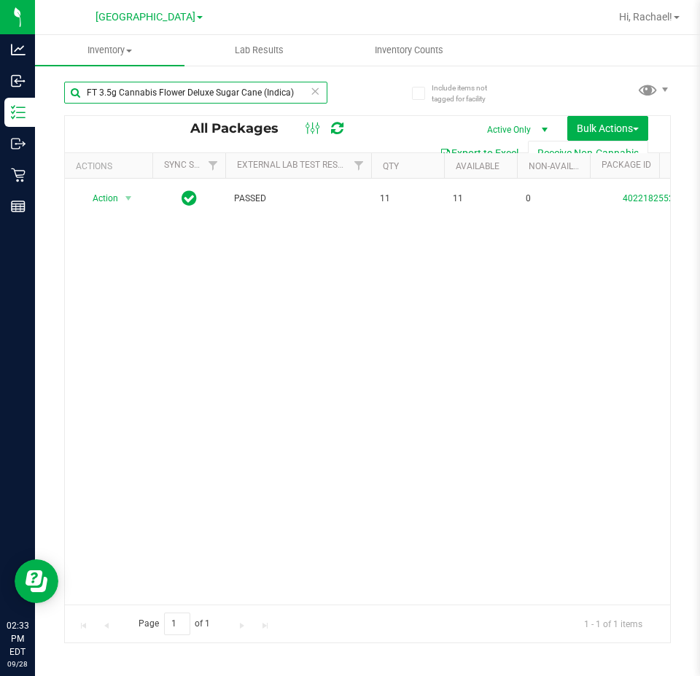
click at [250, 95] on input "FT 3.5g Cannabis Flower Deluxe Sugar Cane (Indica)" at bounding box center [195, 93] width 263 height 22
paste input "Fried Ice Cream (Hybrid"
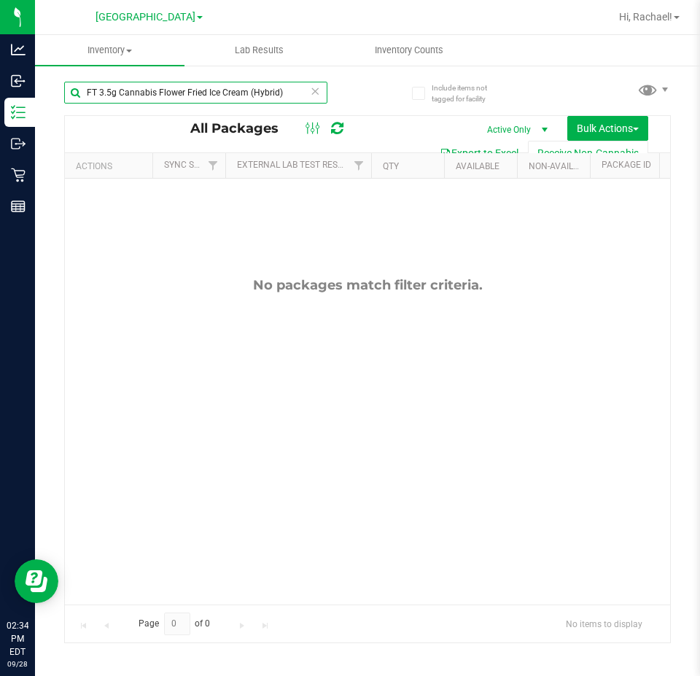
click at [139, 93] on input "FT 3.5g Cannabis Flower Fried Ice Cream (Hybrid)" at bounding box center [195, 93] width 263 height 22
paste input "D 3.5g Flower Greenhouse Hot Mess"
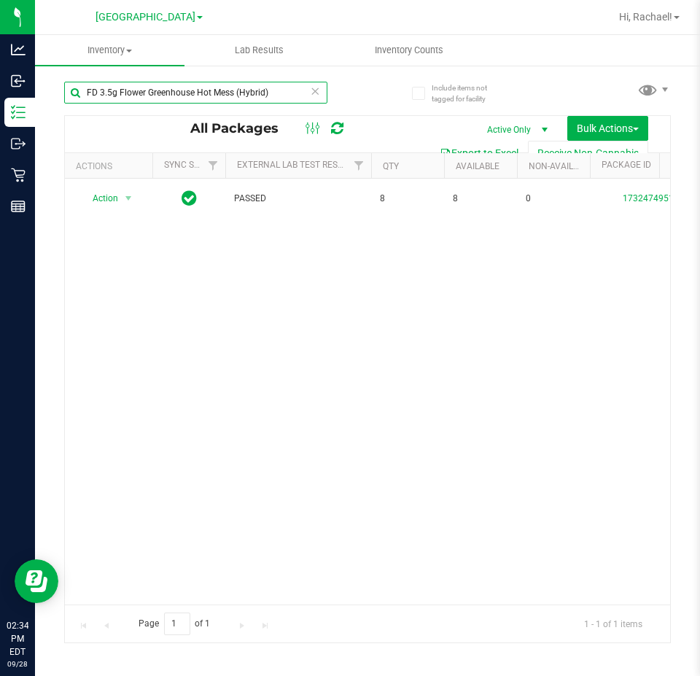
click at [221, 89] on input "FD 3.5g Flower Greenhouse Hot Mess (Hybrid)" at bounding box center [195, 93] width 263 height 22
paste input "T 3.5g Cannabis Flower Sunset Runtz (Hybrid-Indica"
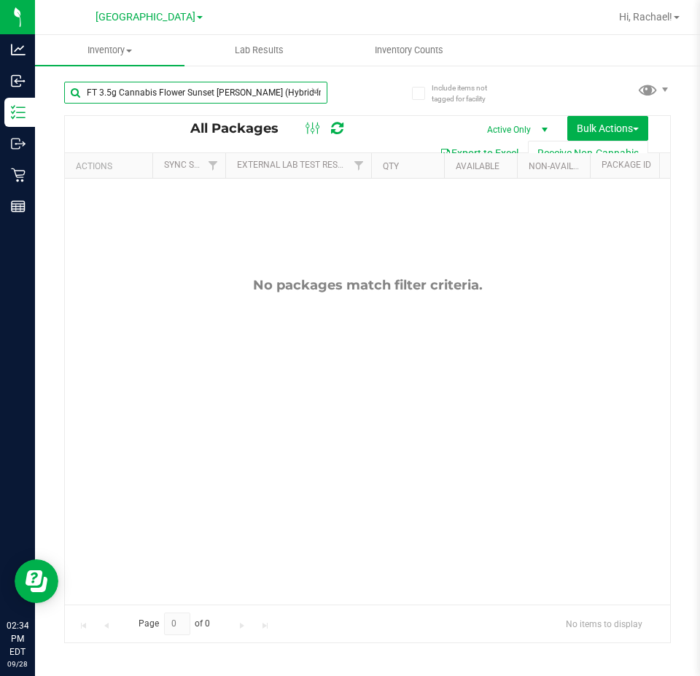
click at [228, 93] on input "FT 3.5g Cannabis Flower Sunset Runtz (Hybrid-Indica)" at bounding box center [195, 93] width 263 height 22
paste input "Jelly Sea (Hybrid"
click at [214, 92] on input "FT 3.5g Cannabis Flower Jelly Sea (Hybrid)" at bounding box center [195, 93] width 263 height 22
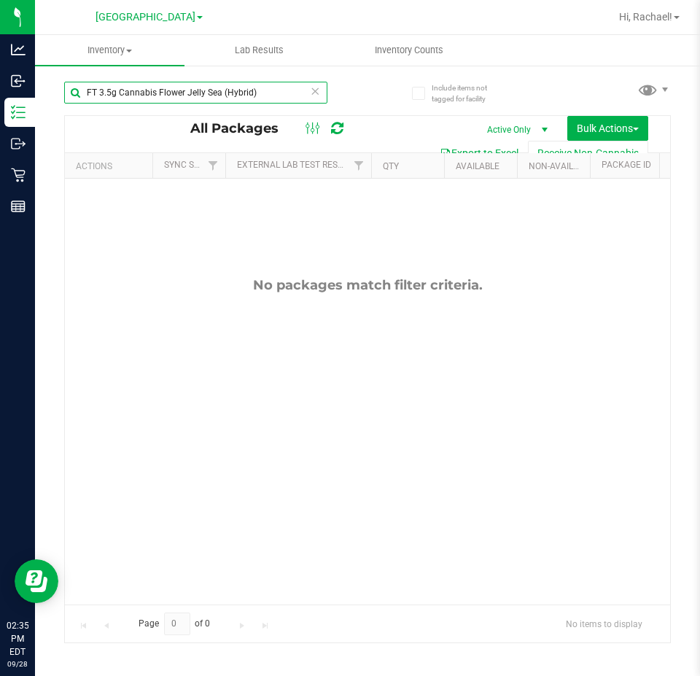
click at [214, 92] on input "FT 3.5g Cannabis Flower Jelly Sea (Hybrid)" at bounding box center [195, 93] width 263 height 22
paste input "D 3.5g Flower Greenhouse Don Dad"
click at [276, 90] on input "FD 3.5g Flower Greenhouse Don Dada (Hybrid)" at bounding box center [195, 93] width 263 height 22
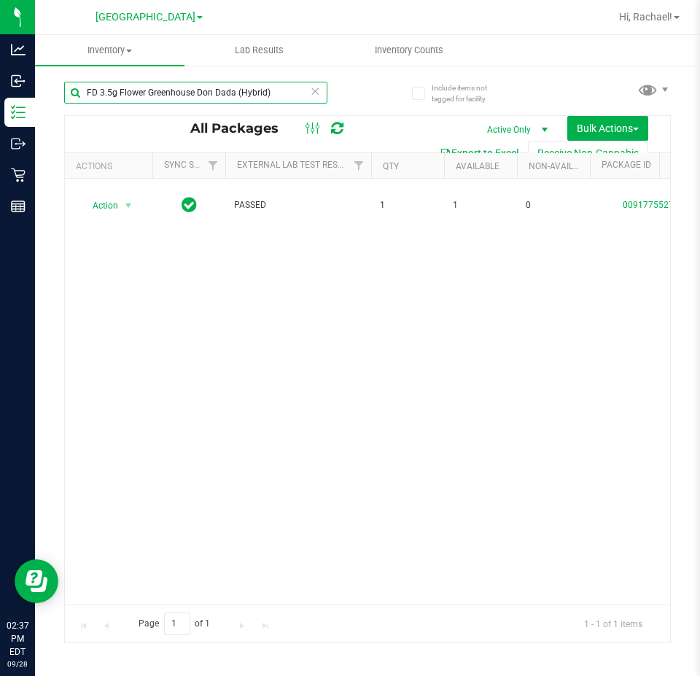
click at [276, 90] on input "FD 3.5g Flower Greenhouse Don Dada (Hybrid)" at bounding box center [195, 93] width 263 height 22
paste input "T 3.5g Cannabis Flower Hash Burger (Indica"
click at [268, 93] on input "FT 3.5g Cannabis Flower Hash Burger (Indica)" at bounding box center [195, 93] width 263 height 22
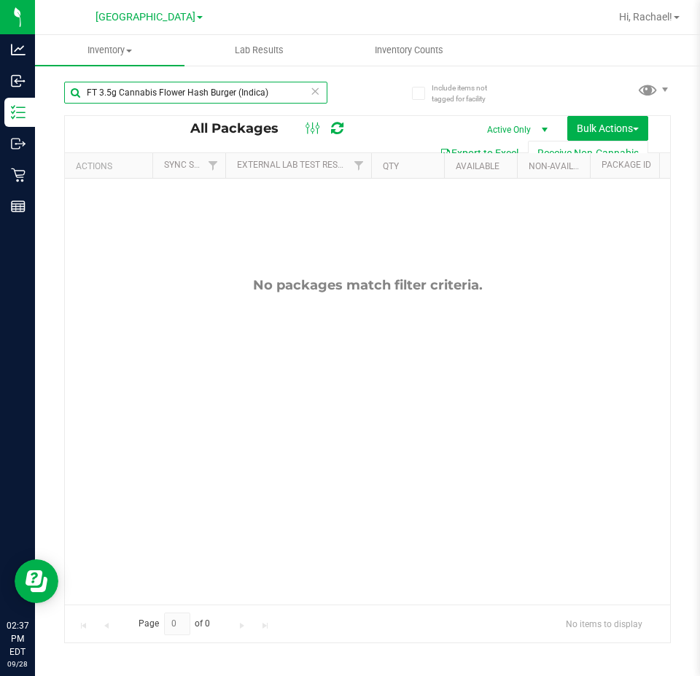
paste input "Gumbo (Sativ"
click at [264, 85] on input "FT 3.5g Cannabis Flower Gumbo (Sativa)" at bounding box center [195, 93] width 263 height 22
click at [263, 89] on input "FT 3.5g Cannabis Flower Gumbo (Sativa)" at bounding box center [195, 93] width 263 height 22
click at [263, 93] on input "FT 3.5g Cannabis Flower Gumbo (Sativa)" at bounding box center [195, 93] width 263 height 22
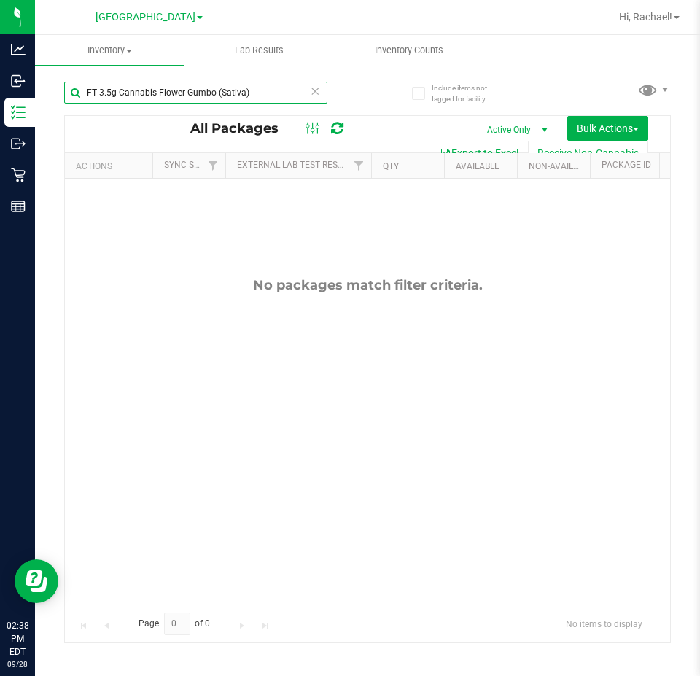
click at [263, 93] on input "FT 3.5g Cannabis Flower Gumbo (Sativa)" at bounding box center [195, 93] width 263 height 22
paste input "White Hot Guava 14 x Black Velvet (Hybrid"
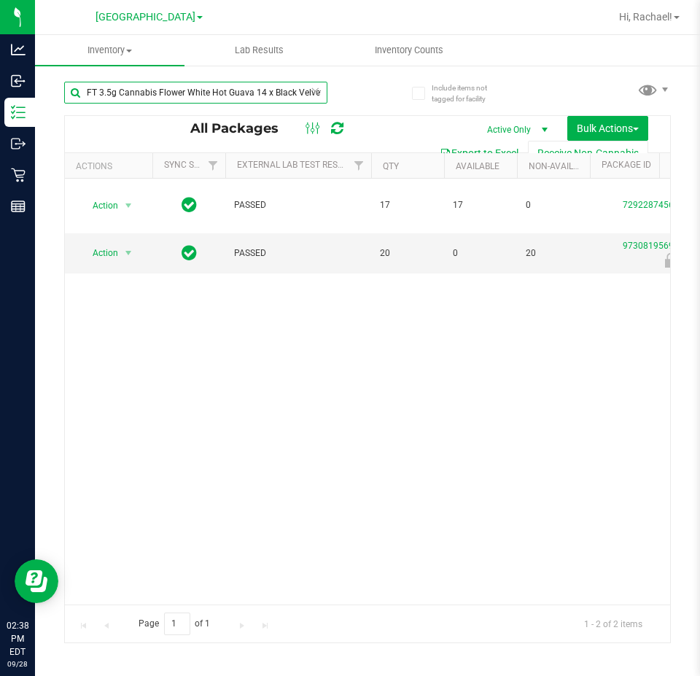
click at [292, 91] on input "FT 3.5g Cannabis Flower White Hot Guava 14 x Black Velvet (Hybrid)" at bounding box center [195, 93] width 263 height 22
paste input "PB & Smelly"
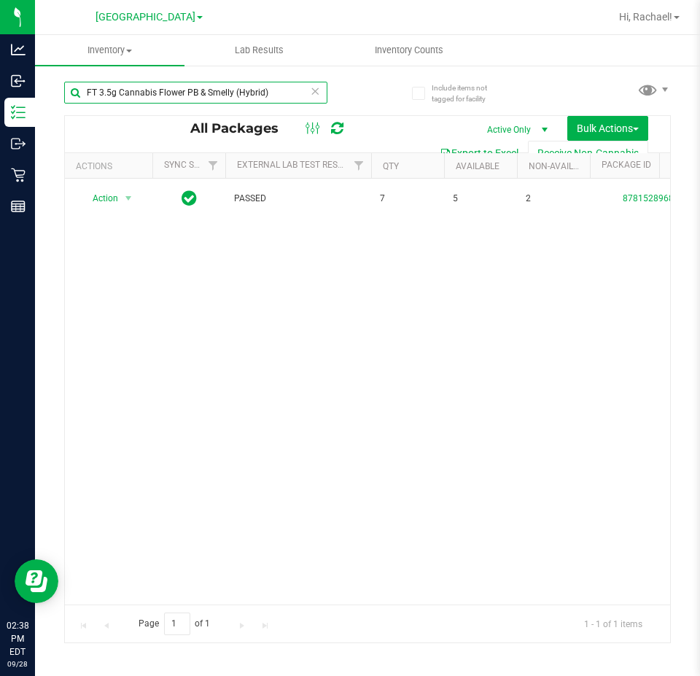
click at [271, 96] on input "FT 3.5g Cannabis Flower PB & Smelly (Hybrid)" at bounding box center [195, 93] width 263 height 22
paste input "HT 5mg Grape Chews (Indica) 20ct"
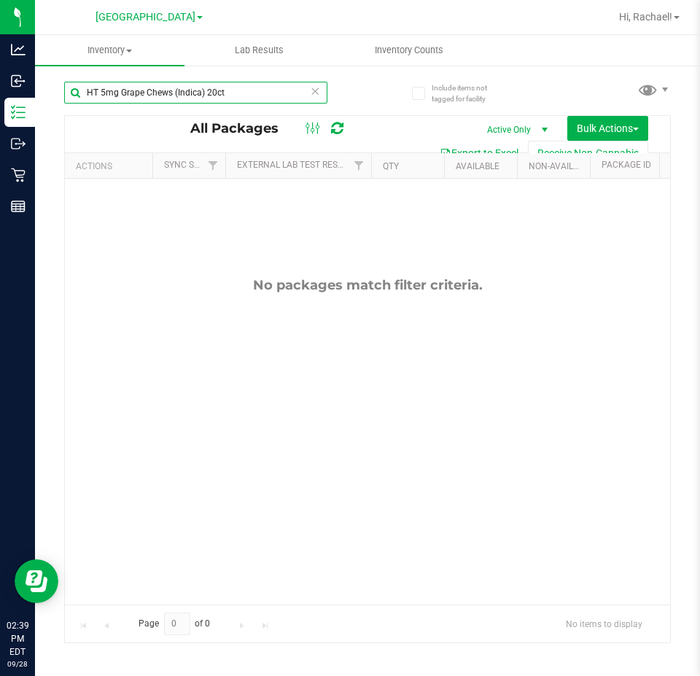
click at [268, 93] on input "HT 5mg Grape Chews (Indica) 20ct" at bounding box center [195, 93] width 263 height 22
paste input "100mg Dark Chocolate Bar (THC)"
click at [262, 94] on input "HT 100mg Dark Chocolate Bar (THC)" at bounding box center [195, 93] width 263 height 22
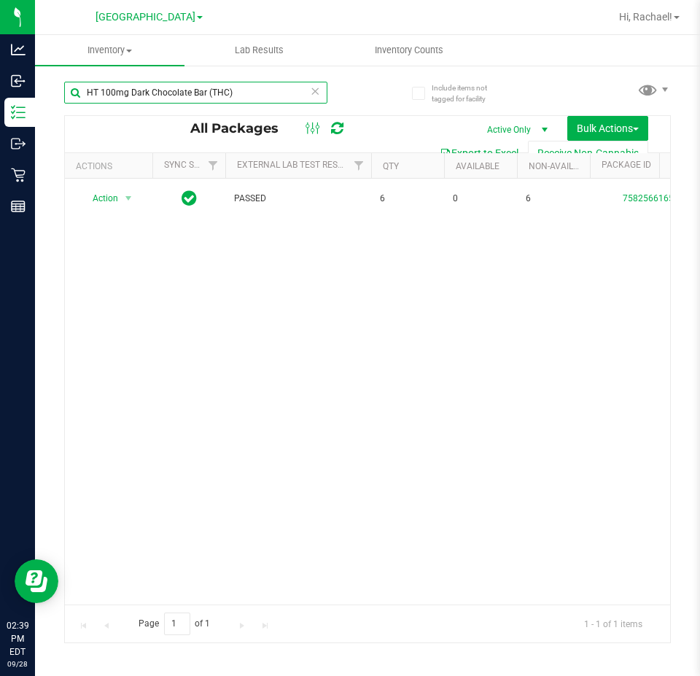
click at [262, 94] on input "HT 100mg Dark Chocolate Bar (THC)" at bounding box center [195, 93] width 263 height 22
paste input "WNA 10mg Blueberry Soft Chews (Indica) 10ct"
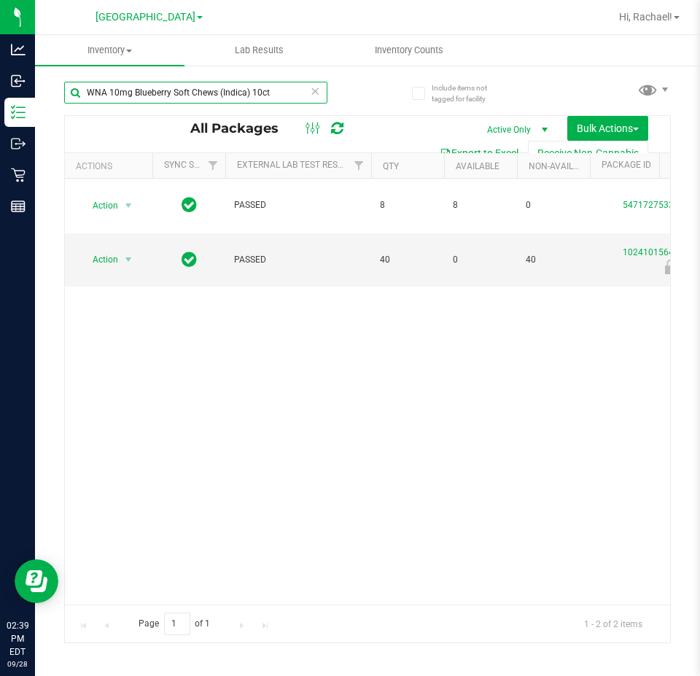
click at [276, 85] on input "WNA 10mg Blueberry Soft Chews (Indica) 10ct" at bounding box center [195, 93] width 263 height 22
click at [273, 88] on input "WNA 10mg Blueberry Soft Chews (Indica) 10ct" at bounding box center [195, 93] width 263 height 22
click at [273, 90] on input "WNA 10mg Blueberry Soft Chews (Indica) 10ct" at bounding box center [195, 93] width 263 height 22
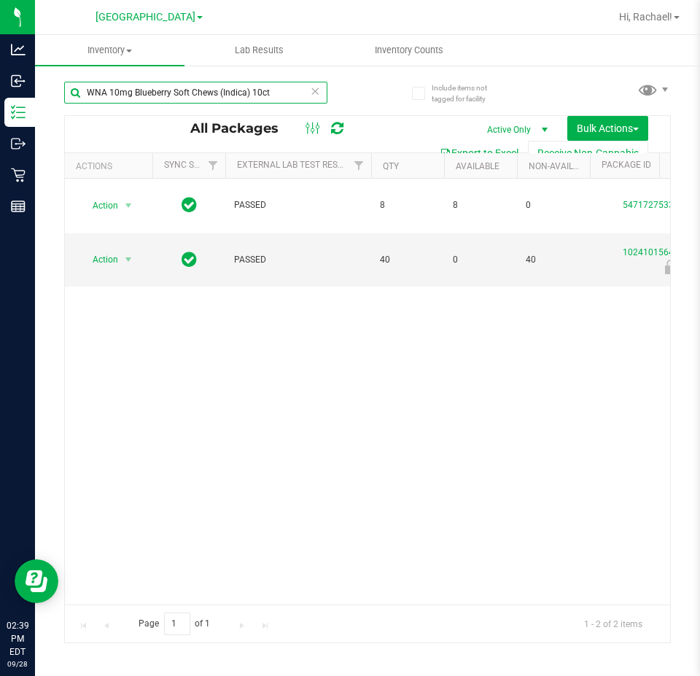
click at [273, 90] on input "WNA 10mg Blueberry Soft Chews (Indica) 10ct" at bounding box center [195, 93] width 263 height 22
paste input "HT 100mg Dark Chocolate Mint Bar (THC)"
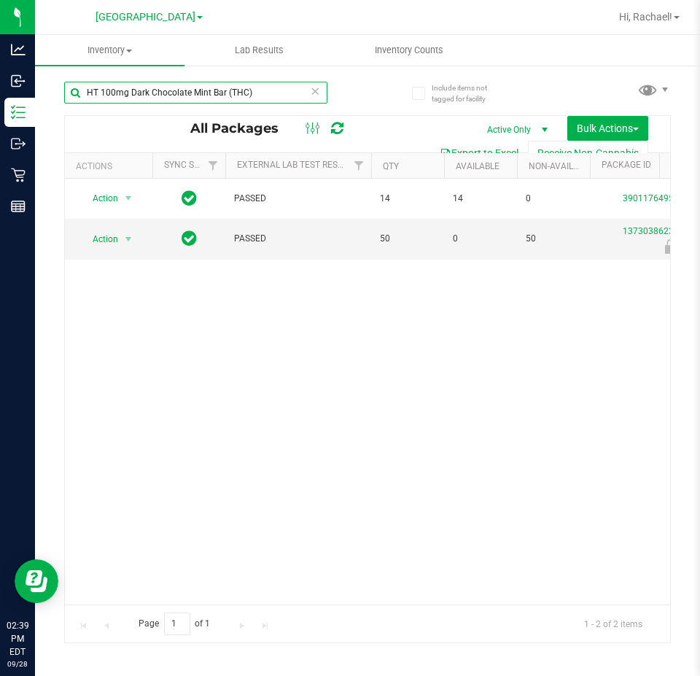
click at [270, 94] on input "HT 100mg Dark Chocolate Mint Bar (THC)" at bounding box center [195, 93] width 263 height 22
paste input "SW 0.3g Vape Pen Distillate Dream (1:9 CBD:"
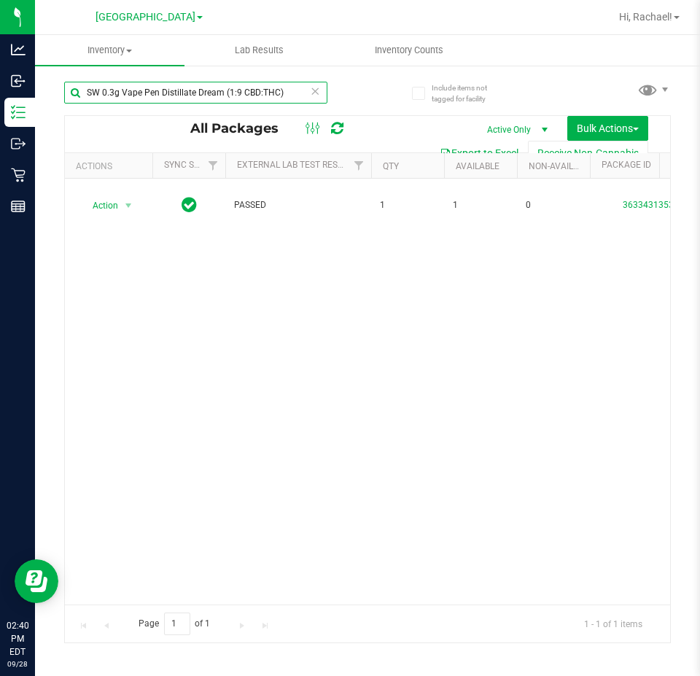
click at [241, 88] on input "SW 0.3g Vape Pen Distillate Dream (1:9 CBD:THC)" at bounding box center [195, 93] width 263 height 22
paste input "HT 100mg Milk Chocolate Bar ("
click at [275, 96] on input "HT 100mg Milk Chocolate Bar (THC)" at bounding box center [195, 93] width 263 height 22
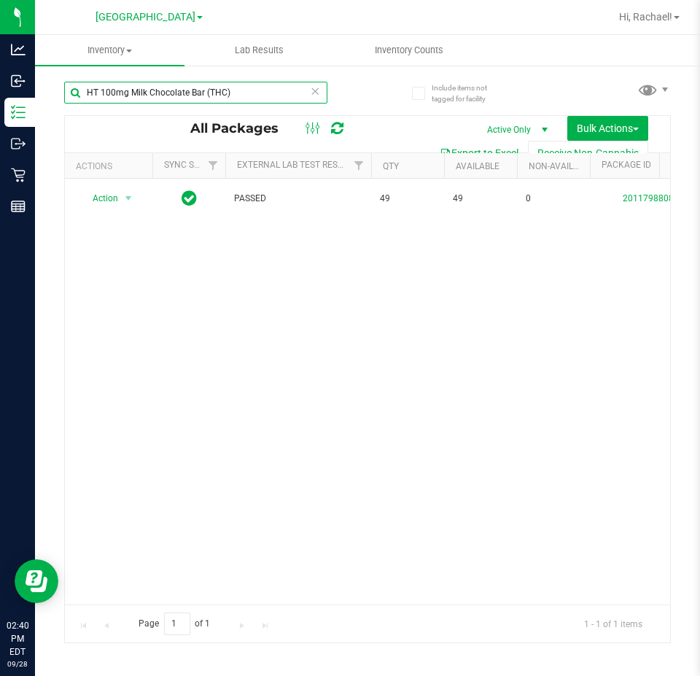
click at [275, 96] on input "HT 100mg Milk Chocolate Bar (THC)" at bounding box center [195, 93] width 263 height 22
paste input "200mg Dark Chocolate Bar Live Rosin"
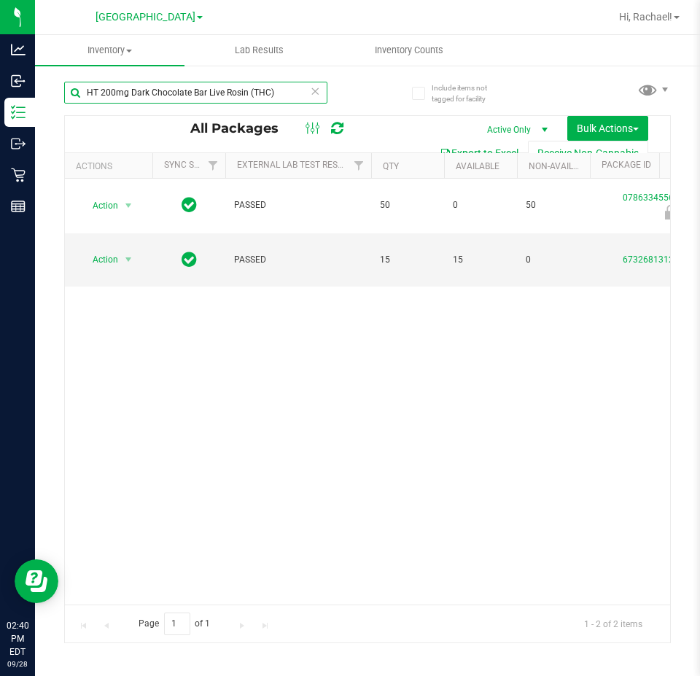
click at [281, 90] on input "HT 200mg Dark Chocolate Bar Live Rosin (THC)" at bounding box center [195, 93] width 263 height 22
paste input "5mg Tangerine Chews (THC) 20ct"
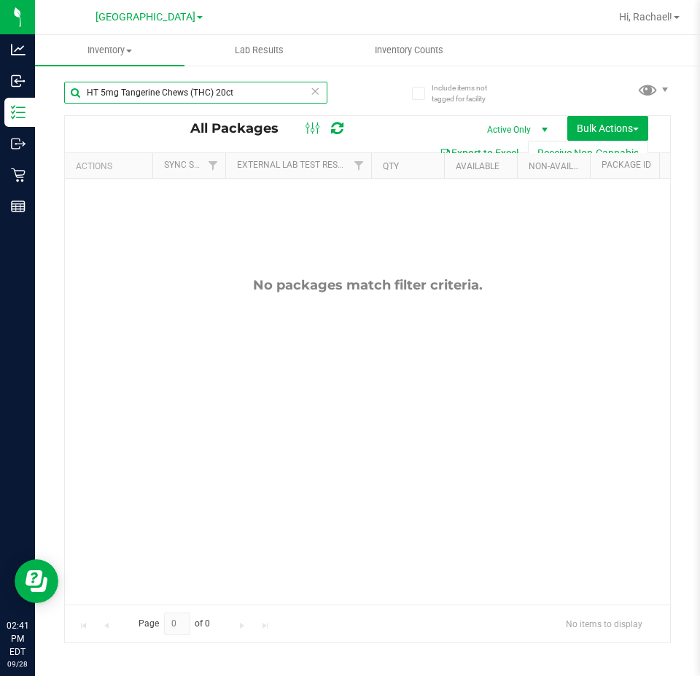
click at [237, 91] on input "HT 5mg Tangerine Chews (THC) 20ct" at bounding box center [195, 93] width 263 height 22
paste input "GRV 16mm Blue Octo-Taster Bowl"
click at [238, 92] on input "GRV 16mm Blue Octo-Taster Bowl" at bounding box center [195, 93] width 263 height 22
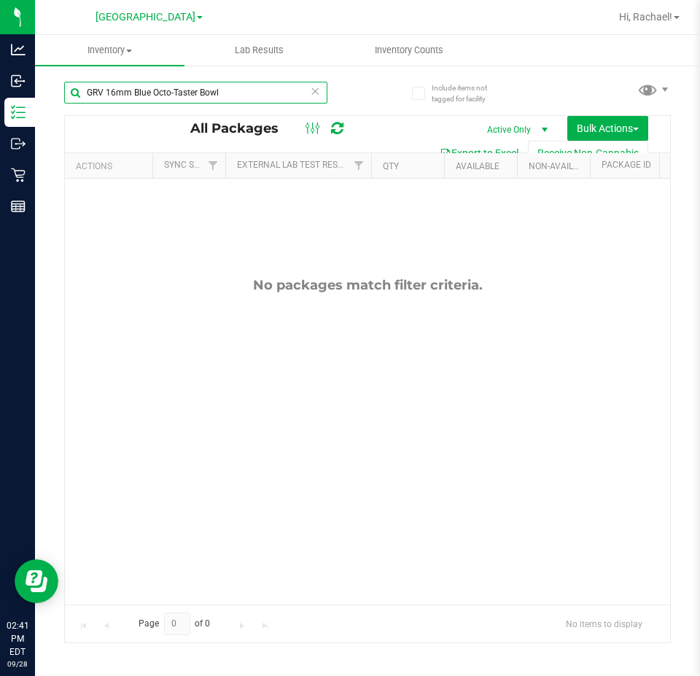
click at [238, 92] on input "GRV 16mm Blue Octo-Taster Bowl" at bounding box center [195, 93] width 263 height 22
paste input "SW 10mg Theragels Soothe (1:1 CBD:THC) 40ct"
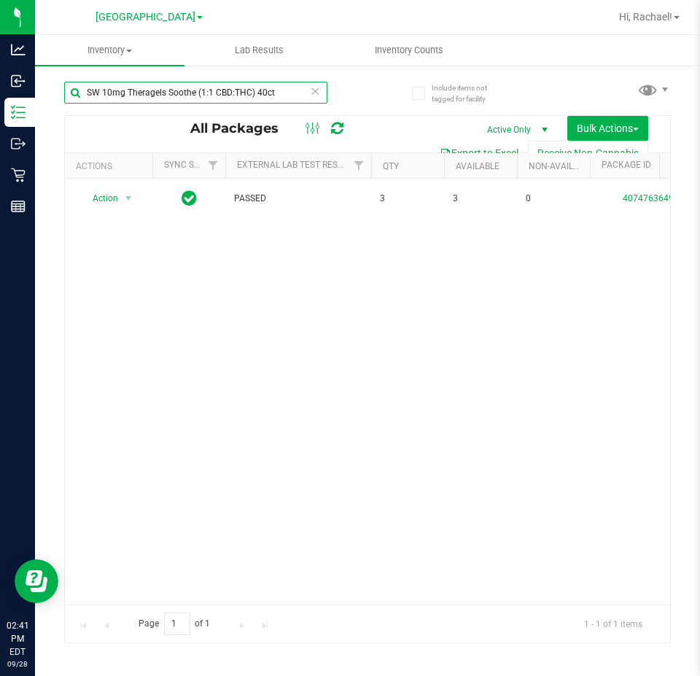
click at [292, 96] on input "SW 10mg Theragels Soothe (1:1 CBD:THC) 40ct" at bounding box center [195, 93] width 263 height 22
click at [291, 96] on input "SW 10mg Theragels Soothe (1:1 CBD:THC) 40ct" at bounding box center [195, 93] width 263 height 22
paste input "Calm (9"
click at [242, 88] on input "SW 10mg Theragels Calm (9:1 CBD:THC) 40ct" at bounding box center [195, 93] width 263 height 22
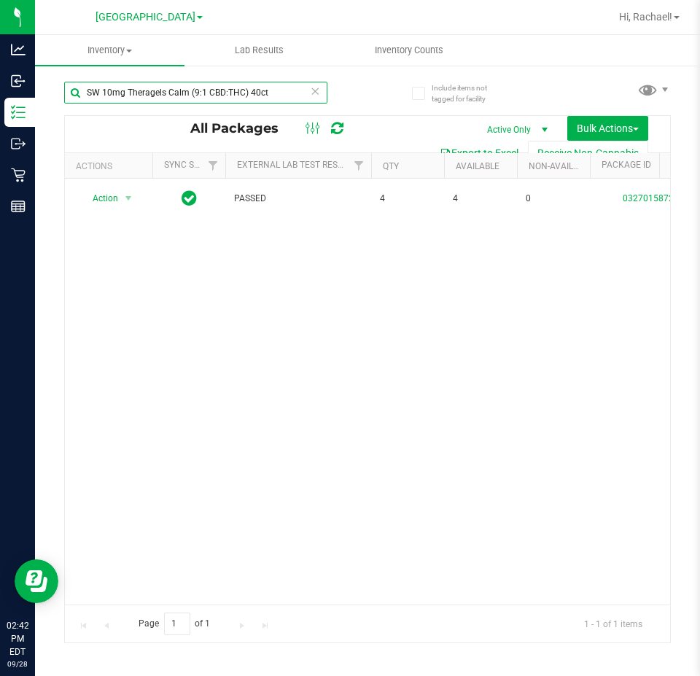
click at [242, 88] on input "SW 10mg Theragels Calm (9:1 CBD:THC) 40ct" at bounding box center [195, 93] width 263 height 22
drag, startPoint x: 277, startPoint y: 132, endPoint x: 252, endPoint y: 87, distance: 51.9
click at [252, 87] on input "SW 10mg Theragels Calm (9:1 CBD:THC) 40ct" at bounding box center [195, 93] width 263 height 22
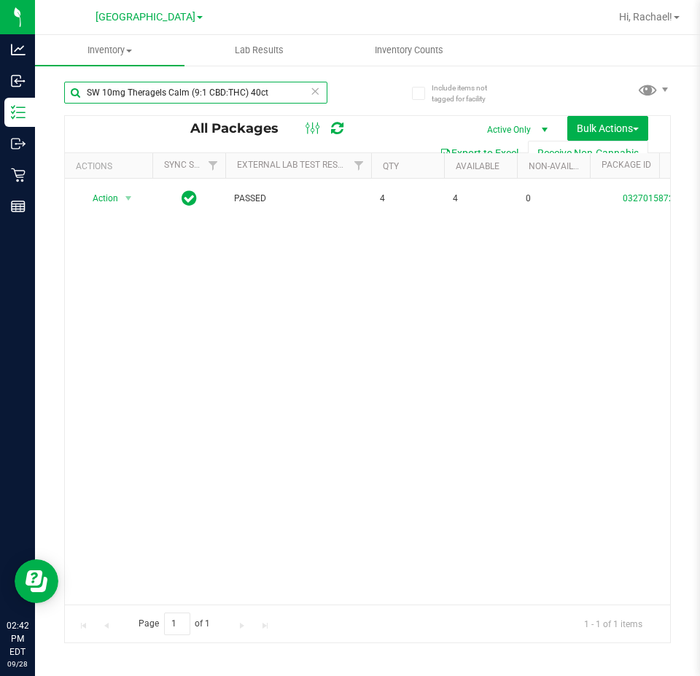
click at [252, 87] on input "SW 10mg Theragels Calm (9:1 CBD:THC) 40ct" at bounding box center [195, 93] width 263 height 22
paste input "20mg Patch Relief (1:9 CBD:THC)"
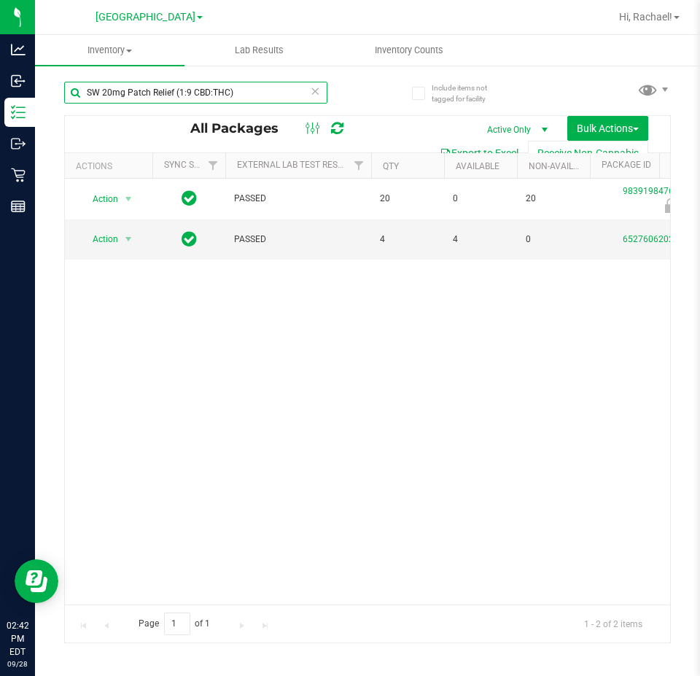
click at [268, 88] on input "SW 20mg Patch Relief (1:9 CBD:THC)" at bounding box center [195, 93] width 263 height 22
click at [275, 90] on input "SW 20mg Patch Relief (1:9 CBD:THC)" at bounding box center [195, 93] width 263 height 22
paste input "FX 300mg Balm (1:1"
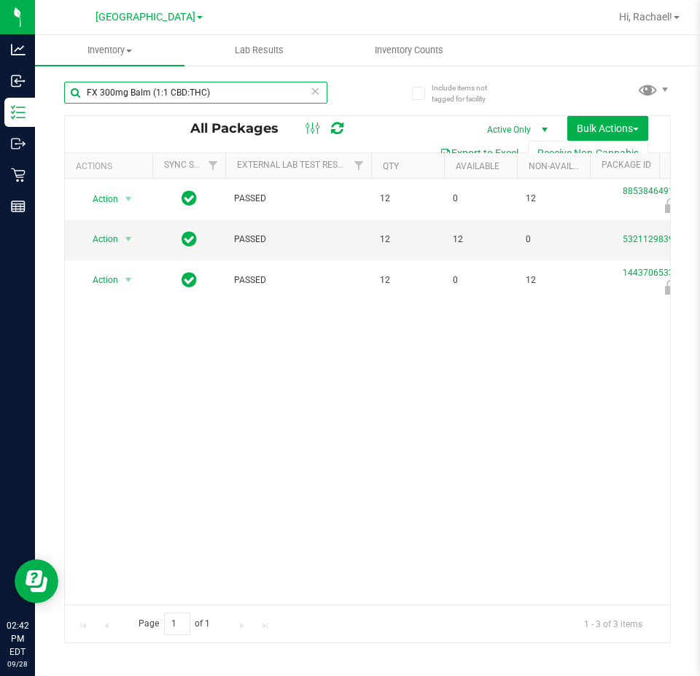
click at [243, 93] on input "FX 300mg Balm (1:1 CBD:THC)" at bounding box center [195, 93] width 263 height 22
paste input "GL 0.5g Vape Cart Live Rosin Gaspar's Grapes (Hybrid"
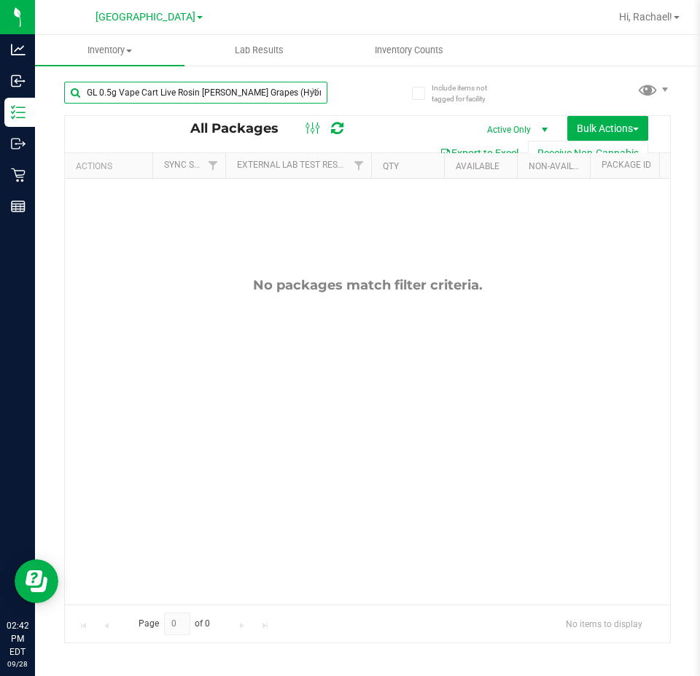
click at [261, 96] on input "GL 0.5g Vape Cart Live Rosin Gaspar's Grapes (Hybrid)" at bounding box center [195, 93] width 263 height 22
paste input "FT 1g Vape Cart Distillate Strawberry Cough (Hybrid-Sativa"
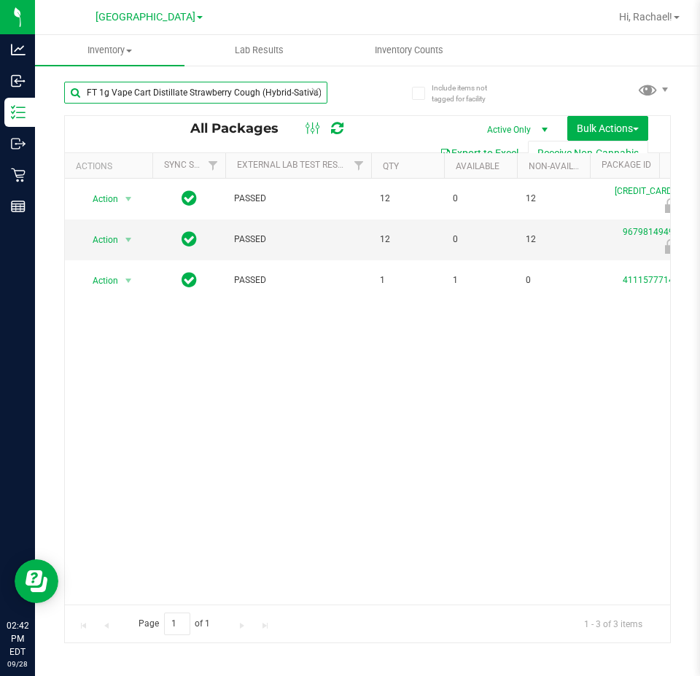
click at [262, 96] on input "FT 1g Vape Cart Distillate Strawberry Cough (Hybrid-Sativa)" at bounding box center [195, 93] width 263 height 22
paste input "Durban Poison ("
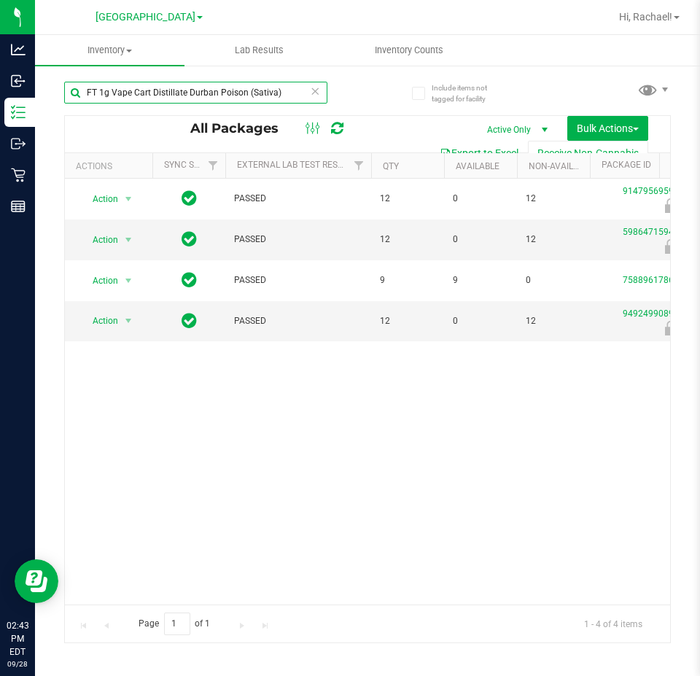
click at [278, 89] on input "FT 1g Vape Cart Distillate Durban Poison (Sativa)" at bounding box center [195, 93] width 263 height 22
paste input "0.5g Vape Cart Distillate Pineapple X (Hybrid"
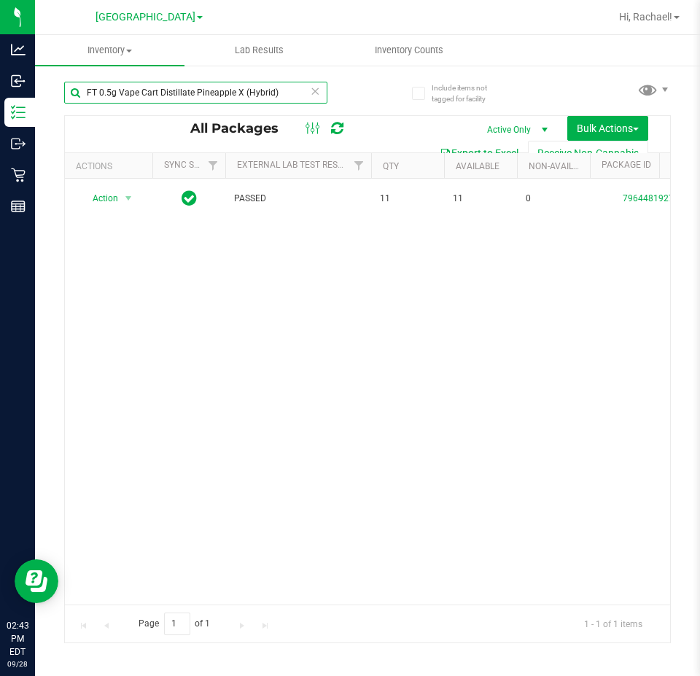
click at [290, 90] on input "FT 0.5g Vape Cart Distillate Pineapple X (Hybrid)" at bounding box center [195, 93] width 263 height 22
paste input "urple Punch (Indica"
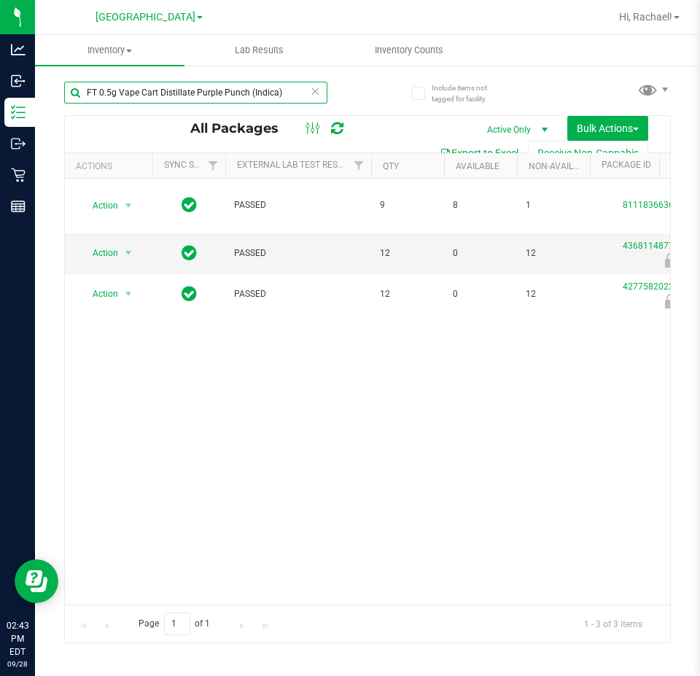
click at [287, 90] on input "FT 0.5g Vape Cart Distillate Purple Punch (Indica)" at bounding box center [195, 93] width 263 height 22
paste input "HT 5mg Tropical Mix Chews (Sativa) 20ct"
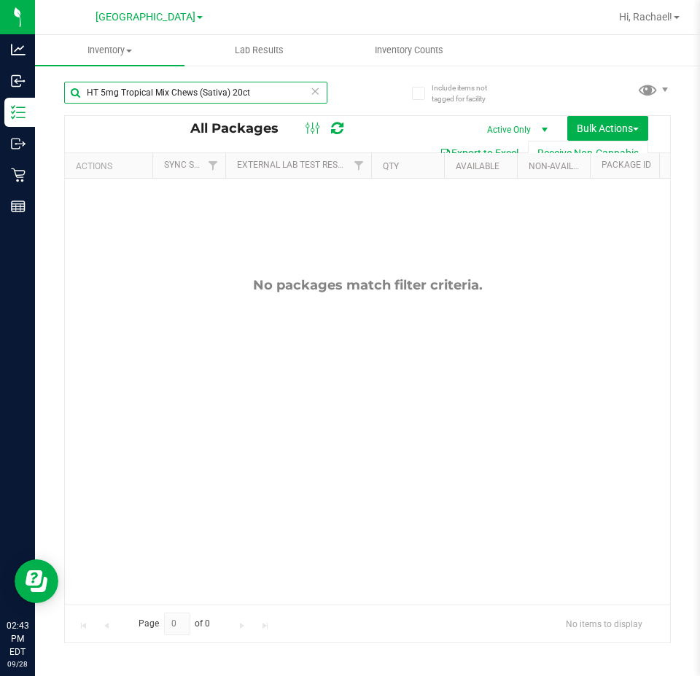
click at [274, 91] on input "HT 5mg Tropical Mix Chews (Sativa) 20ct" at bounding box center [195, 93] width 263 height 22
paste input "10mg Blue Raspberry Chews Hybrid (1:1 CBD:THC"
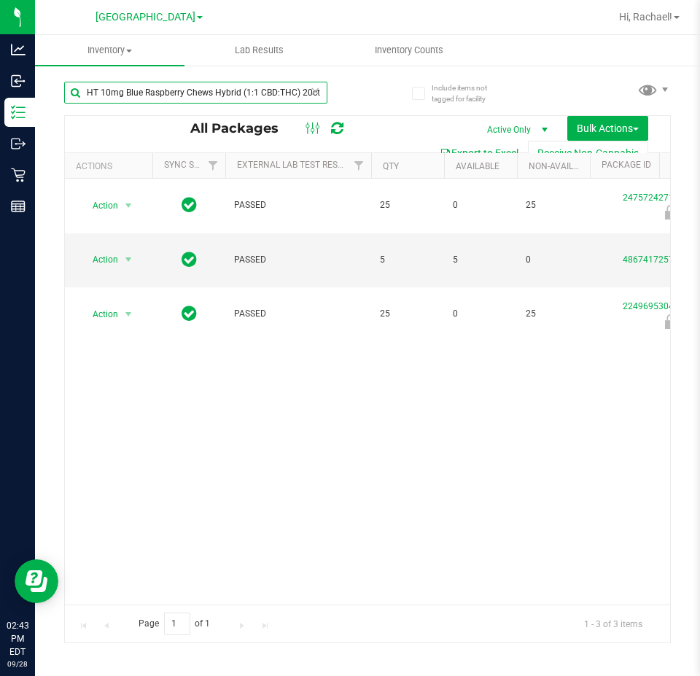
click at [269, 98] on input "HT 10mg Blue Raspberry Chews Hybrid (1:1 CBD:THC) 20ct" at bounding box center [195, 93] width 263 height 22
paste input "FT 0.3g Vape Pen Distillate Autumn Equinox (Hybrid)"
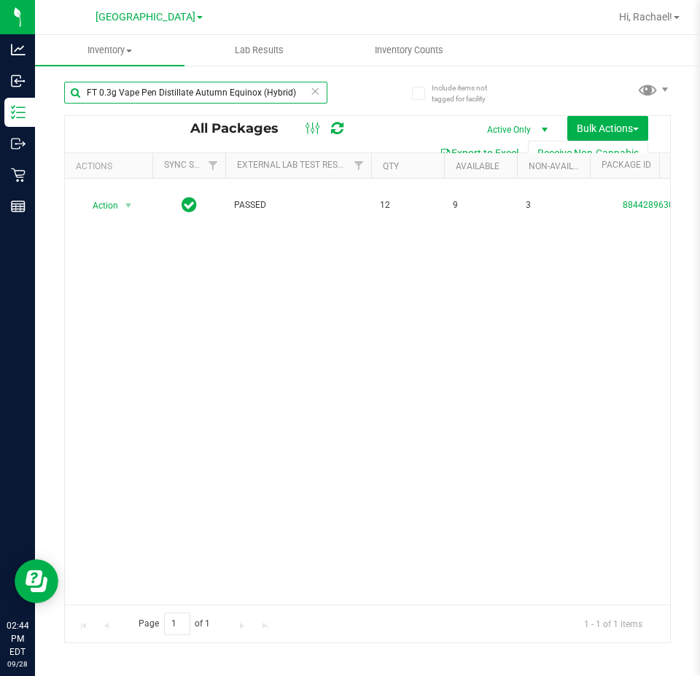
click at [256, 90] on input "FT 0.3g Vape Pen Distillate Autumn Equinox (Hybrid)" at bounding box center [195, 93] width 263 height 22
paste input "Libra Sun (THC"
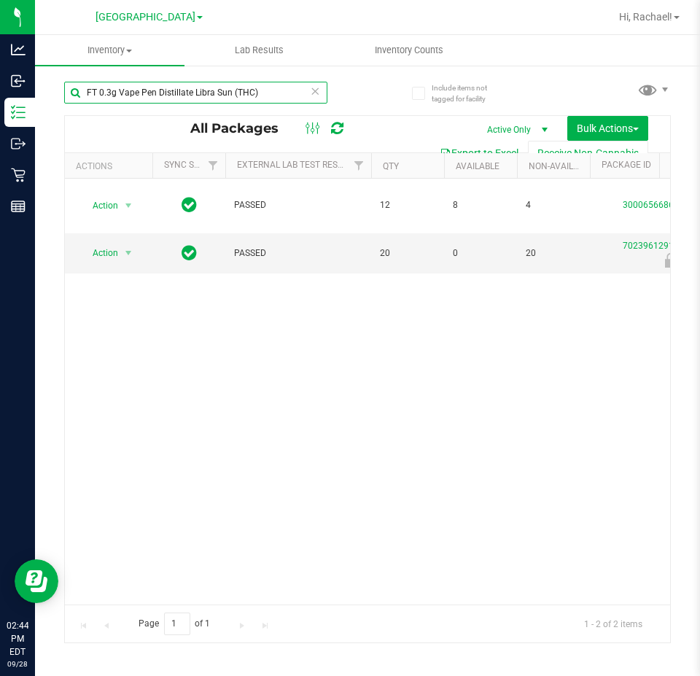
click at [242, 92] on input "FT 0.3g Vape Pen Distillate Libra Sun (THC)" at bounding box center [195, 93] width 263 height 22
paste input "Autumn Equinox (Hybrid"
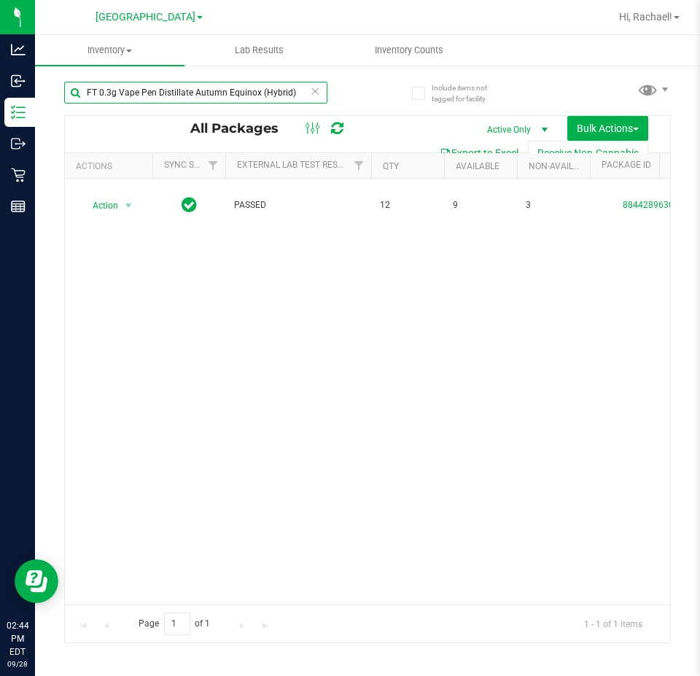
click at [285, 93] on input "FT 0.3g Vape Pen Distillate Autumn Equinox (Hybrid)" at bounding box center [195, 93] width 263 height 22
paste input "Libra Sun (THC"
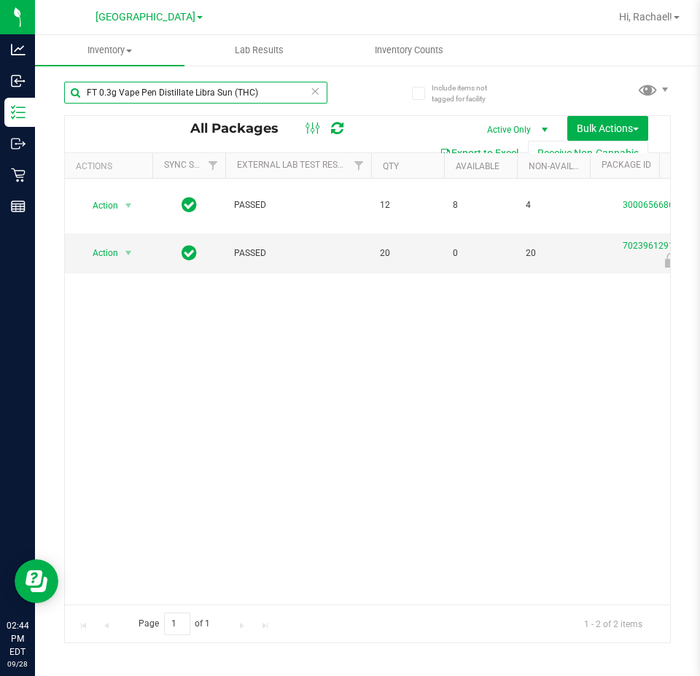
click at [260, 93] on input "FT 0.3g Vape Pen Distillate Libra Sun (THC)" at bounding box center [195, 93] width 263 height 22
paste input "Jupiter Leo (Sativa"
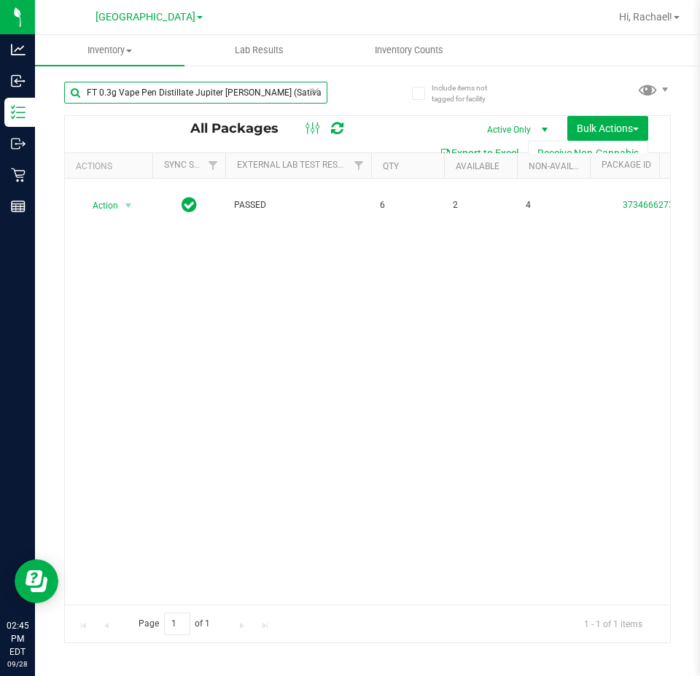
click at [272, 91] on input "FT 0.3g Vape Pen Distillate Jupiter Leo (Sativa)" at bounding box center [195, 93] width 263 height 22
click at [271, 91] on input "FT 0.3g Vape Pen Distillate Jupiter Leo (Sativa)" at bounding box center [195, 93] width 263 height 22
click at [270, 91] on input "FT 0.3g Vape Pen Distillate Jupiter Leo (Sativa)" at bounding box center [195, 93] width 263 height 22
paste input "1g Vape Cart CDT Distillate Rainbow Pebblez F2 (Hybrid"
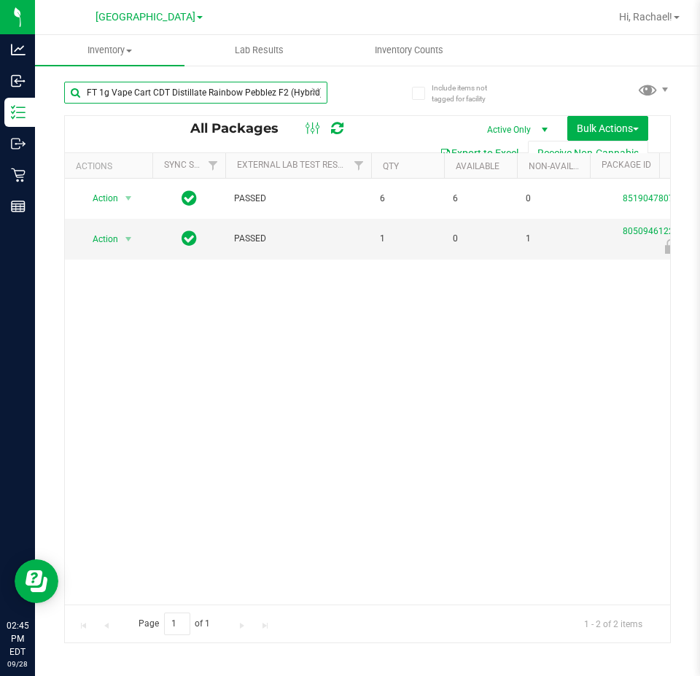
click at [306, 93] on input "FT 1g Vape Cart CDT Distillate Rainbow Pebblez F2 (Hybrid)" at bounding box center [195, 93] width 263 height 22
paste input "Z Cake x Creamsickle (Indica"
click at [292, 86] on input "FT 1g Vape Cart CDT Distillate Z Cake x Creamsickle (Indica)" at bounding box center [195, 93] width 263 height 22
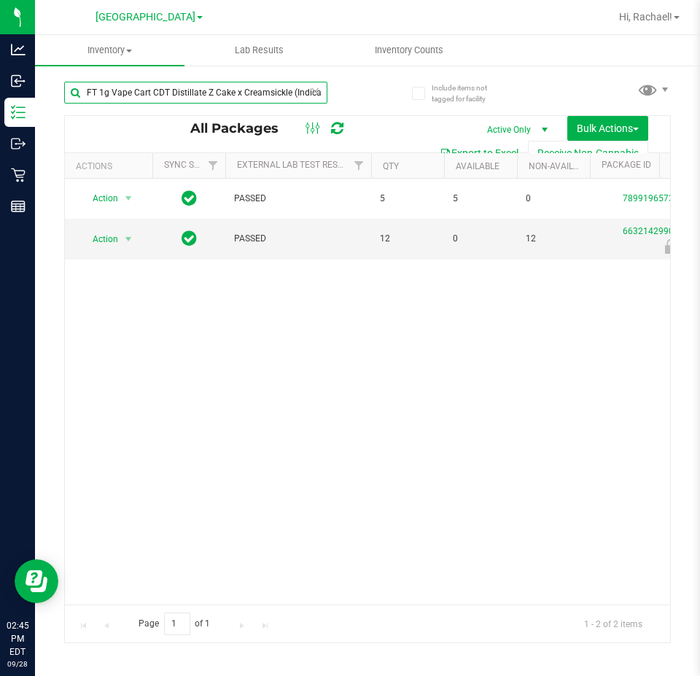
click at [292, 86] on input "FT 1g Vape Cart CDT Distillate Z Cake x Creamsickle (Indica)" at bounding box center [195, 93] width 263 height 22
paste input "PK Trophy (Hybrid-"
click at [277, 95] on input "FT 1g Vape Cart CDT Distillate PK Trophy (Hybrid-Indica)" at bounding box center [195, 93] width 263 height 22
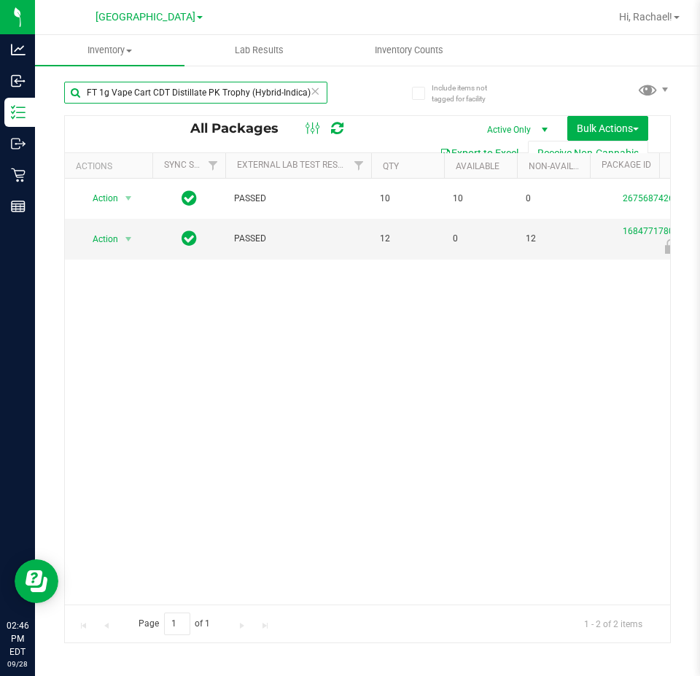
click at [277, 94] on input "FT 1g Vape Cart CDT Distillate PK Trophy (Hybrid-Indica)" at bounding box center [195, 93] width 263 height 22
paste input "Lemon Zest (Hybrid"
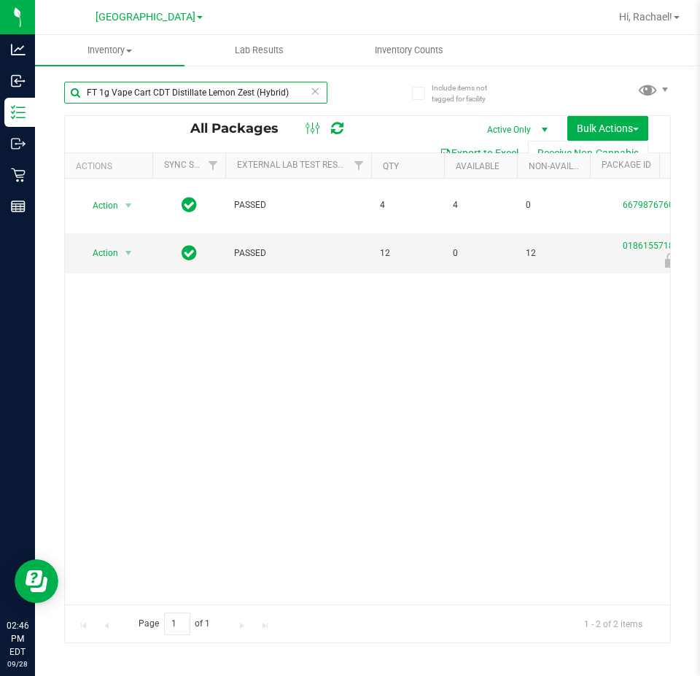
click at [235, 84] on input "FT 1g Vape Cart CDT Distillate Lemon Zest (Hybrid)" at bounding box center [195, 93] width 263 height 22
paste input "Pine Zap F2"
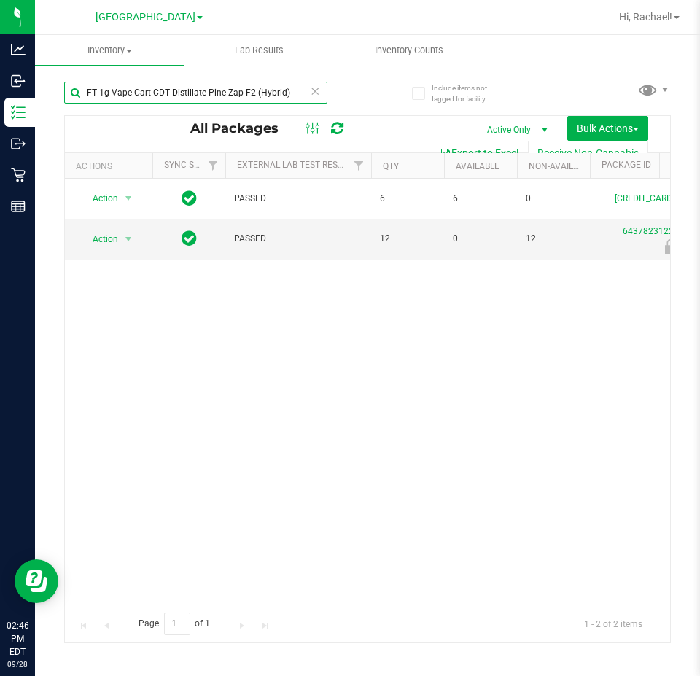
click at [264, 92] on input "FT 1g Vape Cart CDT Distillate Pine Zap F2 (Hybrid)" at bounding box center [195, 93] width 263 height 22
paste input "El Ranchero"
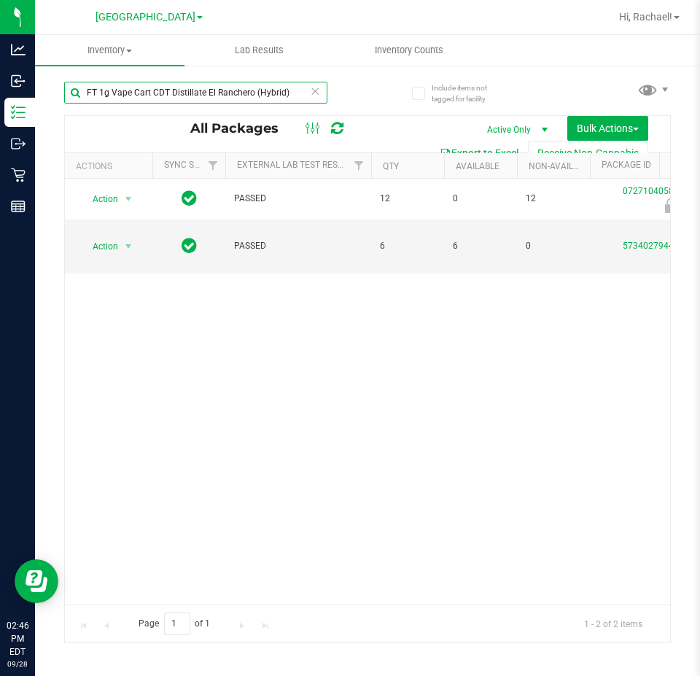
click at [241, 96] on input "FT 1g Vape Cart CDT Distillate El Ranchero (Hybrid)" at bounding box center [195, 93] width 263 height 22
paste input "Melon Collie (Hybrid-Sativa"
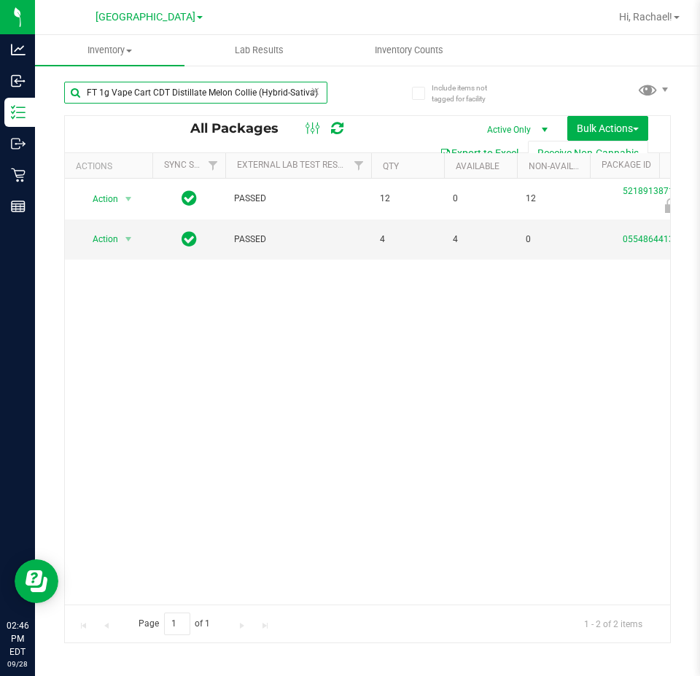
click at [278, 95] on input "FT 1g Vape Cart CDT Distillate Melon Collie (Hybrid-Sativa)" at bounding box center [195, 93] width 263 height 22
paste input "Cakez (Hybrid"
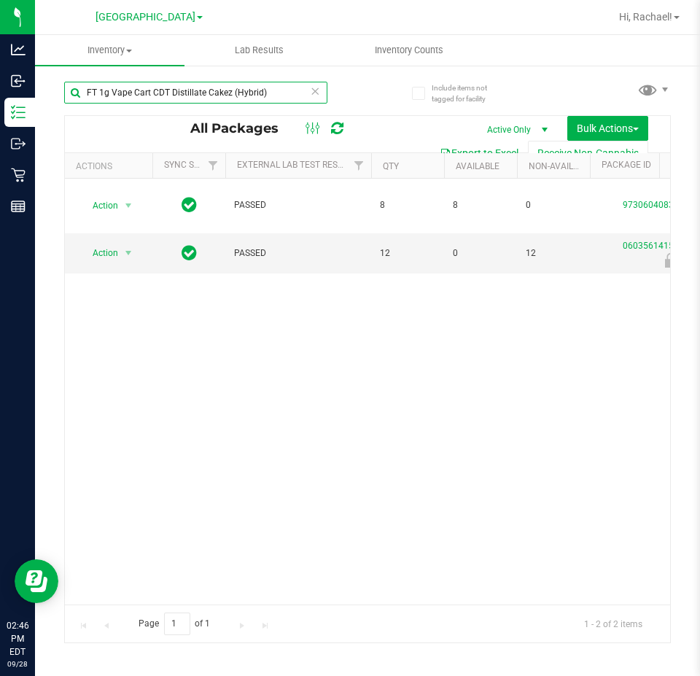
click at [233, 91] on input "FT 1g Vape Cart CDT Distillate Cakez (Hybrid)" at bounding box center [195, 93] width 263 height 22
paste input "ookie Pop"
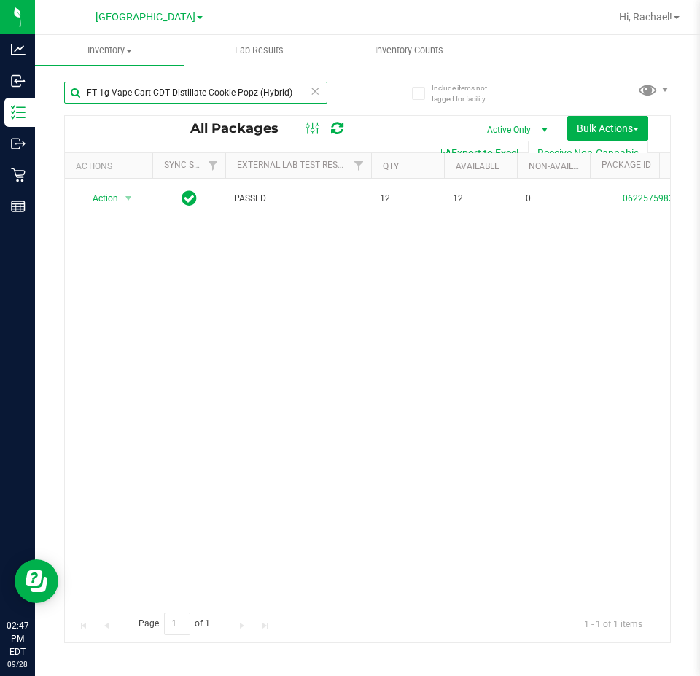
click at [265, 88] on input "FT 1g Vape Cart CDT Distillate Cookie Popz (Hybrid)" at bounding box center [195, 93] width 263 height 22
paste input "Apple Banana Peach Ring"
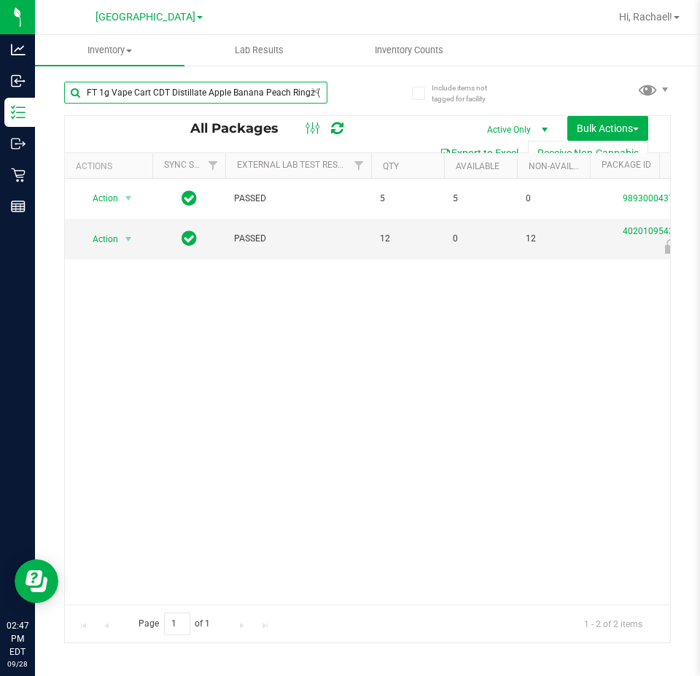
click at [286, 91] on input "FT 1g Vape Cart CDT Distillate Apple Banana Peach Ringz (Hybrid)" at bounding box center [195, 93] width 263 height 22
paste input "nimal Larry (Indica"
click at [222, 88] on input "FT 1g Vape Cart CDT Distillate Animal Larry (Indica)" at bounding box center [195, 93] width 263 height 22
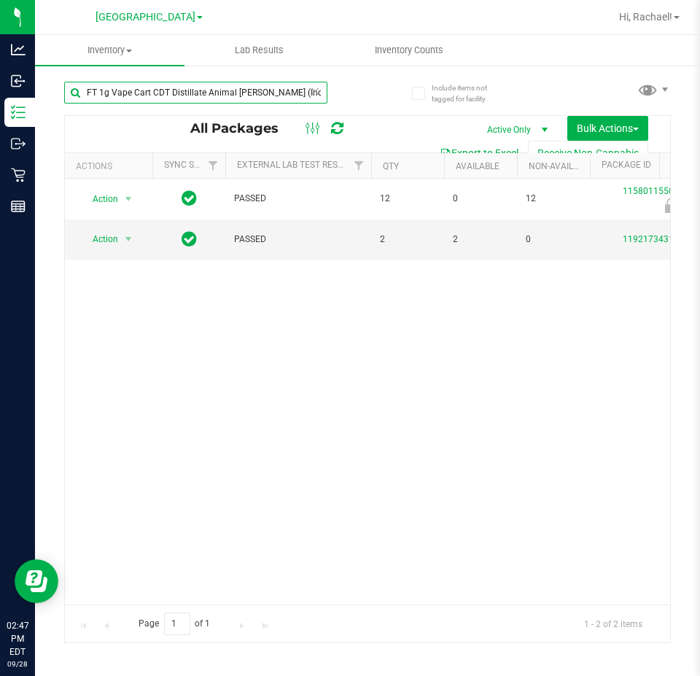
click at [222, 88] on input "FT 1g Vape Cart CDT Distillate Animal Larry (Indica)" at bounding box center [195, 93] width 263 height 22
paste input "0.5g Vape Cart CDT Distillate Trop Top (Hybrid"
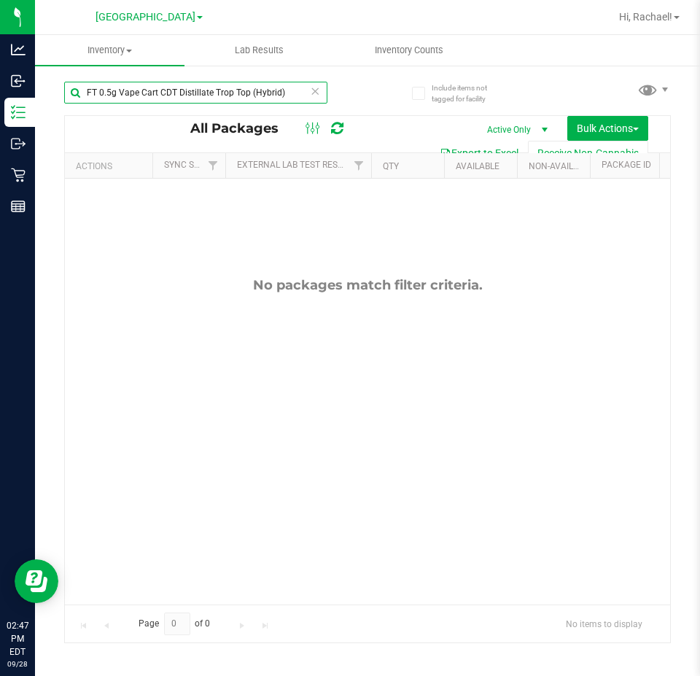
click at [132, 92] on input "FT 0.5g Vape Cart CDT Distillate Trop Top (Hybrid)" at bounding box center [195, 93] width 263 height 22
paste input "1g Soft Wax PB & Smelly"
click at [206, 89] on input "FT 1g Soft Wax PB & Smelly (Hybrid)" at bounding box center [195, 93] width 263 height 22
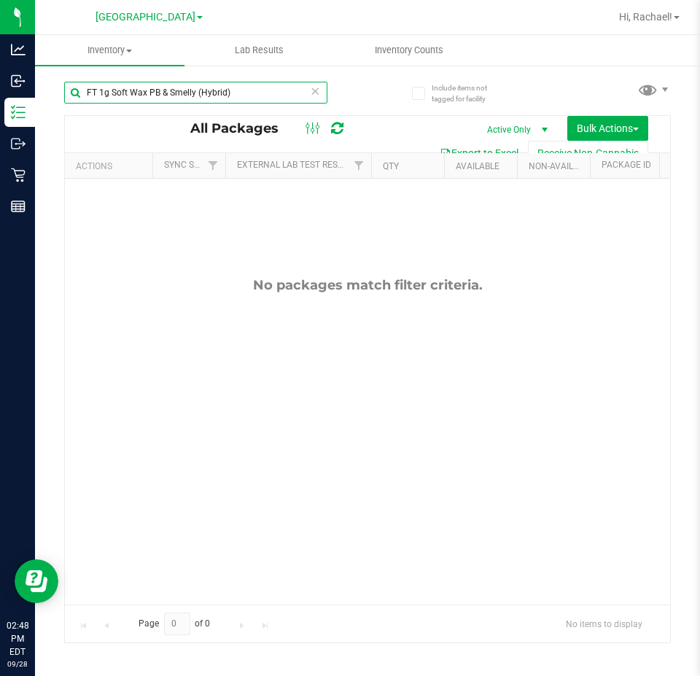
click at [206, 89] on input "FT 1g Soft Wax PB & Smelly (Hybrid)" at bounding box center [195, 93] width 263 height 22
paste input "Pre-Roll Trop Top (Hybrid) 1ct"
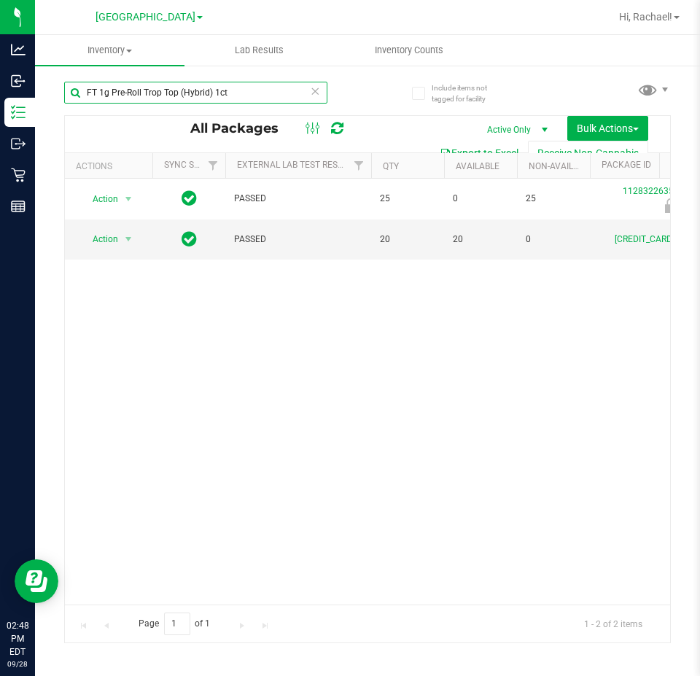
click at [238, 96] on input "FT 1g Pre-Roll Trop Top (Hybrid) 1ct" at bounding box center [195, 93] width 263 height 22
paste input "0.5g Pre-Roll Wimauma Melons (Sativa) 5"
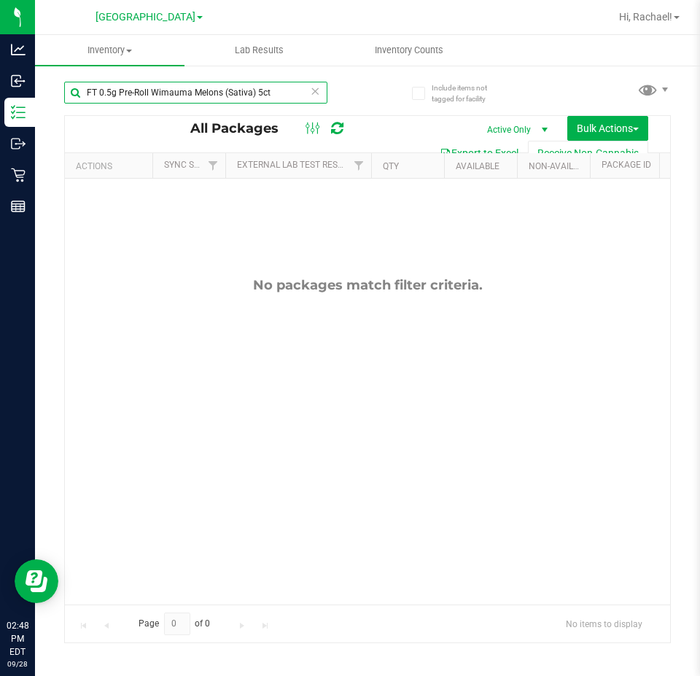
click at [214, 88] on input "FT 0.5g Pre-Roll Wimauma Melons (Sativa) 5ct" at bounding box center [195, 93] width 263 height 22
paste input "1"
click at [198, 89] on input "FT 0.5g Pre-Roll Wimauma Melons (Sativa) 1ct" at bounding box center [195, 93] width 263 height 22
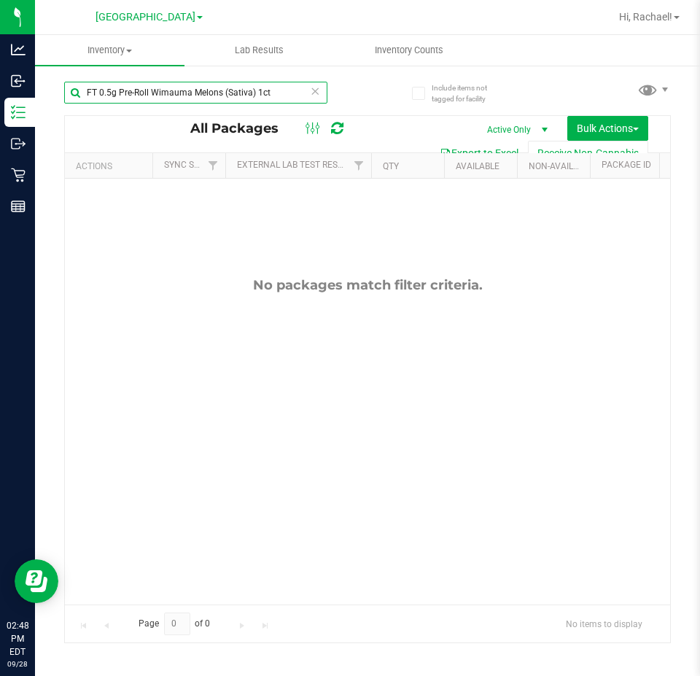
click at [198, 89] on input "FT 0.5g Pre-Roll Wimauma Melons (Sativa) 1ct" at bounding box center [195, 93] width 263 height 22
paste input "Bosscotti (Indica) 5"
click at [259, 94] on input "FT 0.5g Pre-Roll Bosscotti (Indica) 5ct" at bounding box center [195, 93] width 263 height 22
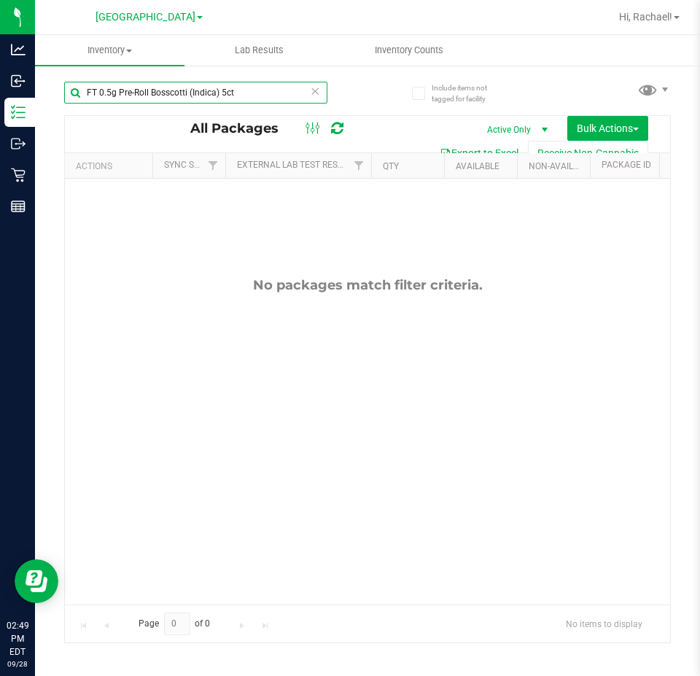
click at [259, 94] on input "FT 0.5g Pre-Roll Bosscotti (Indica) 5ct" at bounding box center [195, 93] width 263 height 22
paste input "Animal Larry (Indica) 1"
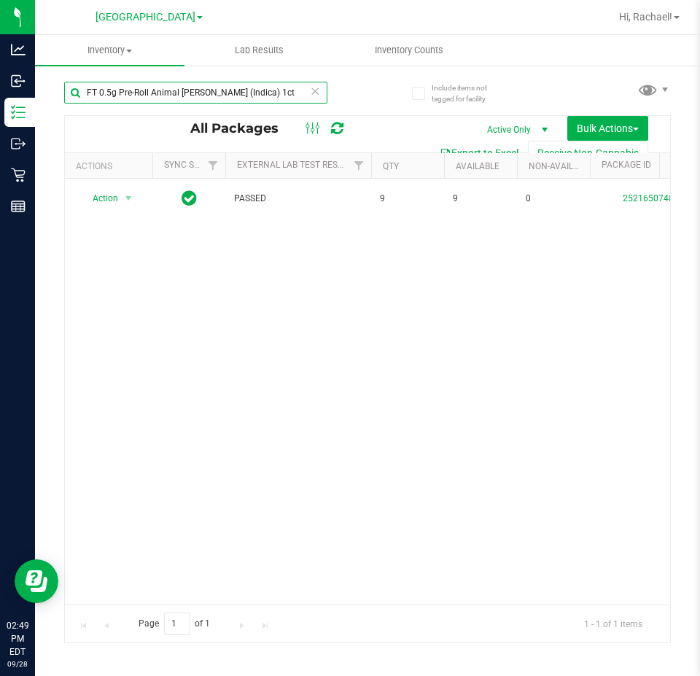
click at [211, 94] on input "FT 0.5g Pre-Roll Animal Larry (Indica) 1ct" at bounding box center [195, 93] width 263 height 22
paste input "White Hot Guava 14 x Black Velvet (Hybrid"
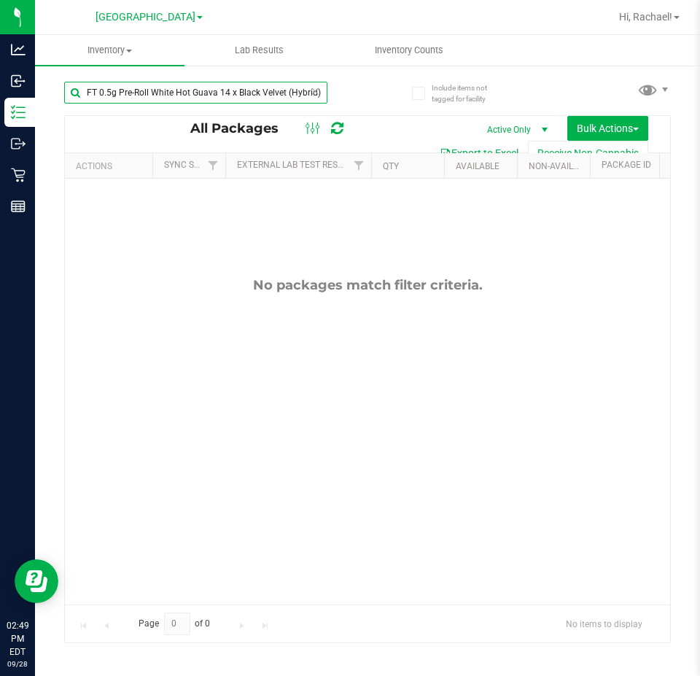
click at [220, 93] on input "FT 0.5g Pre-Roll White Hot Guava 14 x Black Velvet (Hybrid) 1ct" at bounding box center [195, 93] width 263 height 22
paste input "1g Kief 007UP (Hybrid)"
click at [241, 89] on input "FT 1g Kief 007UP (Hybrid)" at bounding box center [195, 93] width 263 height 22
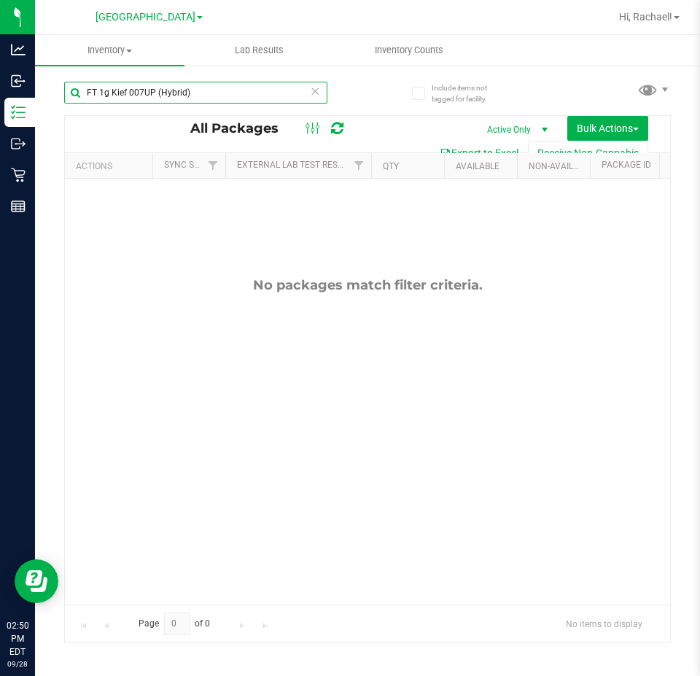
click at [241, 89] on input "FT 1g Kief 007UP (Hybrid)" at bounding box center [195, 93] width 263 height 22
paste input "Reckless Driver (Sativa"
click at [149, 95] on input "FT 1g Kief Reckless Driver (Sativa)" at bounding box center [195, 93] width 263 height 22
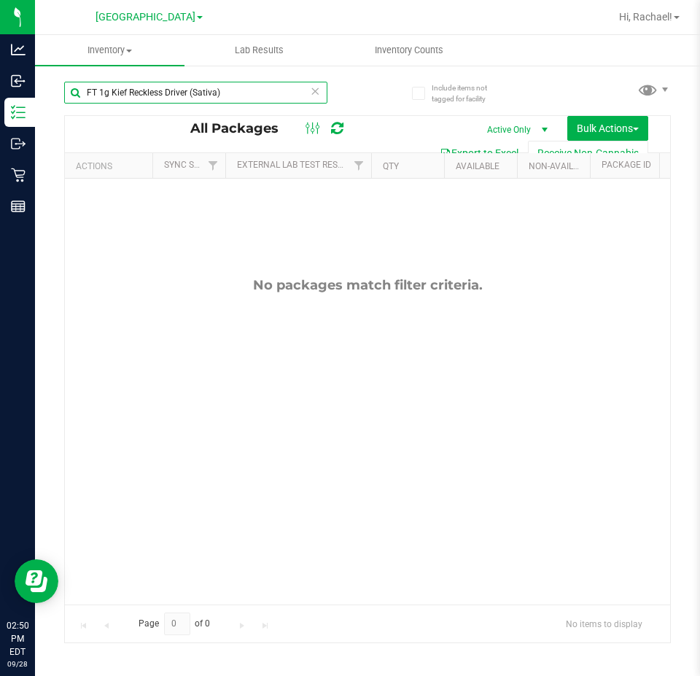
click at [149, 95] on input "FT 1g Kief Reckless Driver (Sativa)" at bounding box center [195, 93] width 263 height 22
paste input "Florida Frost Point (Hybrid"
click at [139, 93] on input "FT 1g Kief Florida Frost Point (Hybrid)" at bounding box center [195, 93] width 263 height 22
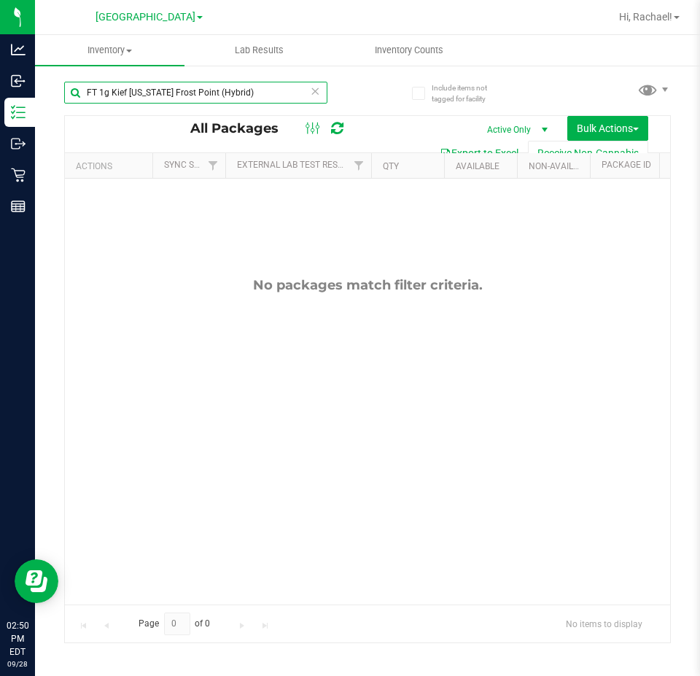
paste input "GMO x Riverbank Grape"
click at [249, 96] on input "FT 1g Kief GMO x Riverbank Grape (Hybrid)" at bounding box center [195, 93] width 263 height 22
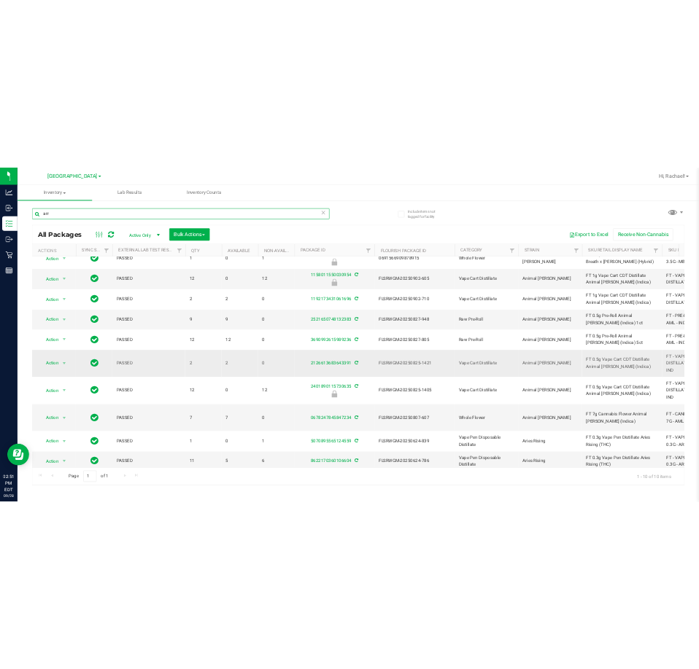
scroll to position [21, 0]
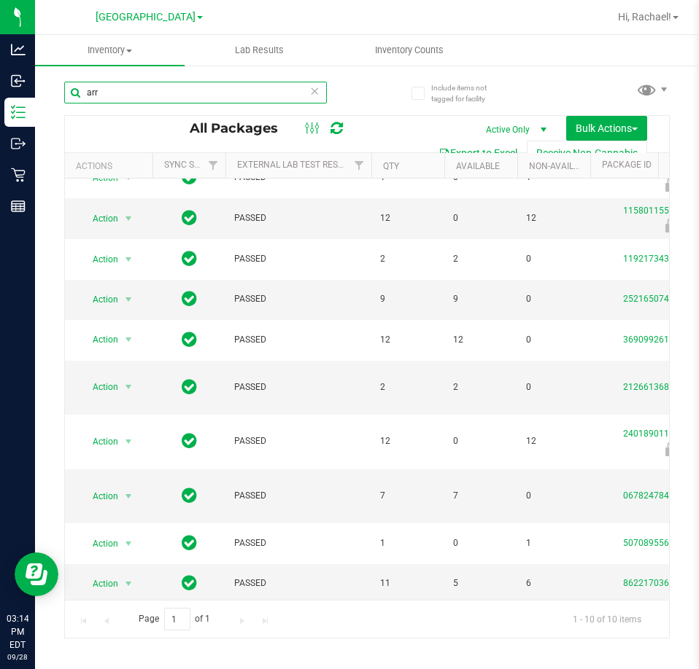
click at [246, 95] on input "arr" at bounding box center [195, 93] width 263 height 22
paste input "FT 7g Ground Flower (Indica)"
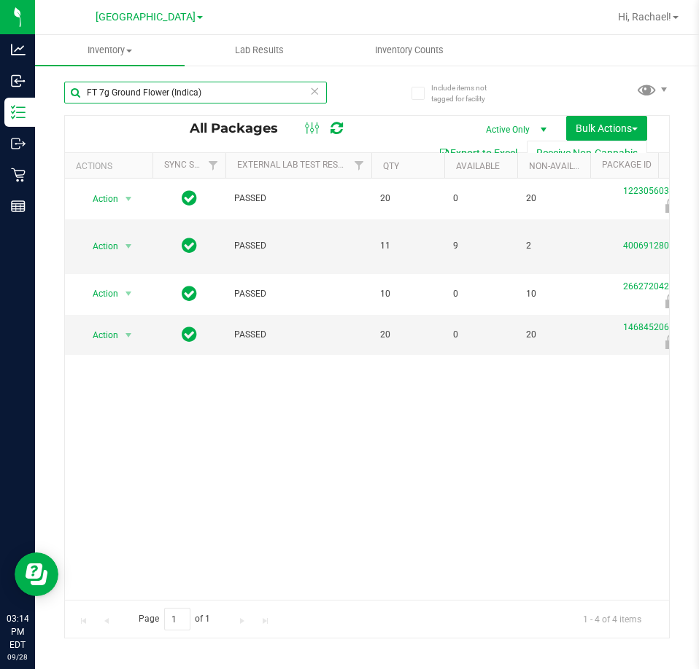
click at [258, 91] on input "FT 7g Ground Flower (Indica)" at bounding box center [195, 93] width 263 height 22
paste input "Sativ"
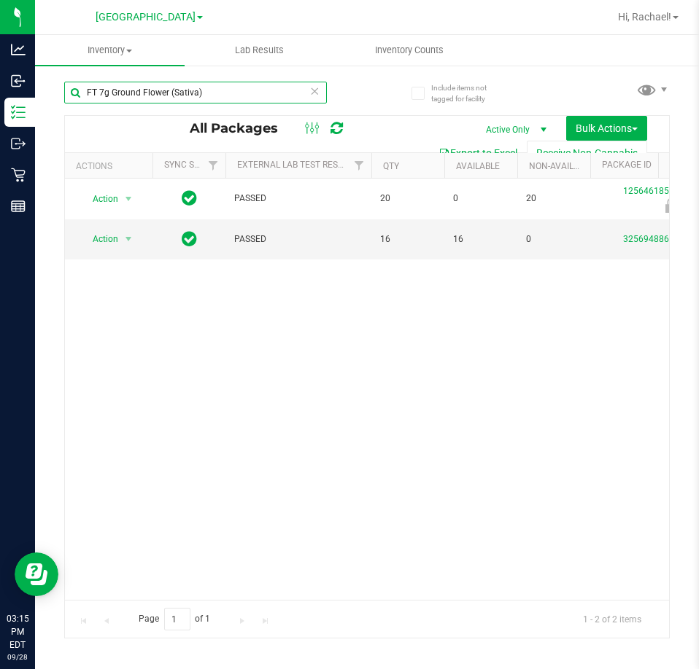
click at [216, 93] on input "FT 7g Ground Flower (Sativa)" at bounding box center [195, 93] width 263 height 22
paste input "1g Distillate Extract Purple Punch (Indic"
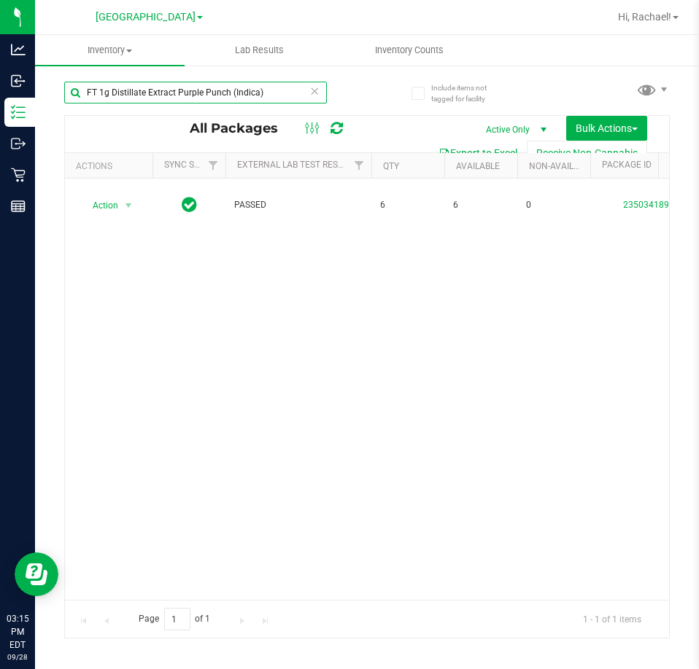
click at [268, 93] on input "FT 1g Distillate Extract Purple Punch (Indica)" at bounding box center [195, 93] width 263 height 22
paste input "NYC Diesel (Hybrid-Sativ"
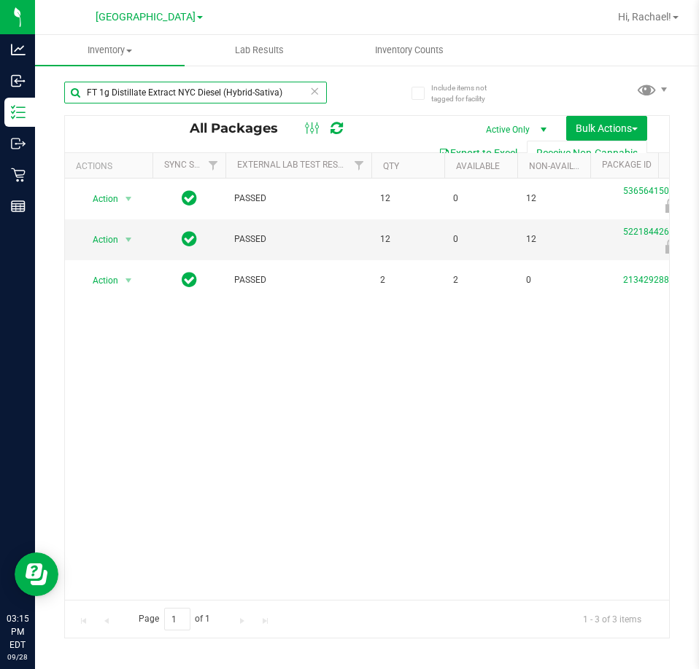
click at [289, 90] on input "FT 1g Distillate Extract NYC Diesel (Hybrid-Sativa)" at bounding box center [195, 93] width 263 height 22
paste input "Blueberry Cookies (Hybrid-Indic"
click at [270, 93] on input "FT 1g Distillate Extract Blueberry Cookies (Hybrid-Indica)" at bounding box center [195, 93] width 263 height 22
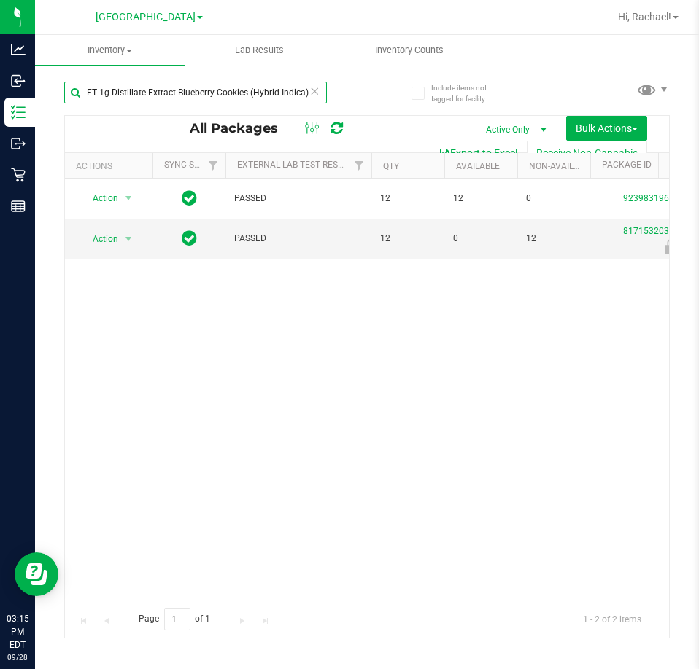
click at [270, 93] on input "FT 1g Distillate Extract Blueberry Cookies (Hybrid-Indica)" at bounding box center [195, 93] width 263 height 22
paste input "HT 5mg Mixed Berry Chews (THC) 20ct"
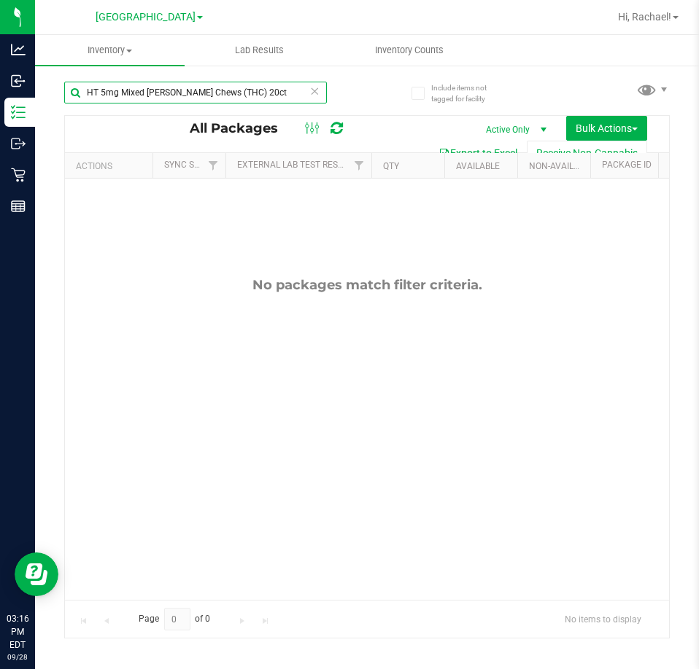
type input "HT 5mg Mixed Berry Chews (THC) 20ct"
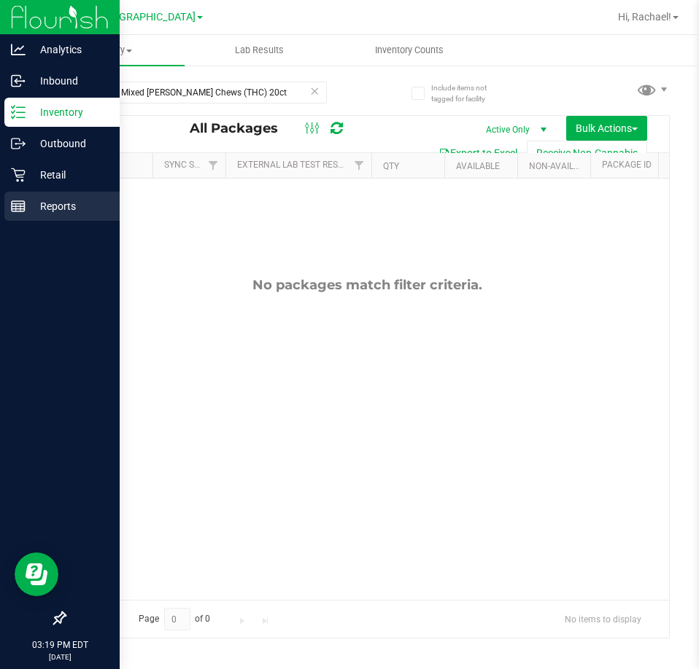
click at [46, 201] on p "Reports" at bounding box center [70, 207] width 88 height 18
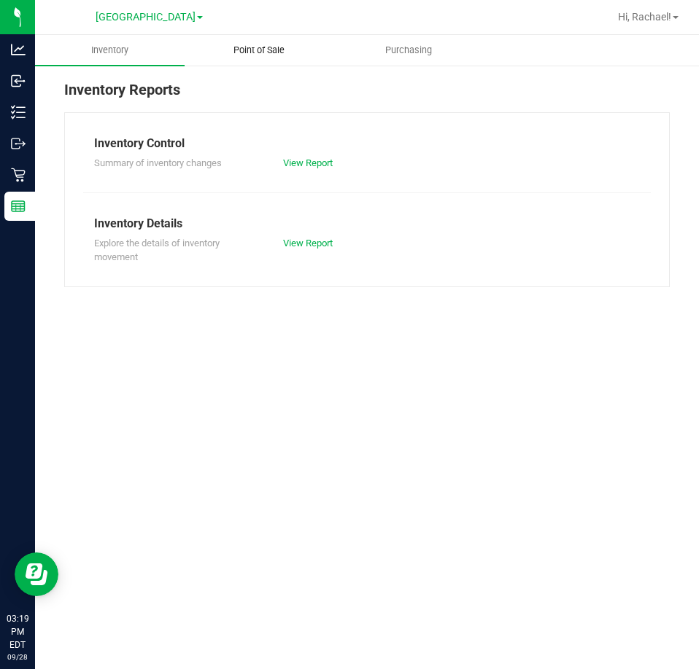
click at [247, 46] on span "Point of Sale" at bounding box center [259, 50] width 90 height 13
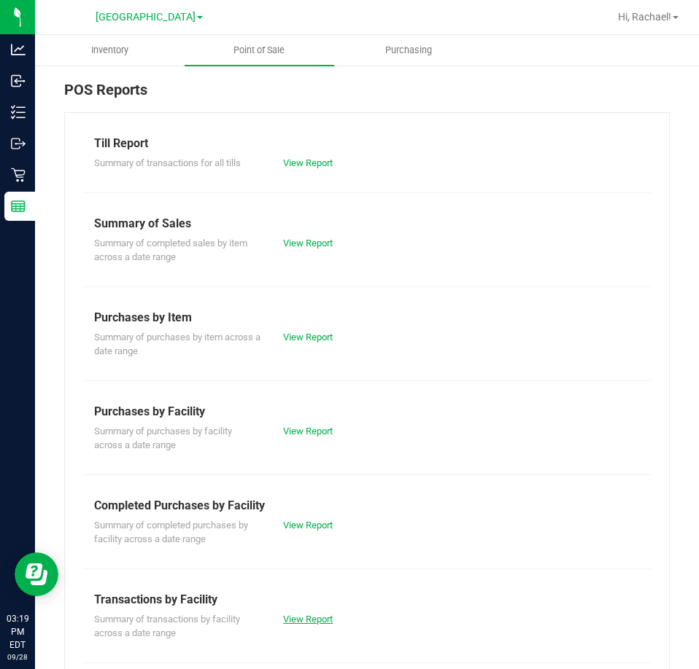
click at [298, 619] on link "View Report" at bounding box center [308, 619] width 50 height 11
